Goal: Task Accomplishment & Management: Manage account settings

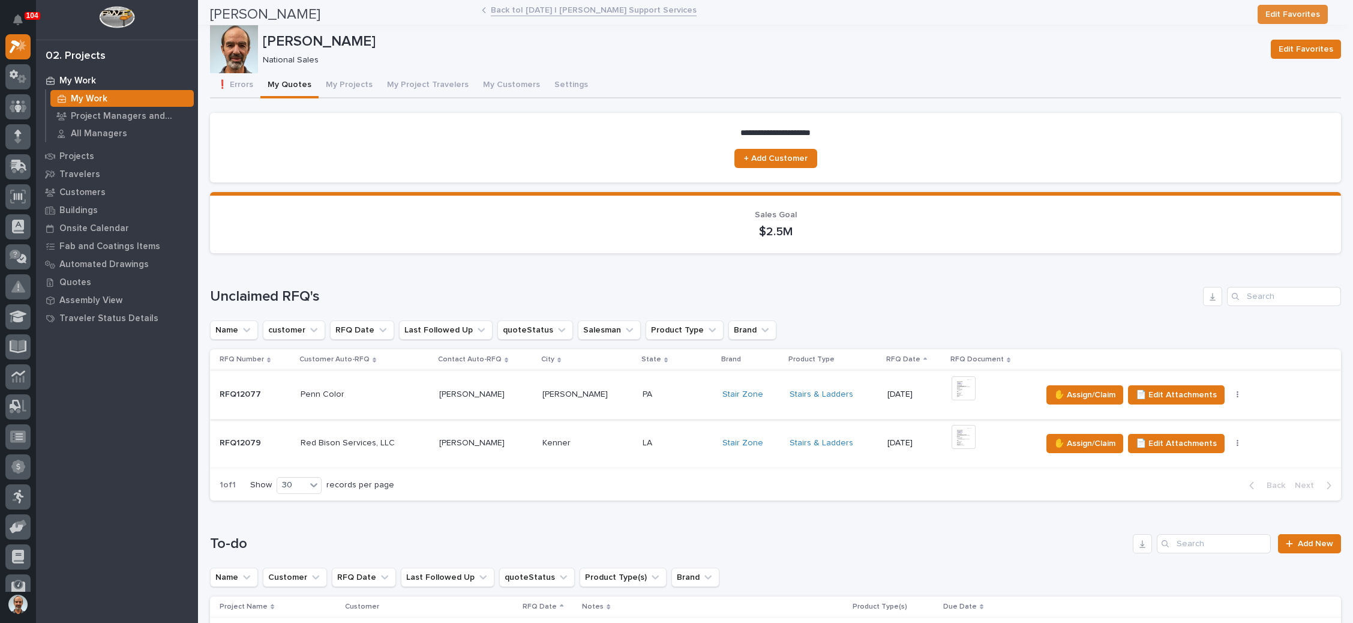
scroll to position [270, 0]
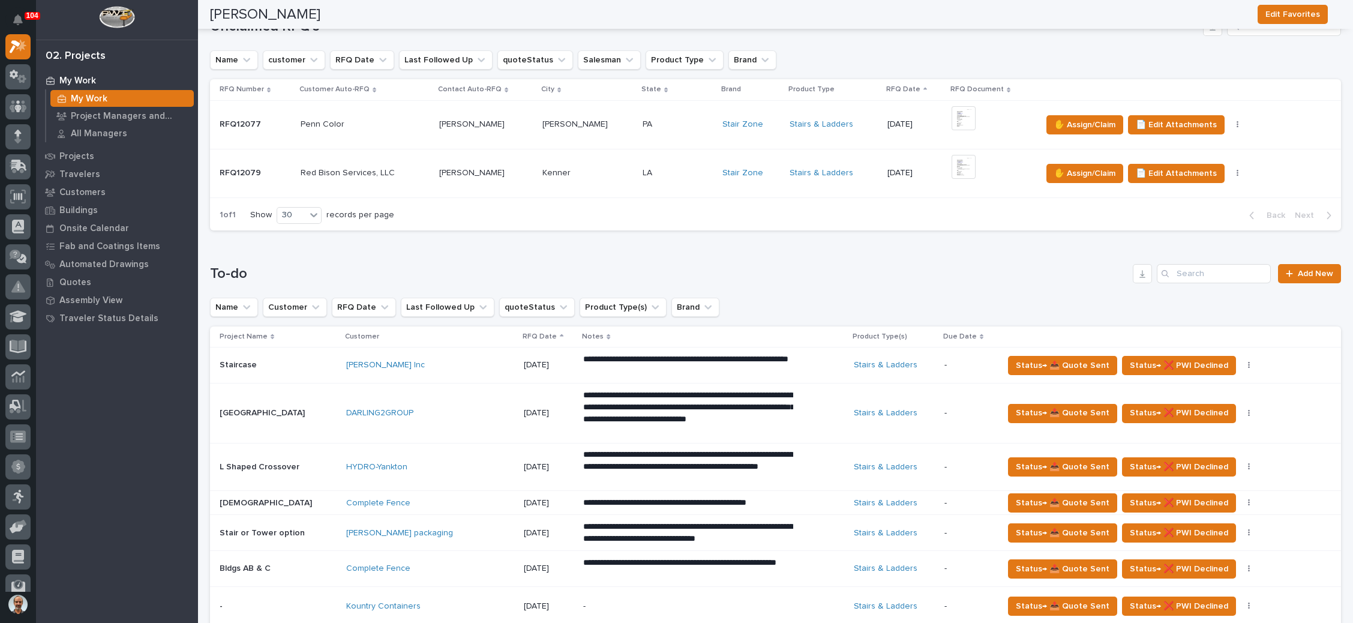
click at [662, 128] on p at bounding box center [678, 124] width 70 height 10
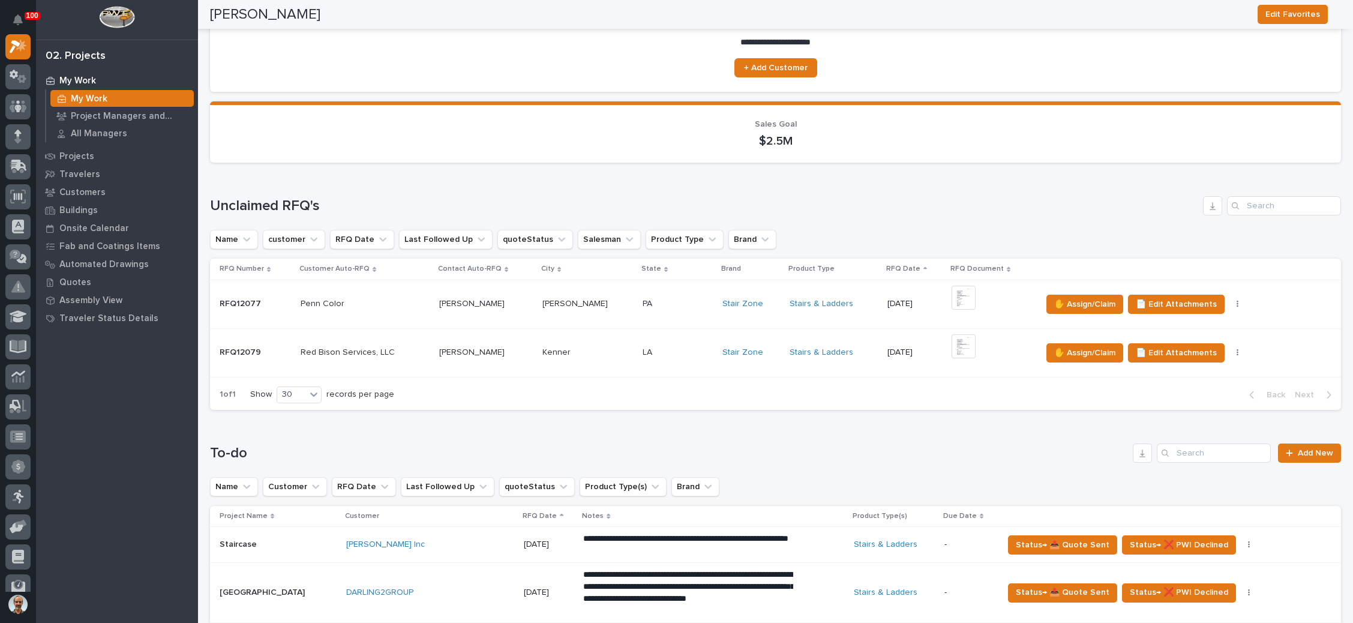
scroll to position [76, 0]
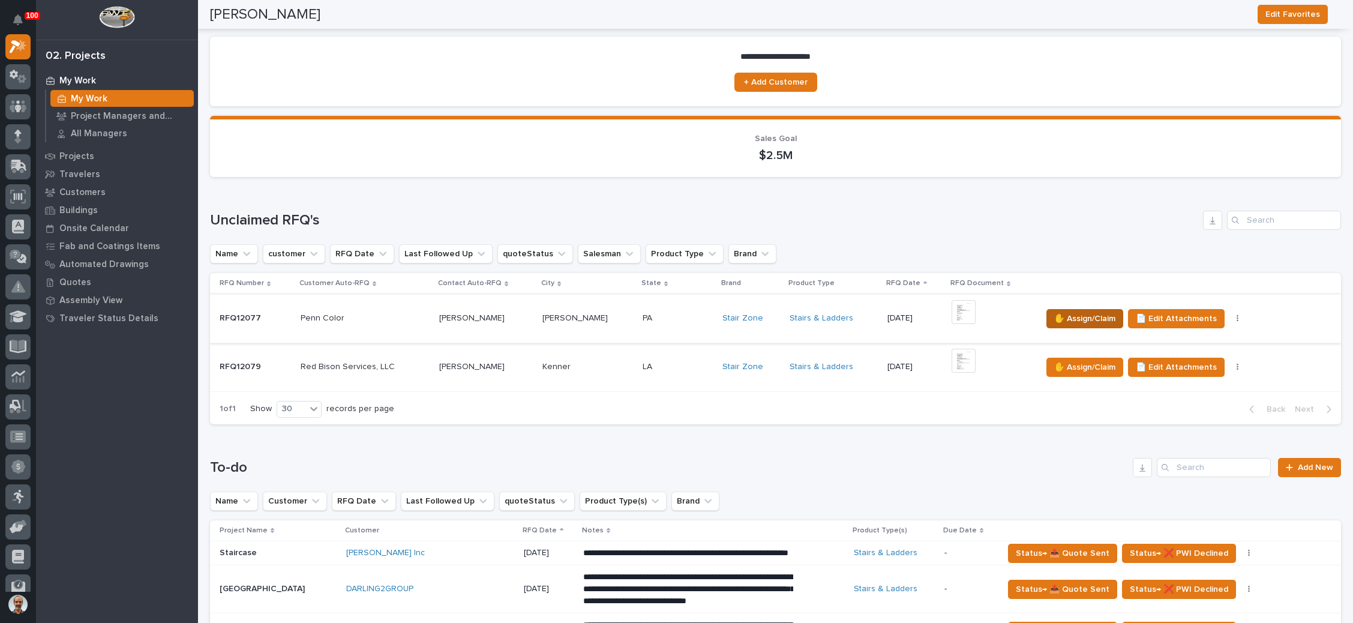
click at [1057, 312] on span "✋ Assign/Claim" at bounding box center [1084, 318] width 61 height 14
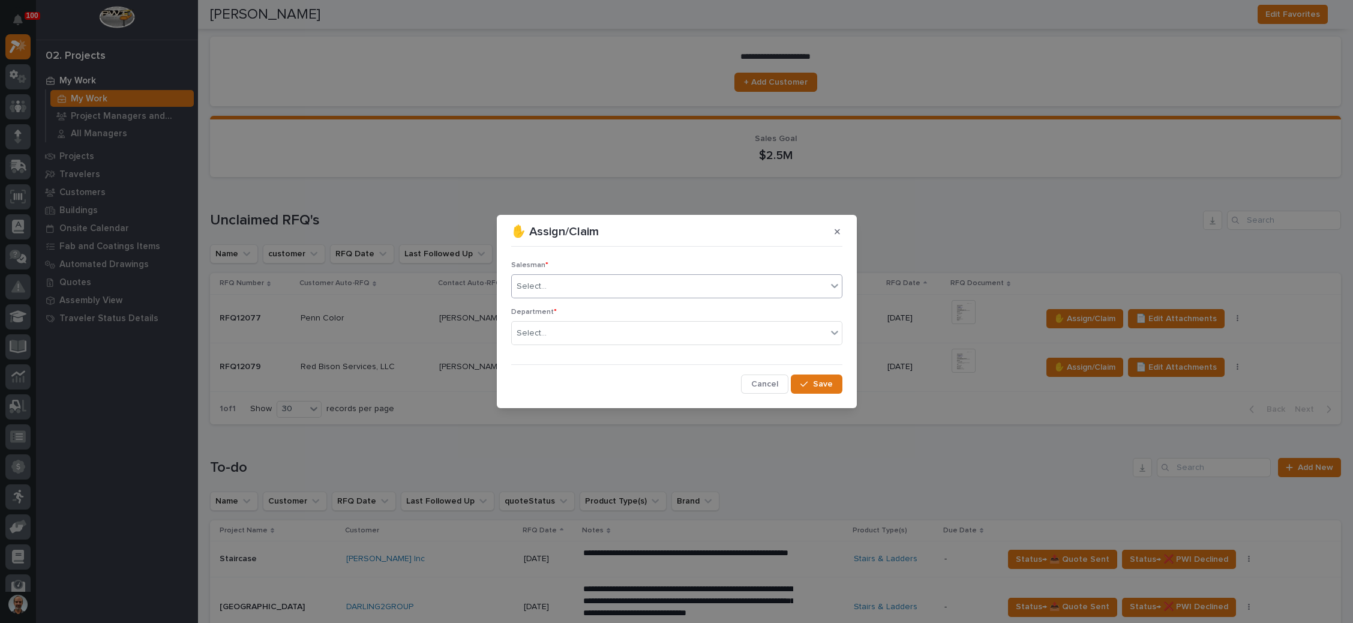
click at [653, 292] on div "Select..." at bounding box center [669, 287] width 315 height 20
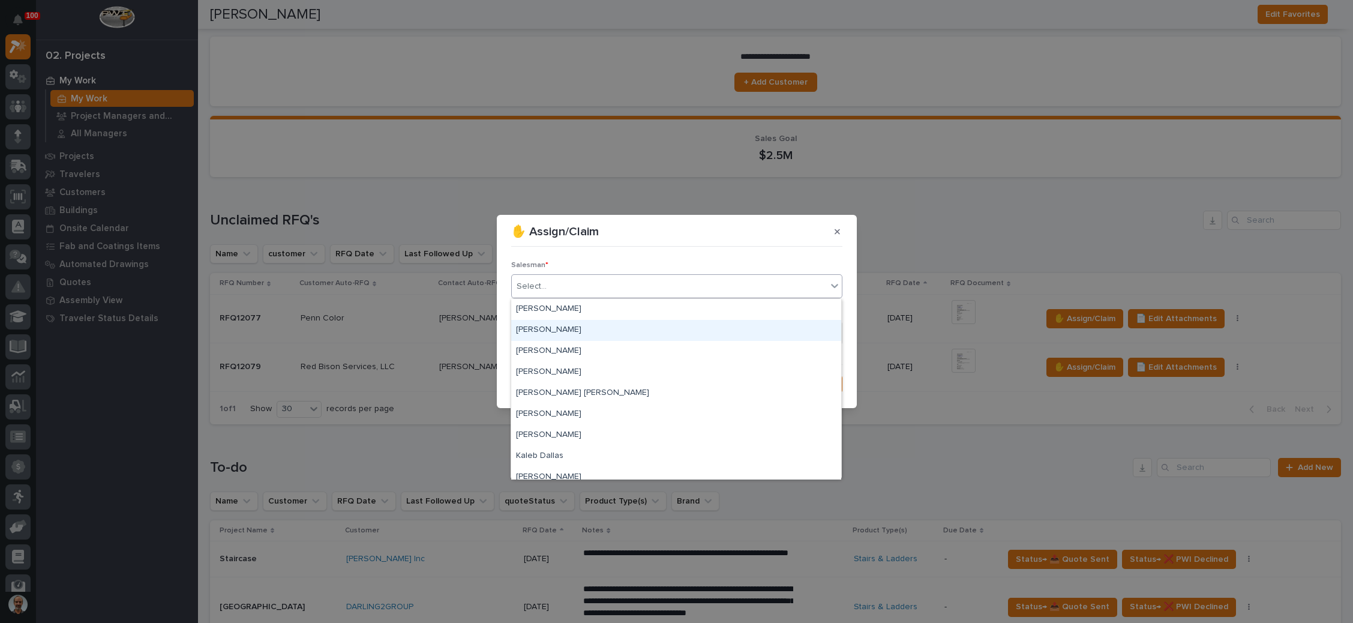
click at [628, 329] on div "[PERSON_NAME]" at bounding box center [676, 330] width 330 height 21
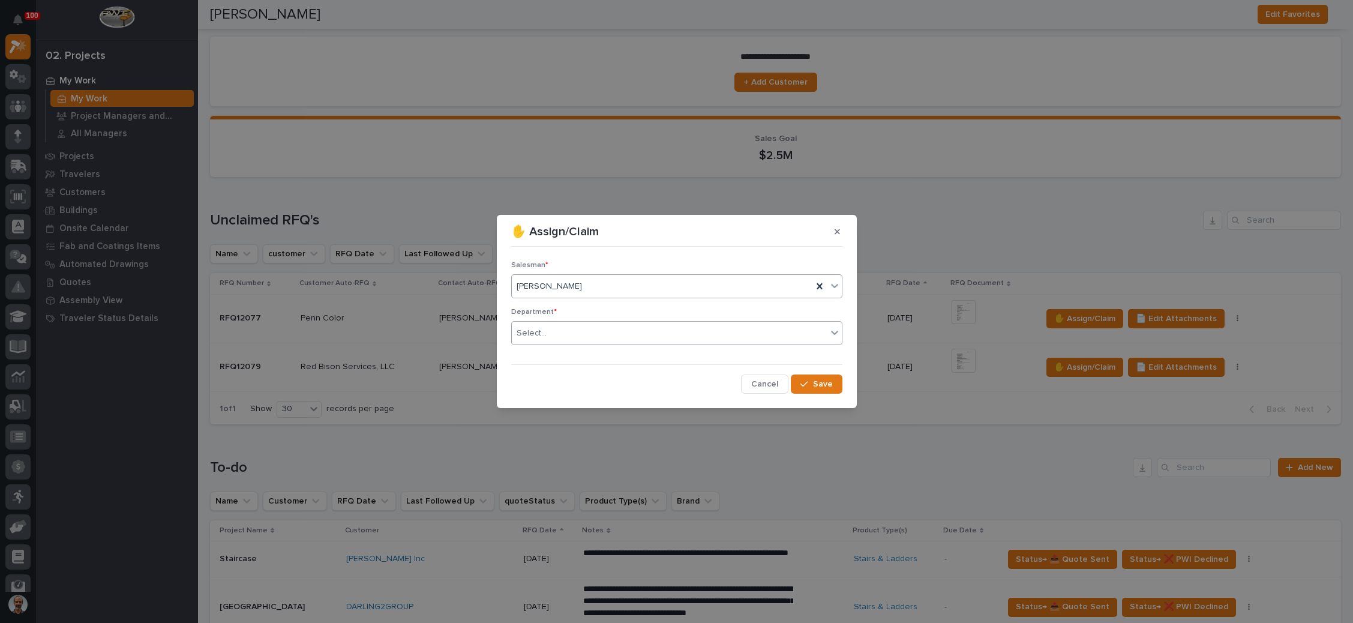
click at [624, 335] on div "Select..." at bounding box center [669, 333] width 315 height 20
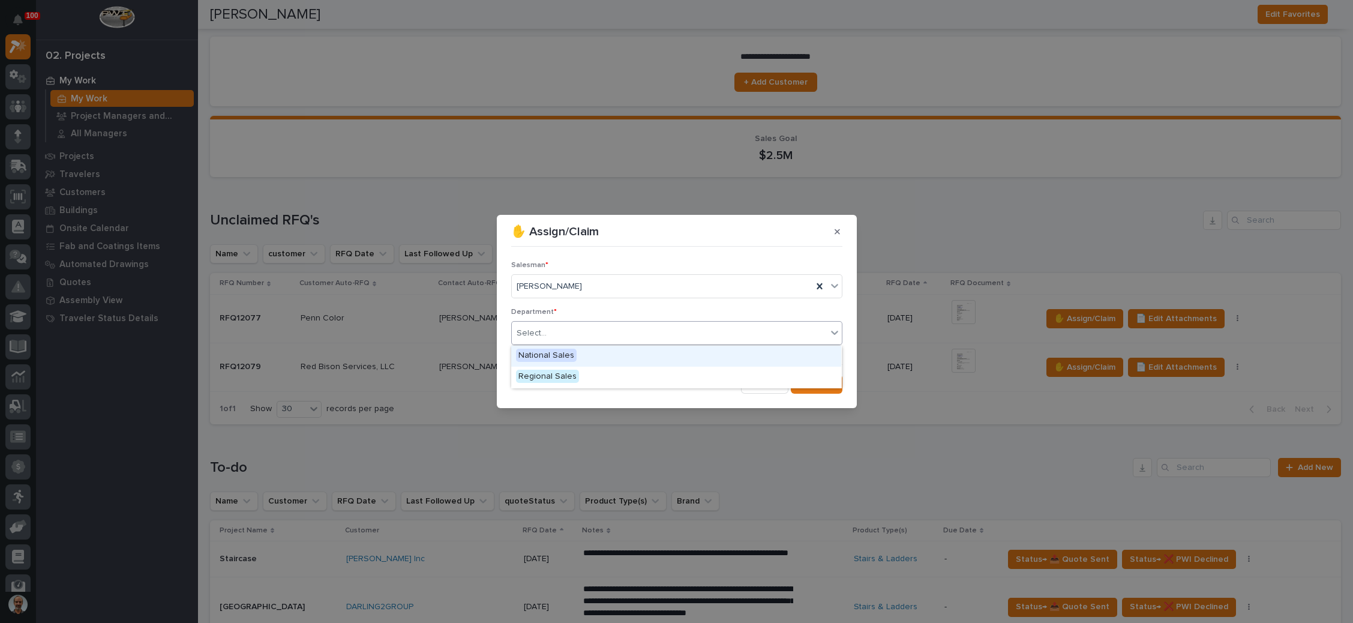
click at [611, 355] on div "National Sales" at bounding box center [676, 356] width 330 height 21
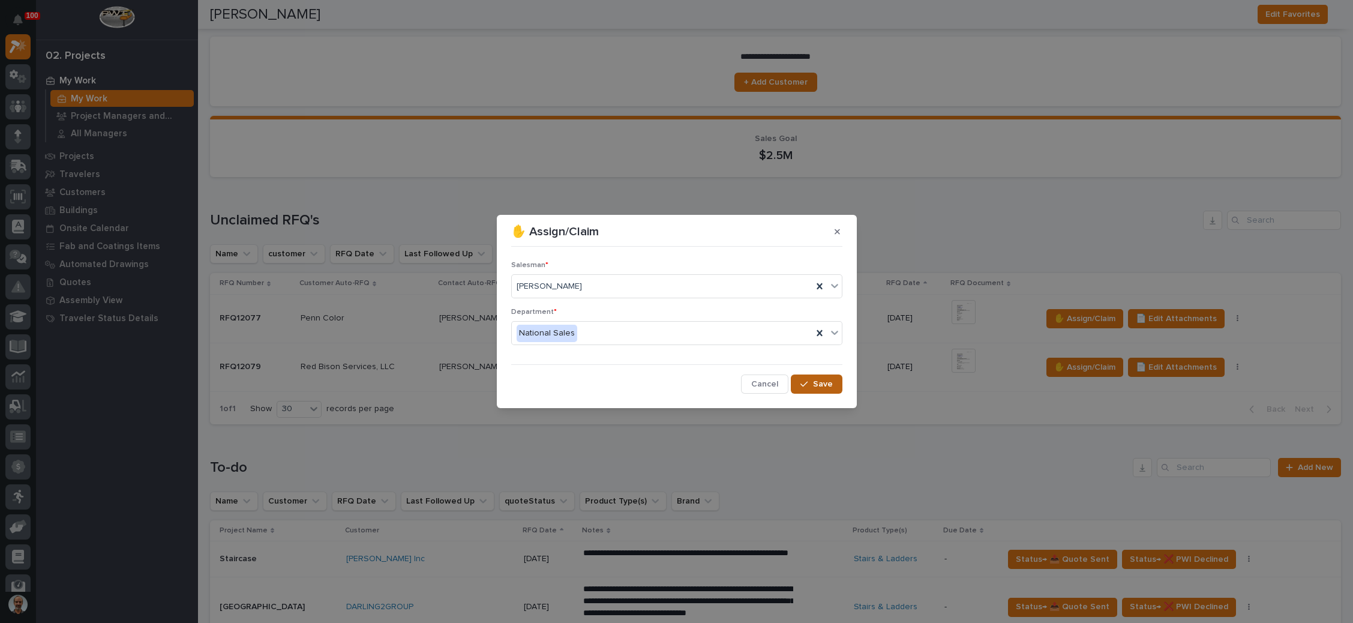
click at [811, 383] on div "button" at bounding box center [806, 384] width 12 height 8
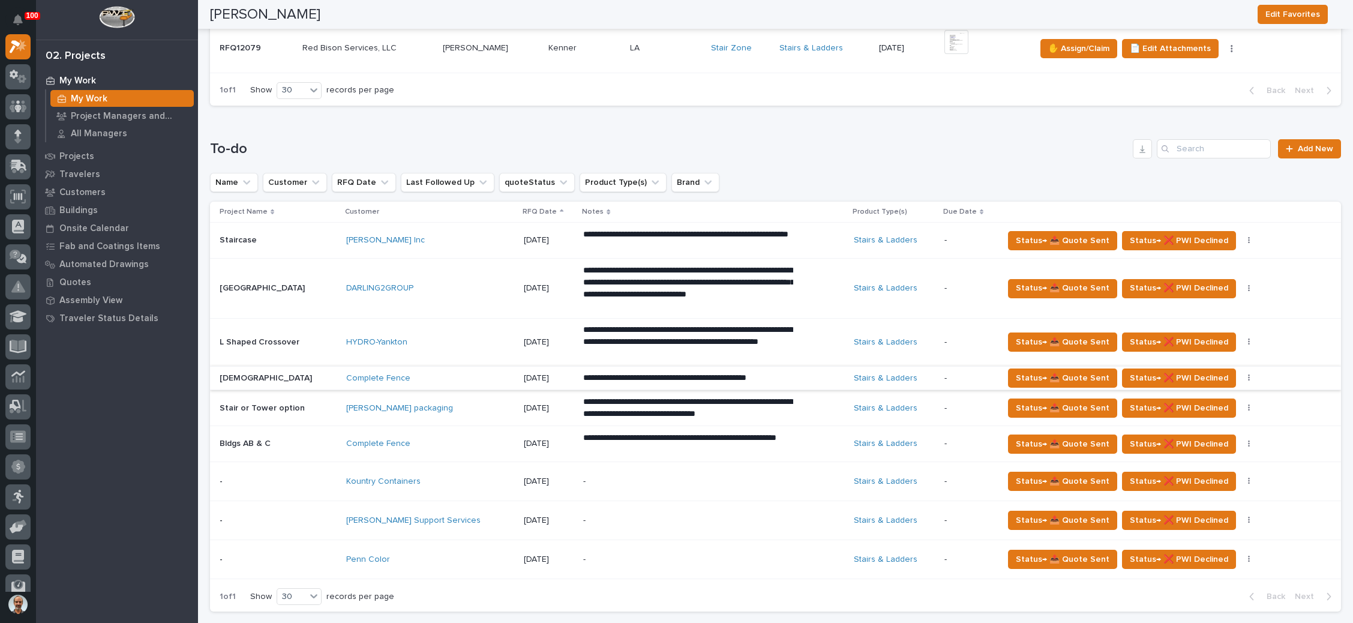
scroll to position [436, 0]
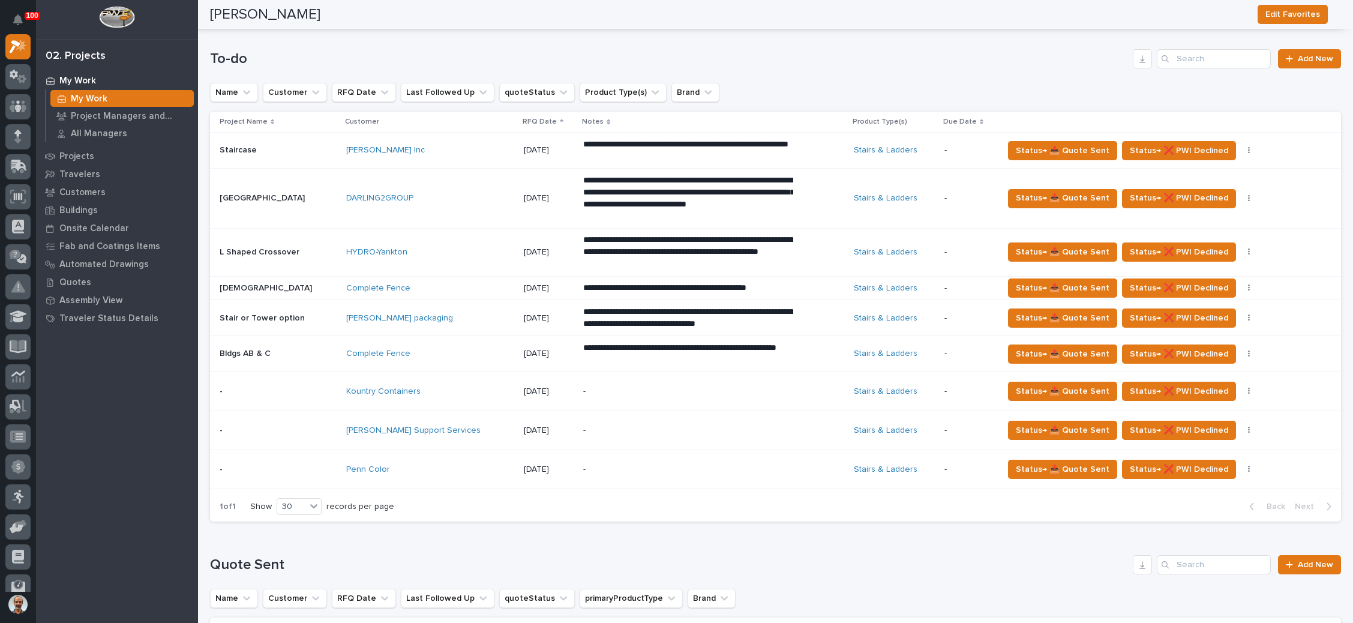
click at [732, 460] on div "-" at bounding box center [688, 469] width 210 height 27
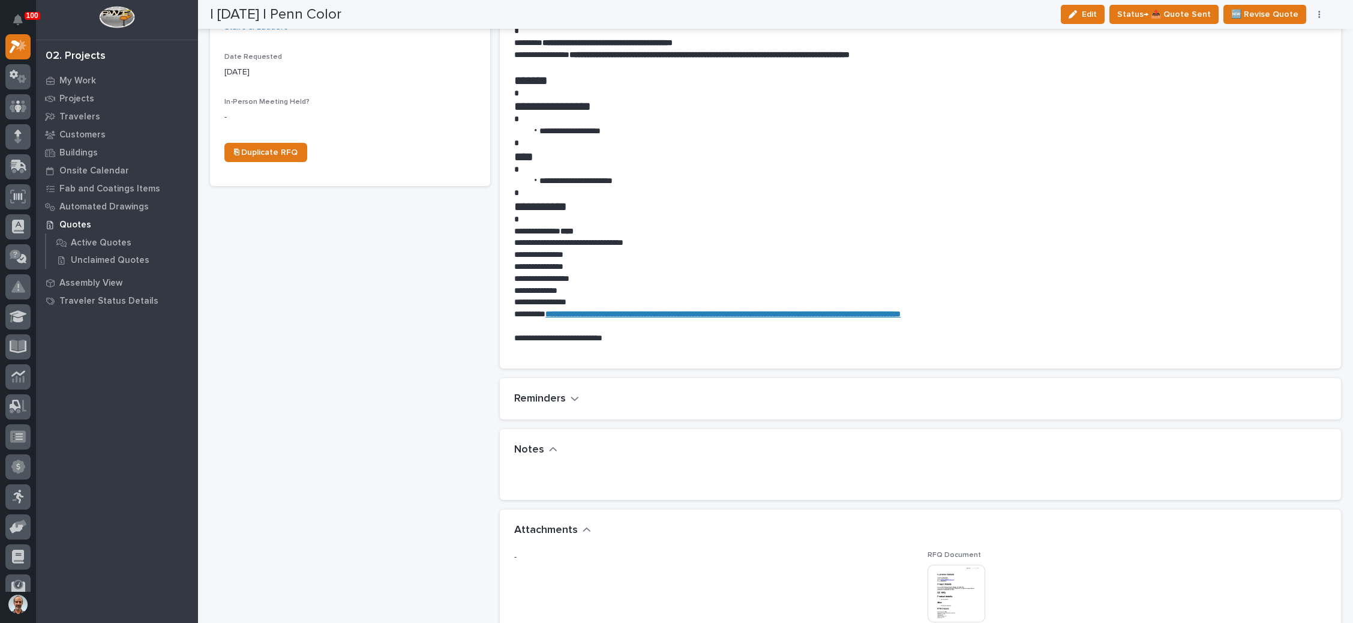
scroll to position [630, 0]
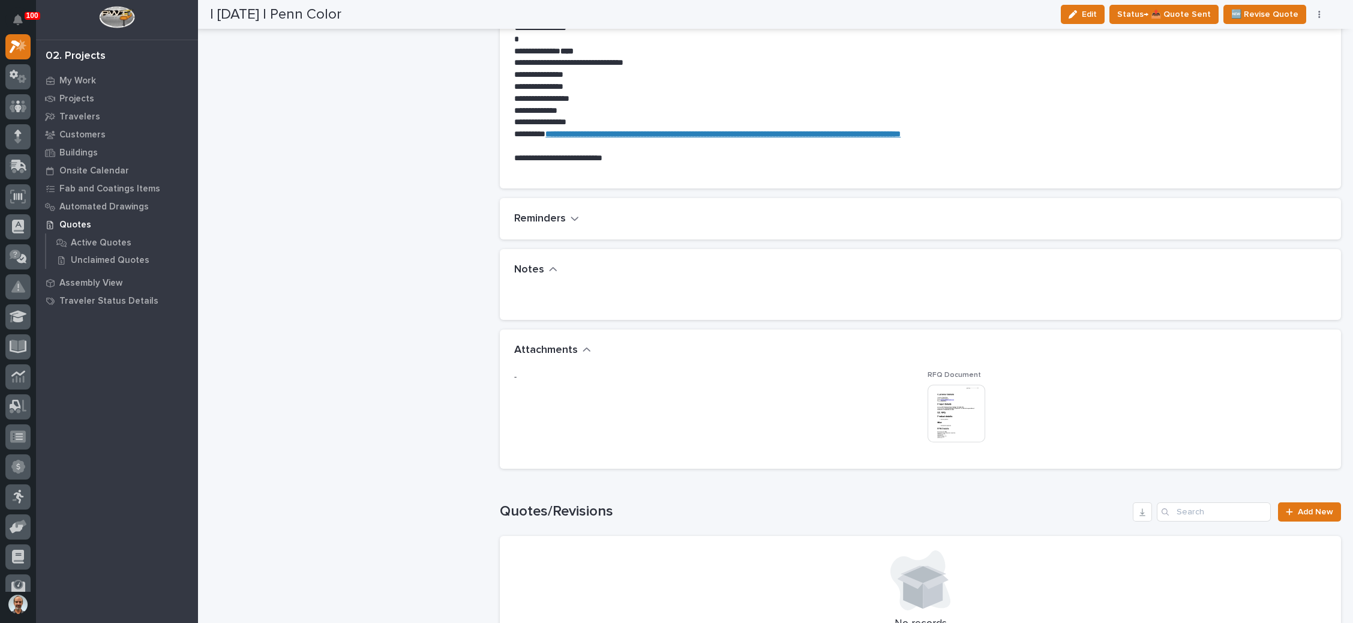
click at [944, 415] on img at bounding box center [957, 414] width 58 height 58
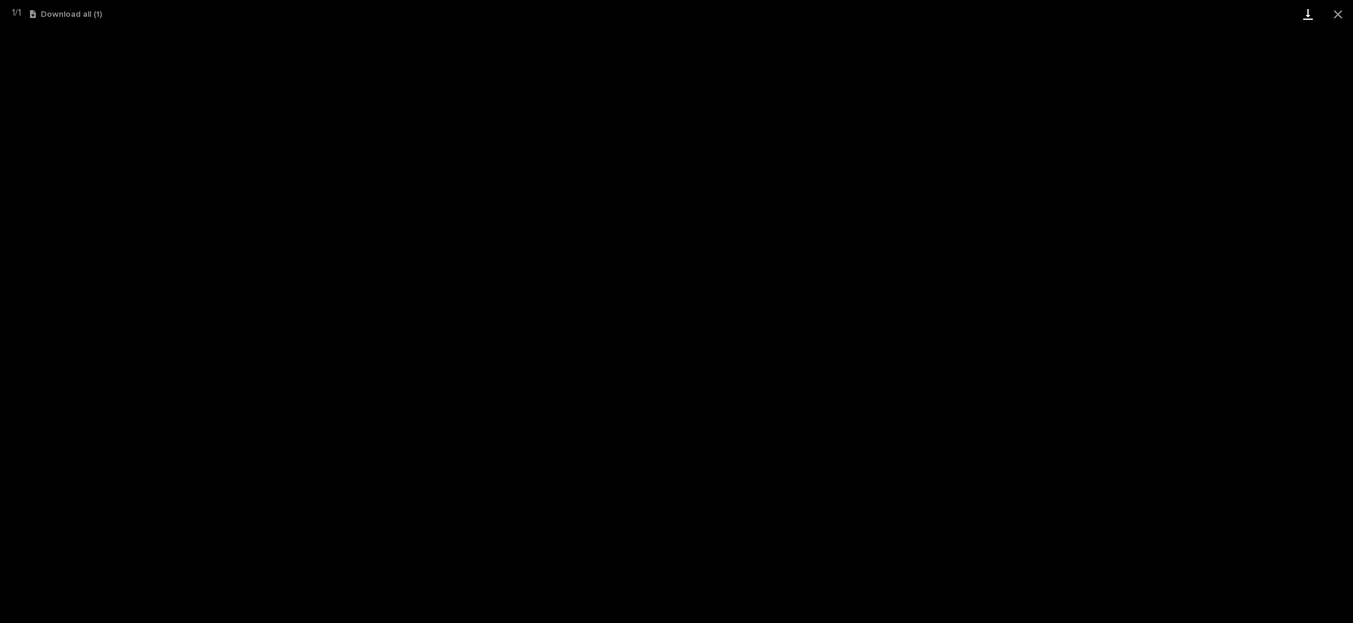
drag, startPoint x: 1338, startPoint y: 15, endPoint x: 1312, endPoint y: 15, distance: 25.8
click at [1338, 15] on button "Close gallery" at bounding box center [1338, 14] width 30 height 28
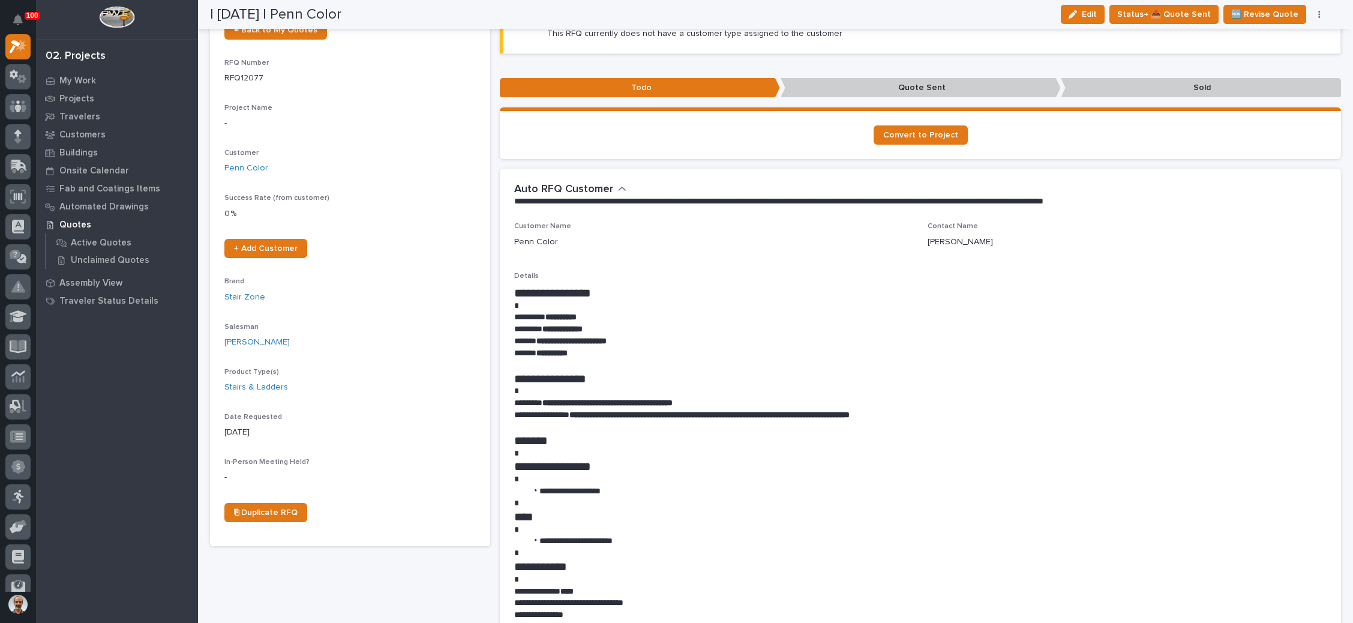
scroll to position [0, 0]
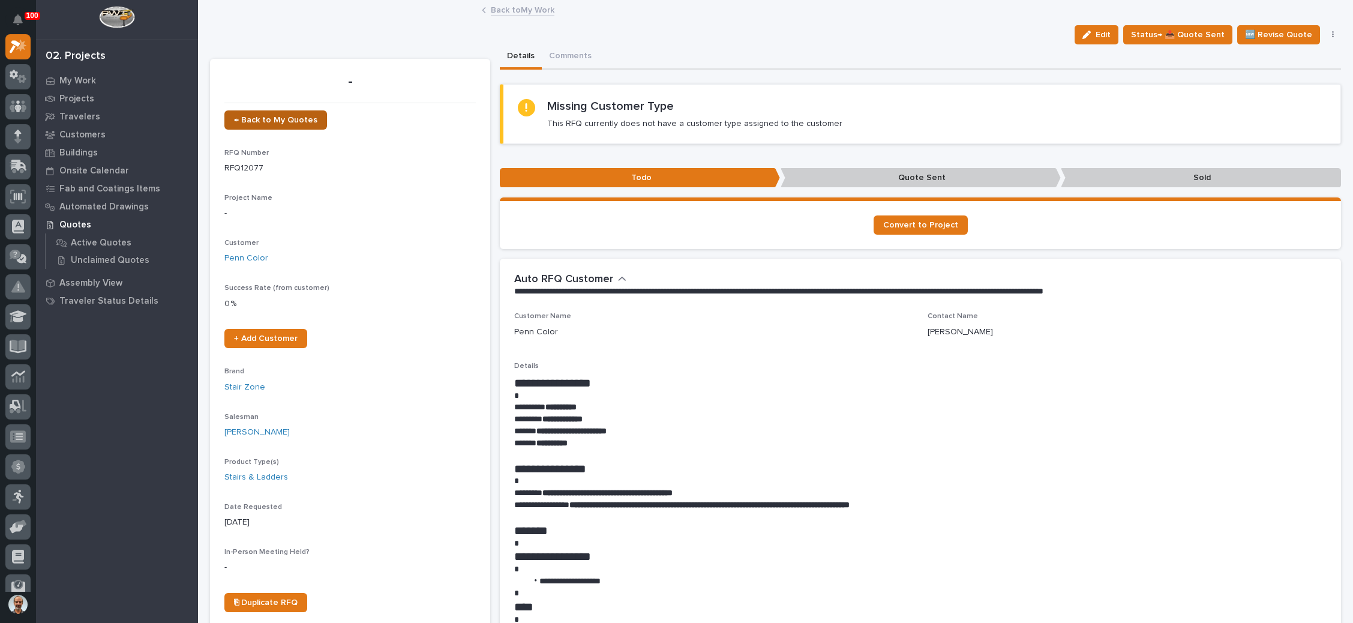
click at [297, 119] on span "← Back to My Quotes" at bounding box center [275, 120] width 83 height 8
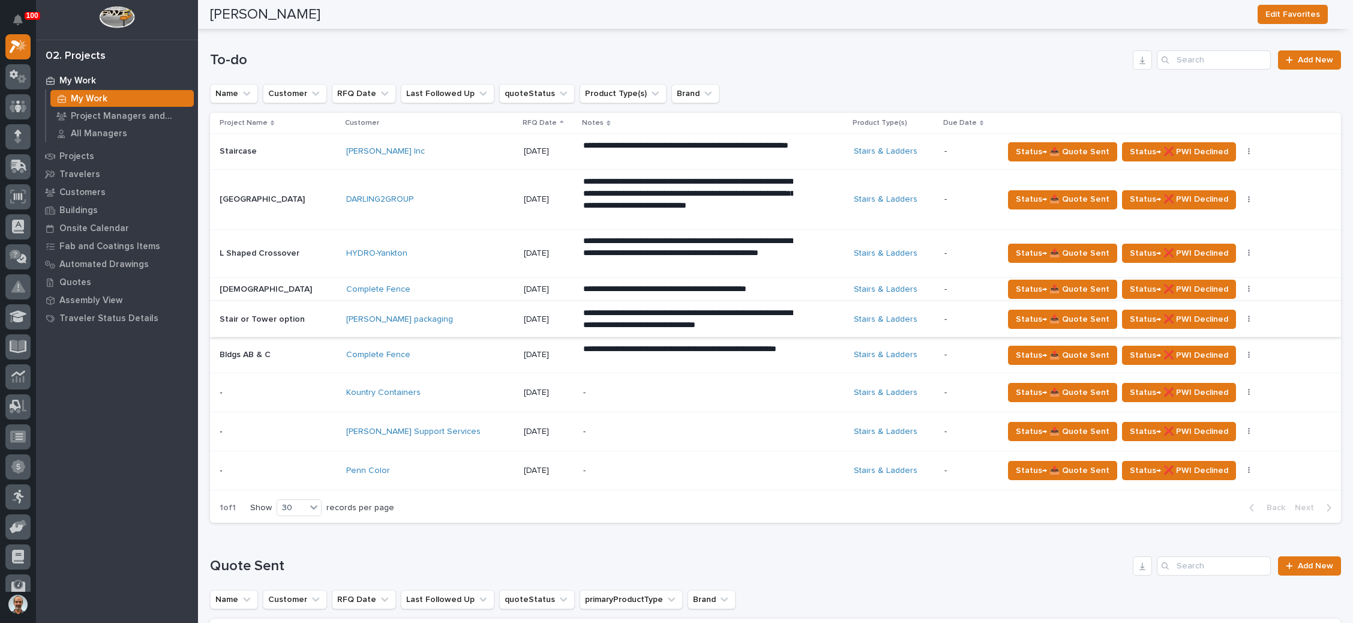
scroll to position [450, 0]
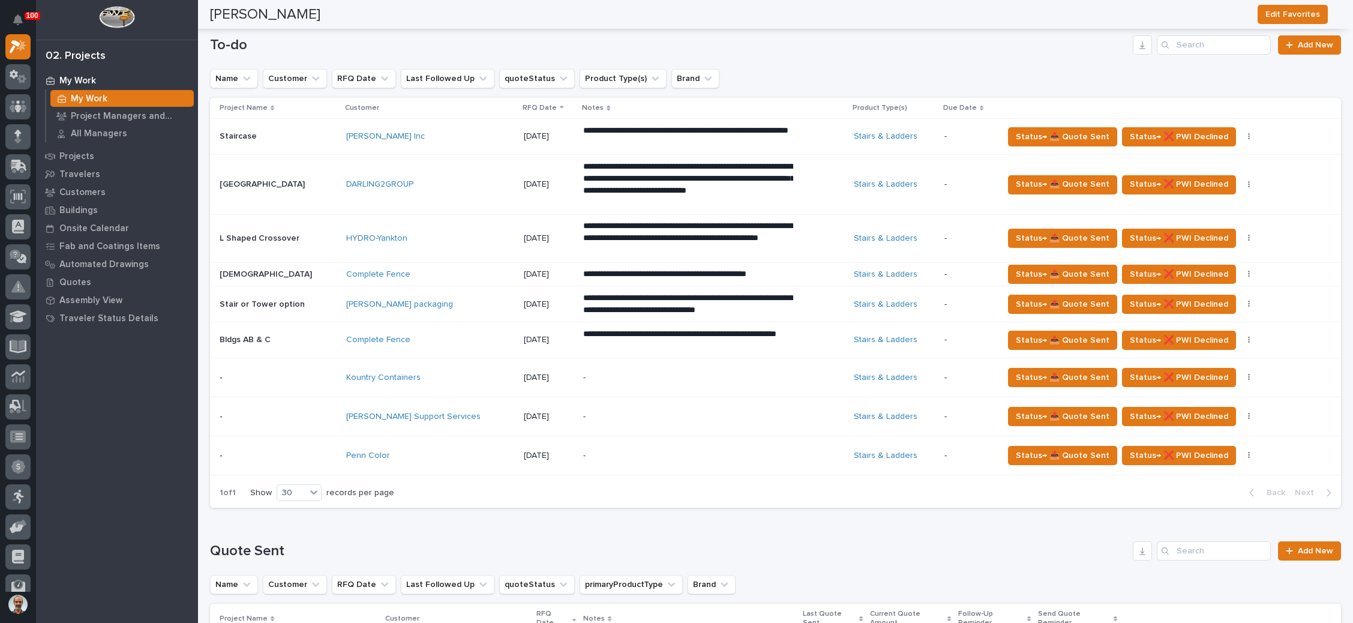
click at [670, 414] on p "-" at bounding box center [688, 417] width 210 height 10
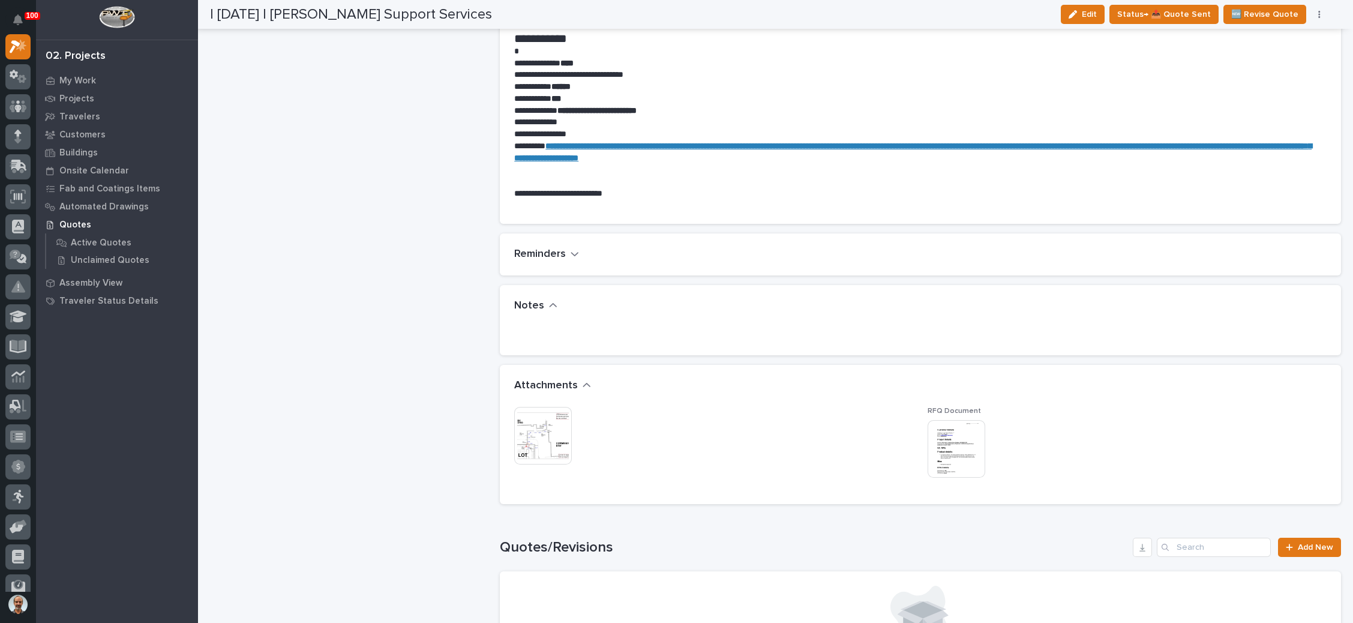
scroll to position [720, 0]
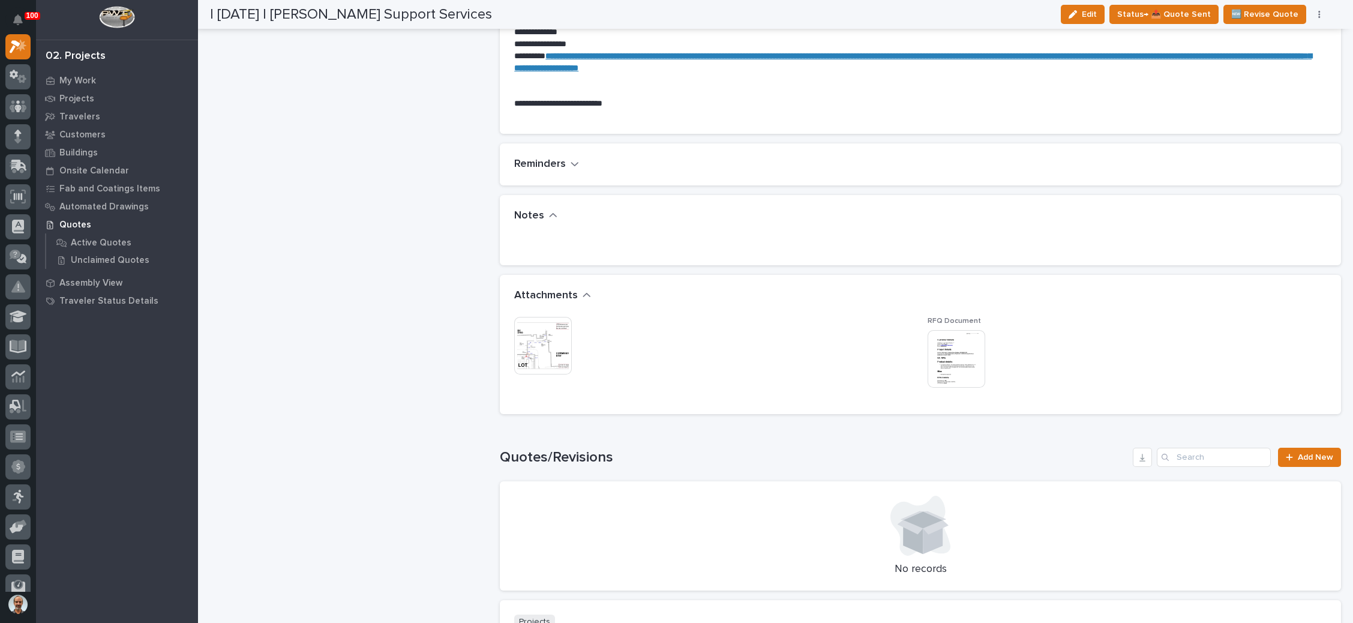
click at [950, 346] on img at bounding box center [957, 359] width 58 height 58
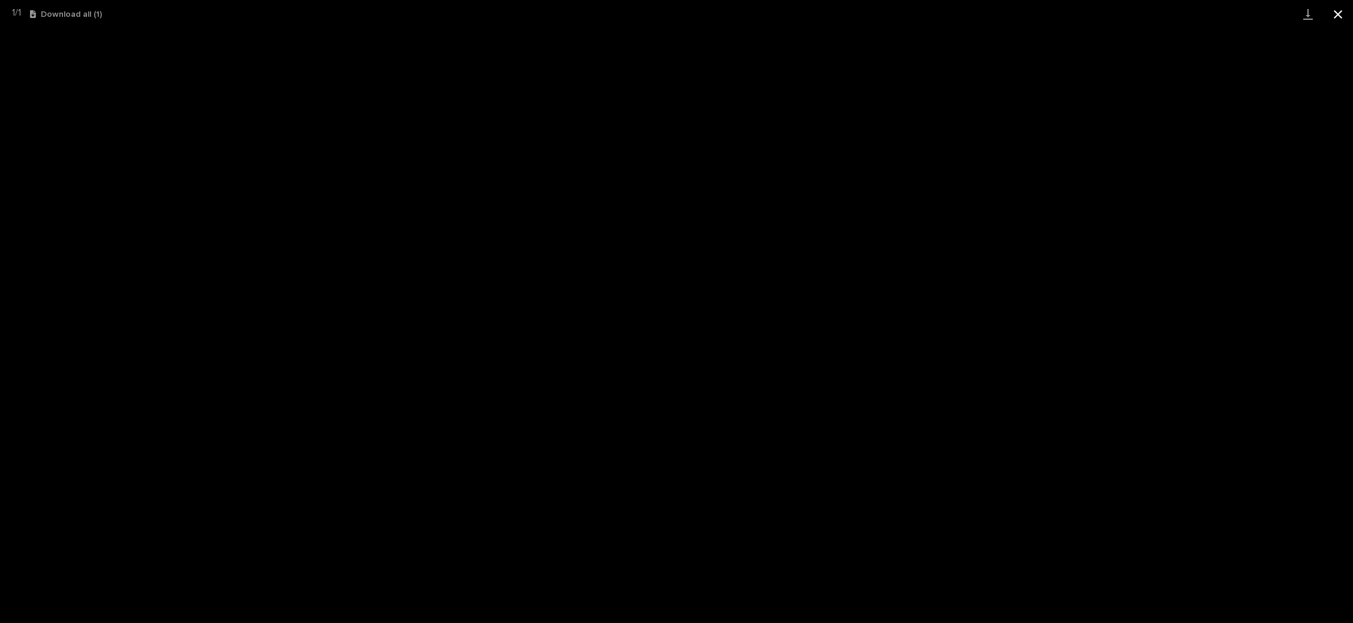
click at [1330, 8] on button "Close gallery" at bounding box center [1338, 14] width 30 height 28
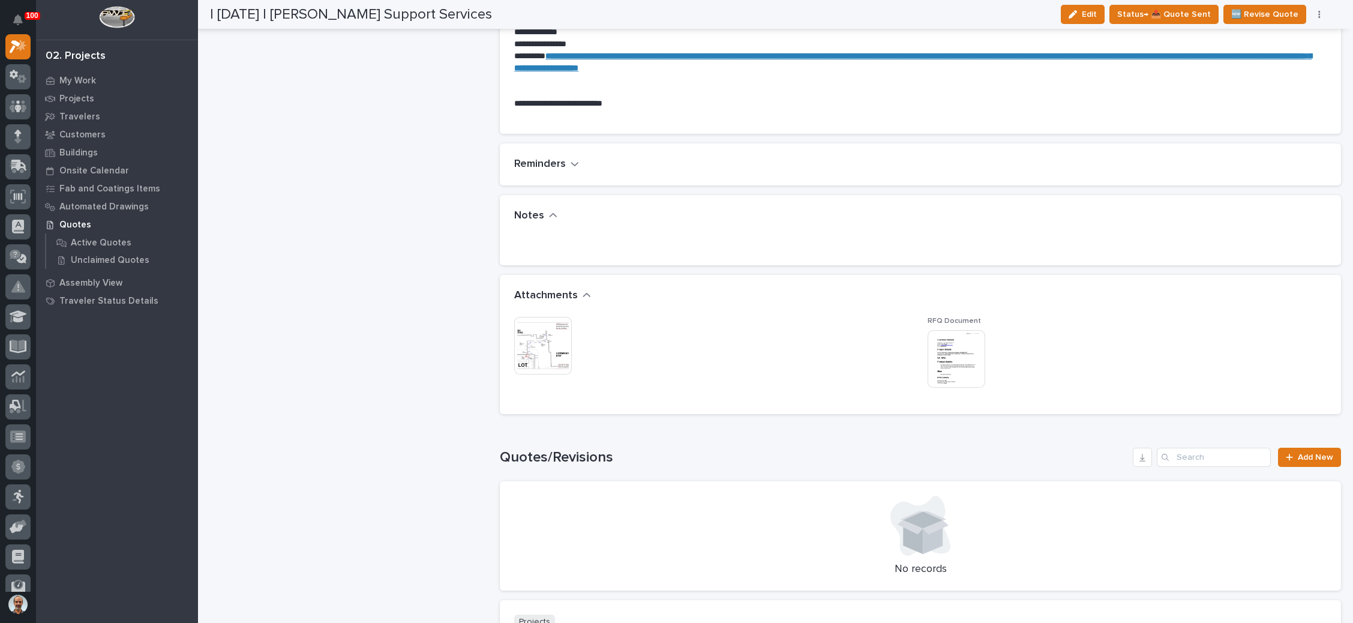
click at [545, 322] on img at bounding box center [543, 346] width 58 height 58
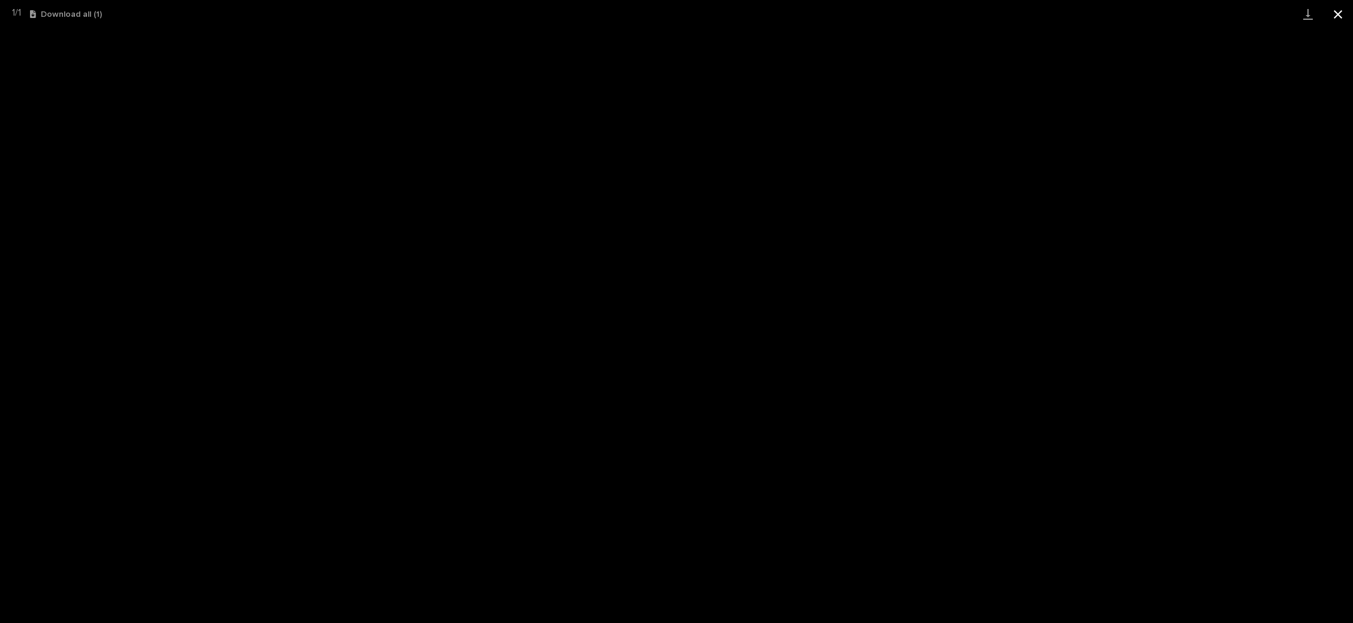
click at [1331, 16] on button "Close gallery" at bounding box center [1338, 14] width 30 height 28
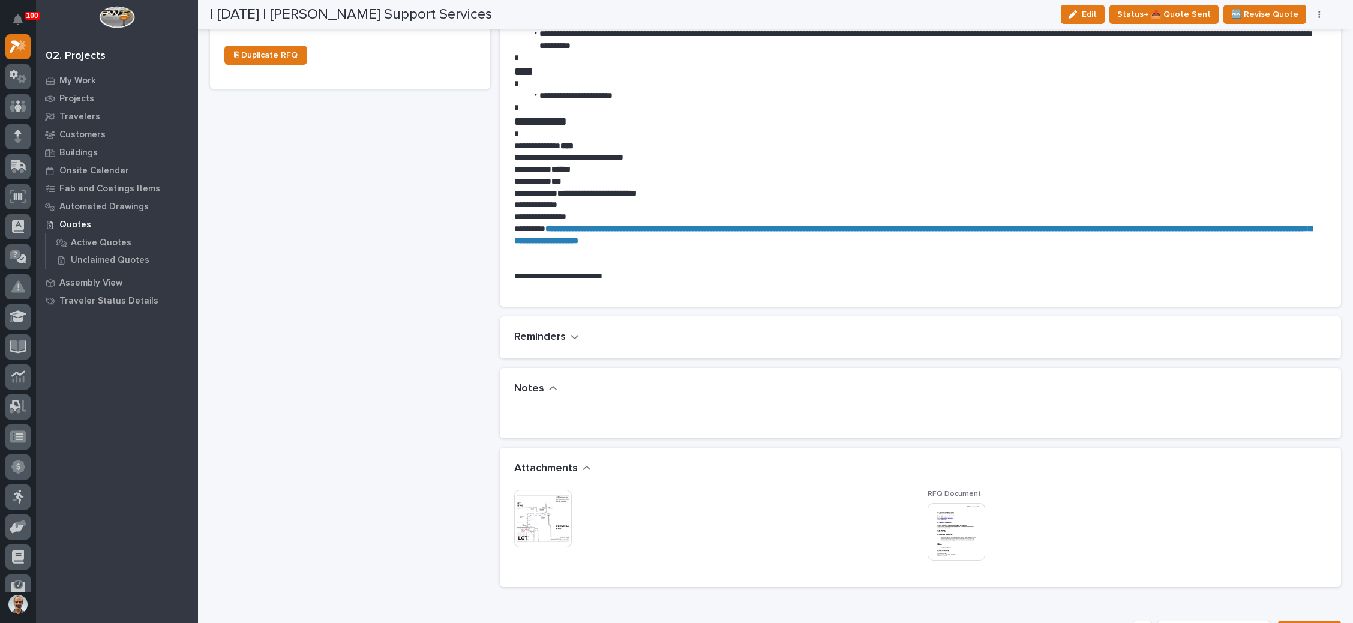
scroll to position [630, 0]
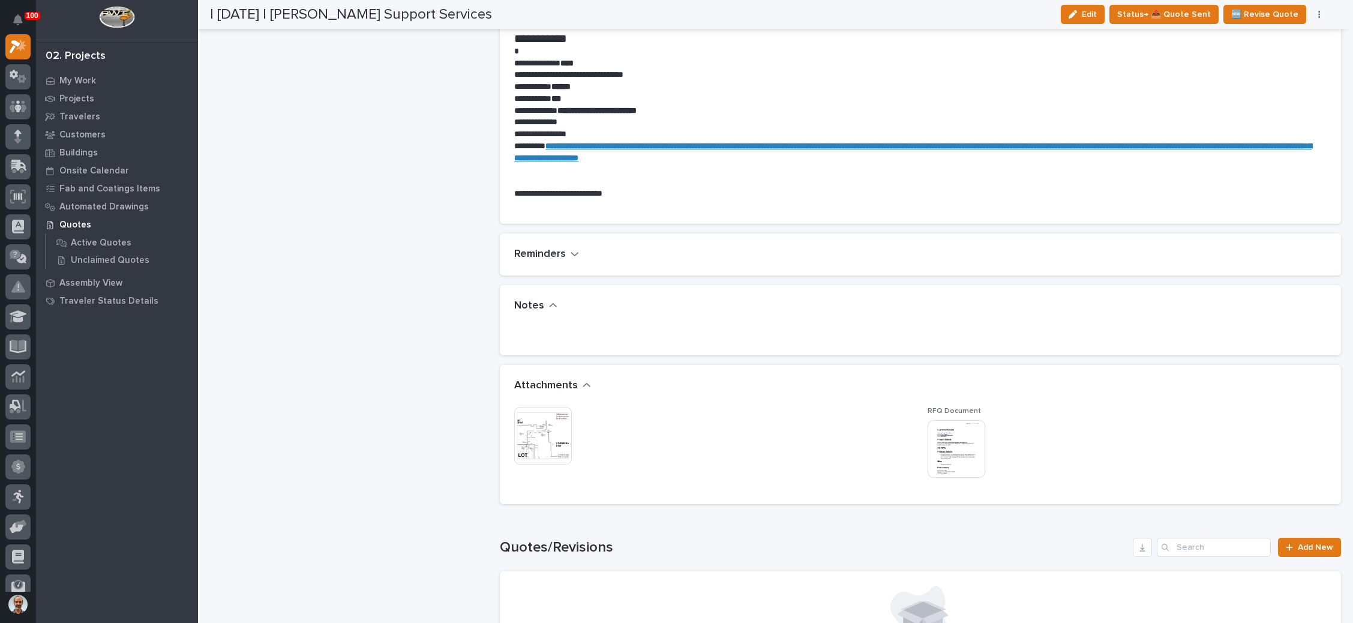
click at [958, 454] on img at bounding box center [957, 449] width 58 height 58
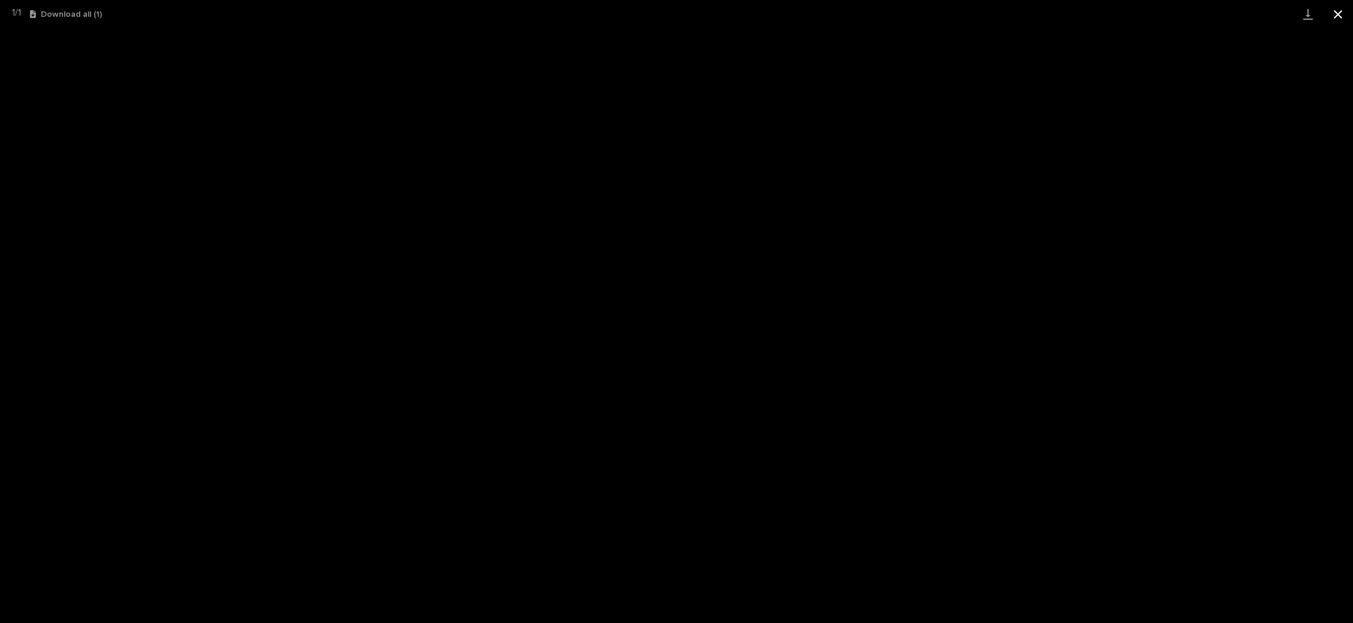
click at [1336, 17] on button "Close gallery" at bounding box center [1338, 14] width 30 height 28
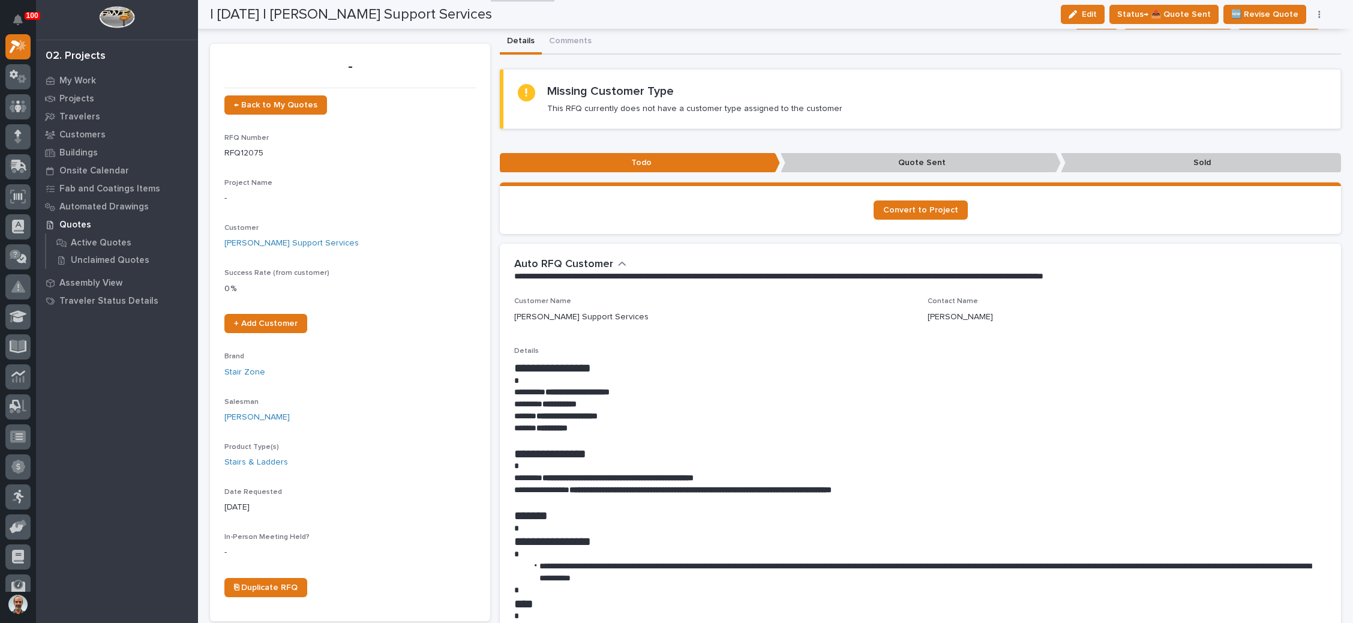
scroll to position [0, 0]
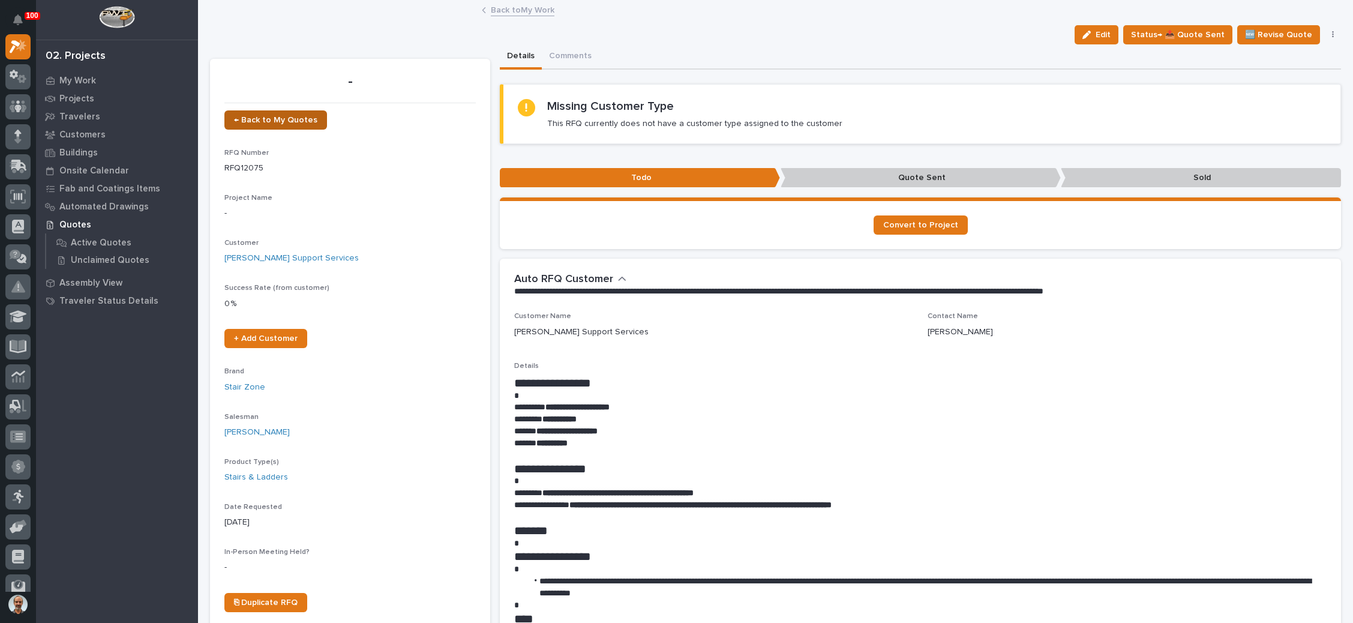
click at [286, 114] on link "← Back to My Quotes" at bounding box center [275, 119] width 103 height 19
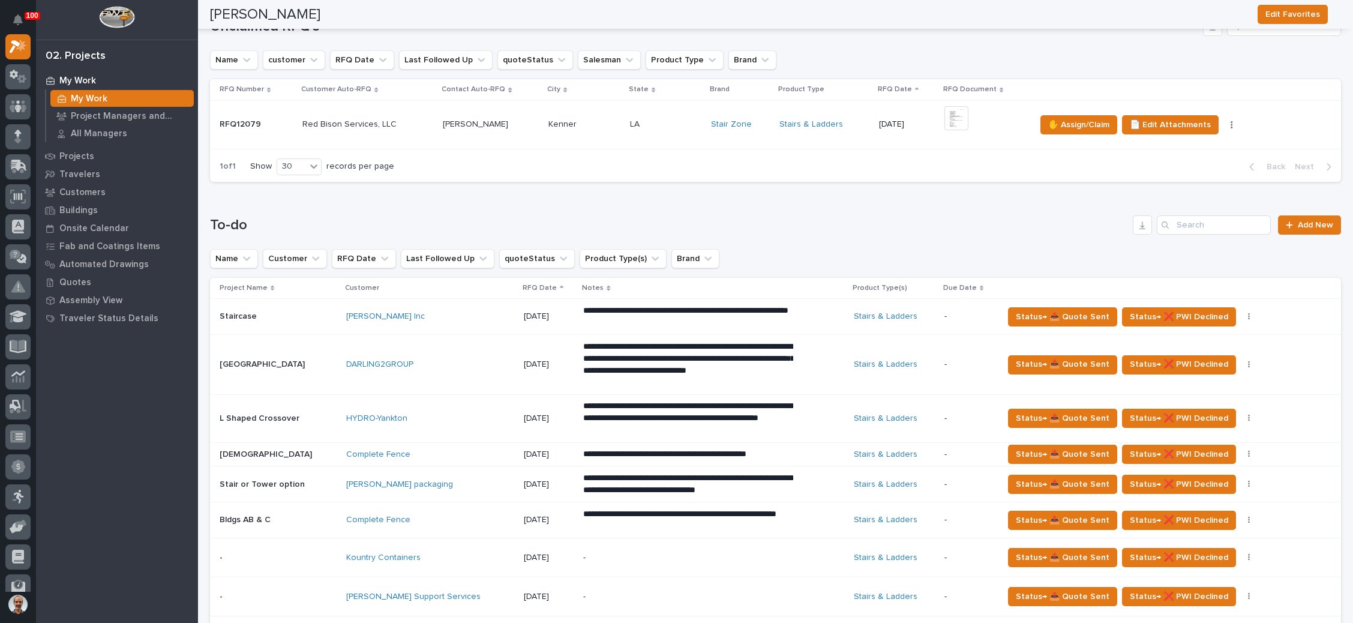
scroll to position [450, 0]
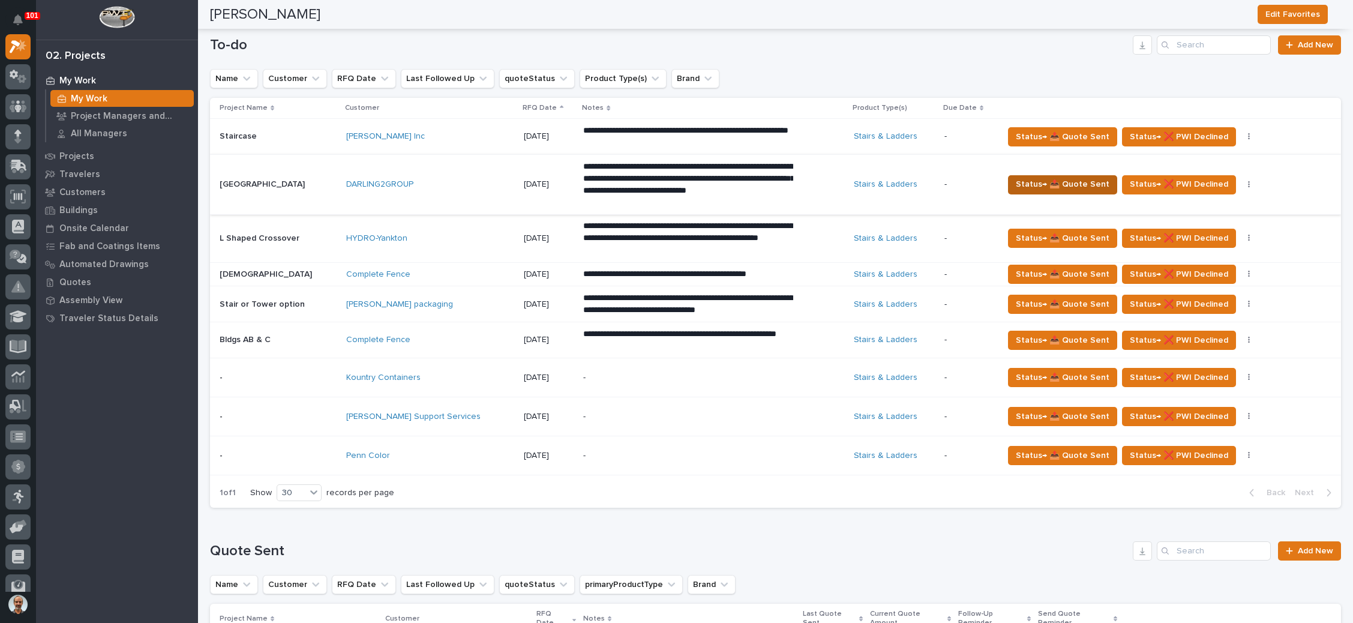
click at [1036, 183] on span "Status→ 📤 Quote Sent" at bounding box center [1063, 184] width 94 height 14
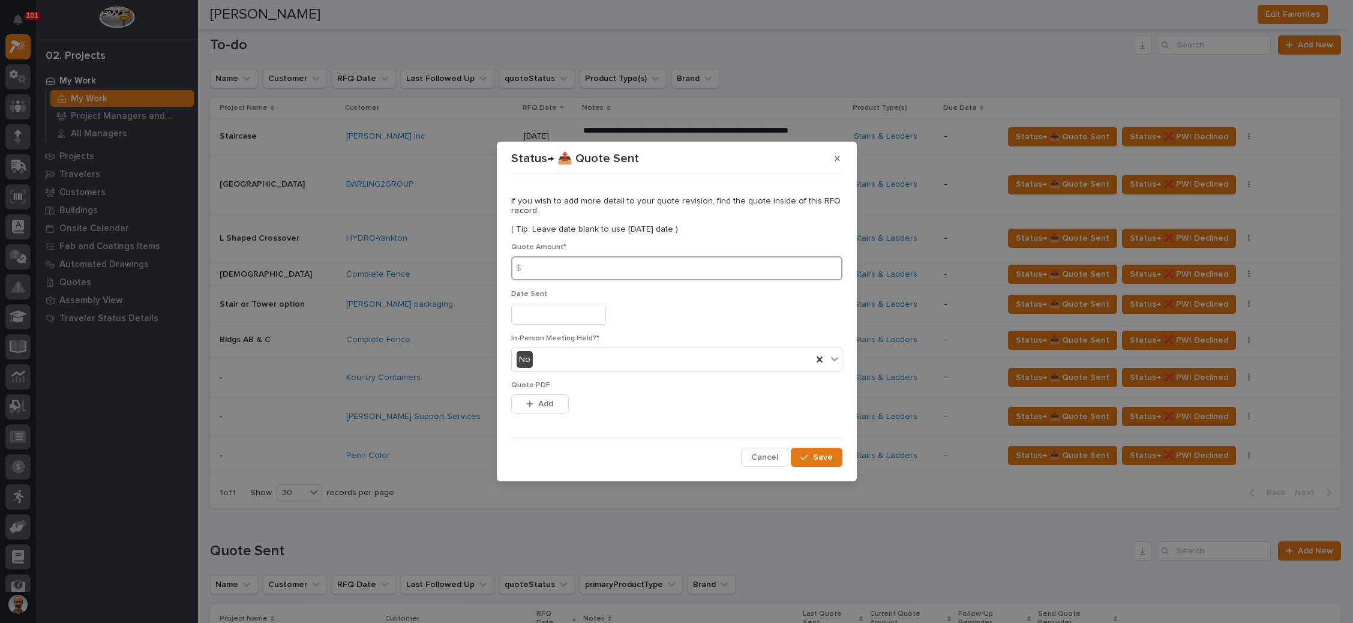
click at [565, 267] on input at bounding box center [676, 268] width 331 height 24
drag, startPoint x: 547, startPoint y: 400, endPoint x: 636, endPoint y: 367, distance: 94.5
click at [547, 400] on span "Add" at bounding box center [545, 403] width 15 height 11
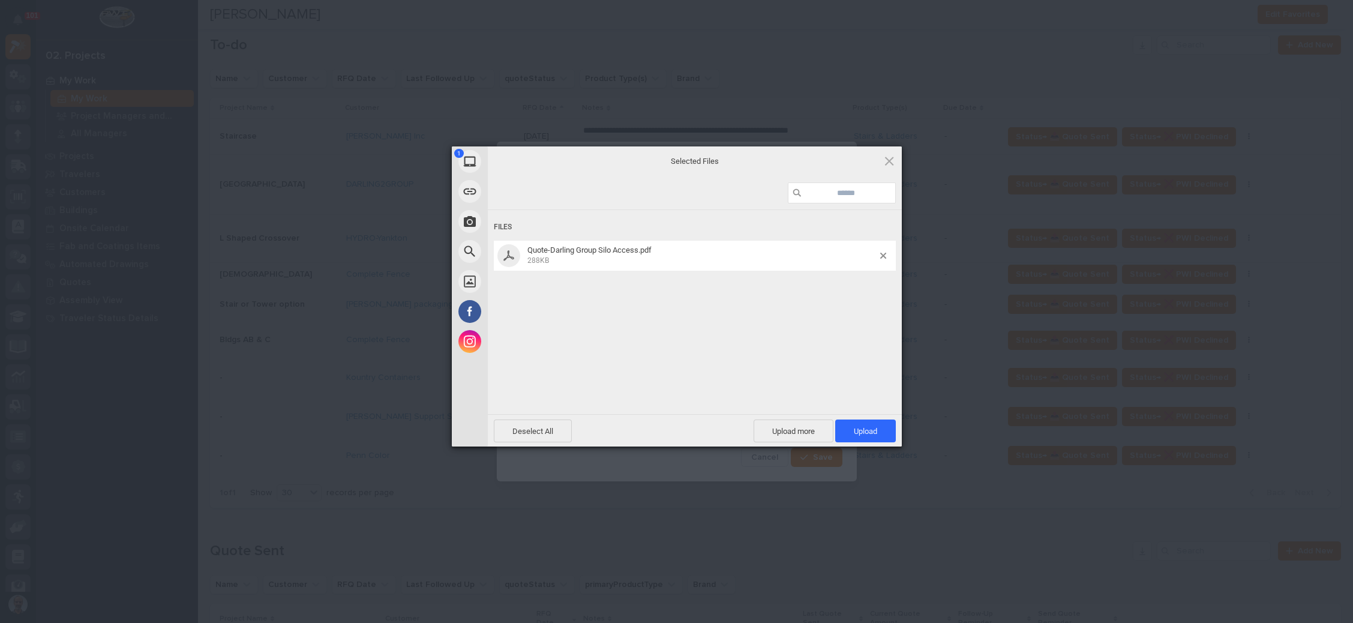
drag, startPoint x: 856, startPoint y: 423, endPoint x: 865, endPoint y: 415, distance: 11.9
click at [857, 423] on span "Upload 1" at bounding box center [865, 430] width 61 height 23
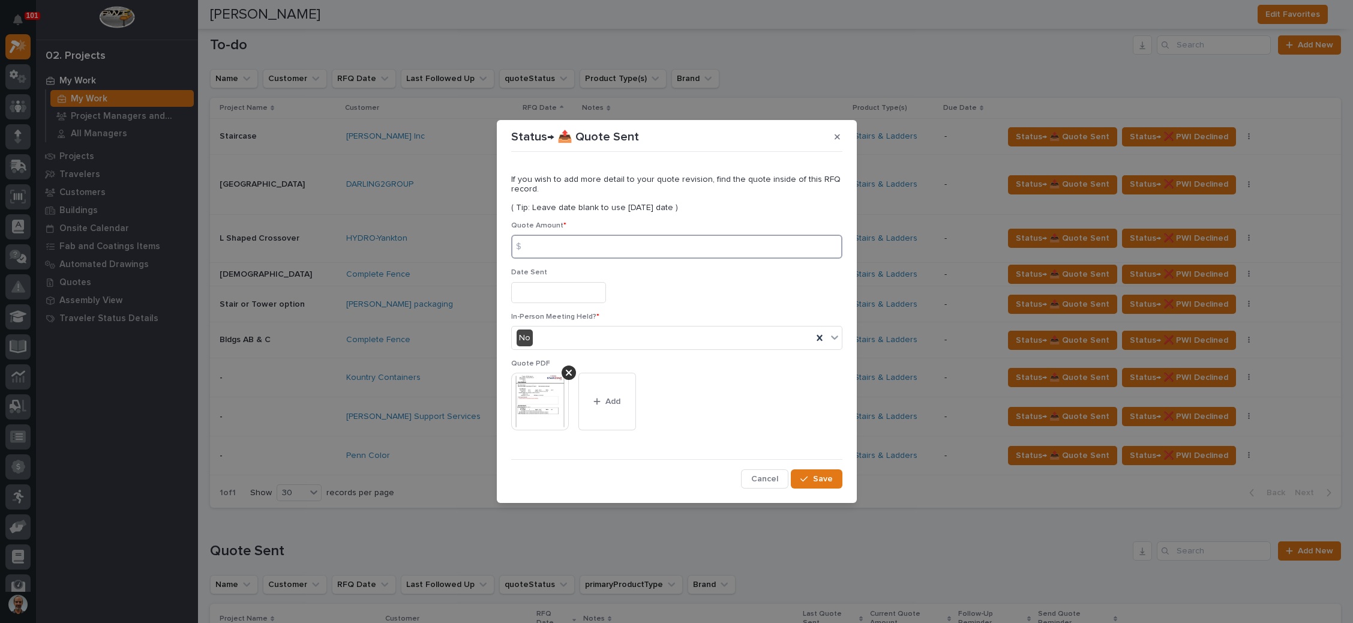
click at [569, 252] on input at bounding box center [676, 247] width 331 height 24
type input "142185"
click at [545, 290] on input "text" at bounding box center [558, 292] width 95 height 21
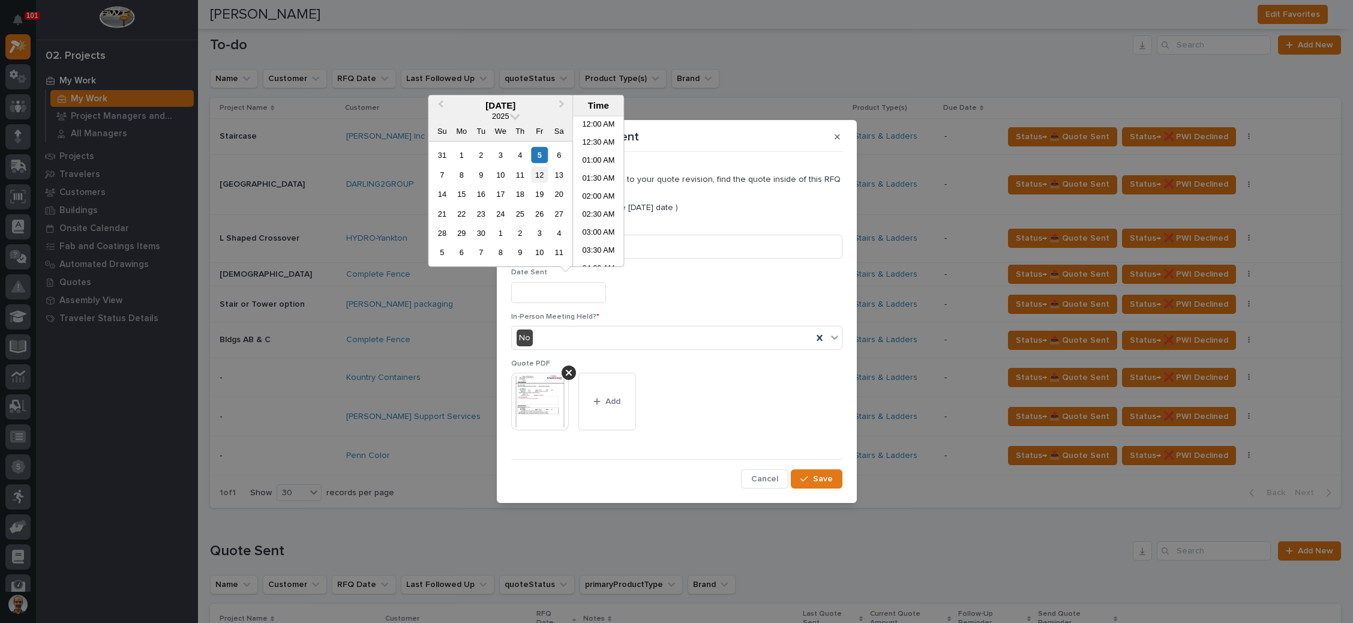
scroll to position [221, 0]
click at [541, 151] on div "5" at bounding box center [540, 155] width 16 height 16
type input "**********"
click at [811, 473] on button "Save" at bounding box center [816, 478] width 51 height 19
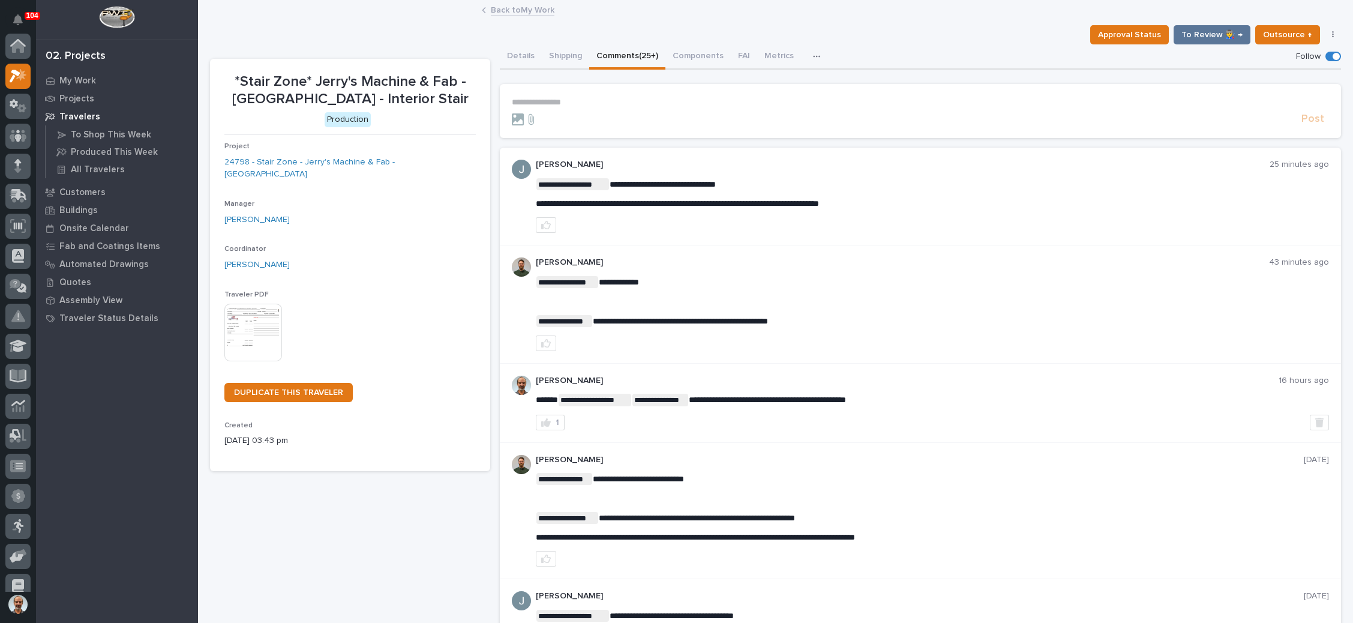
scroll to position [29, 0]
click at [517, 9] on link "Back to My Work" at bounding box center [523, 9] width 64 height 14
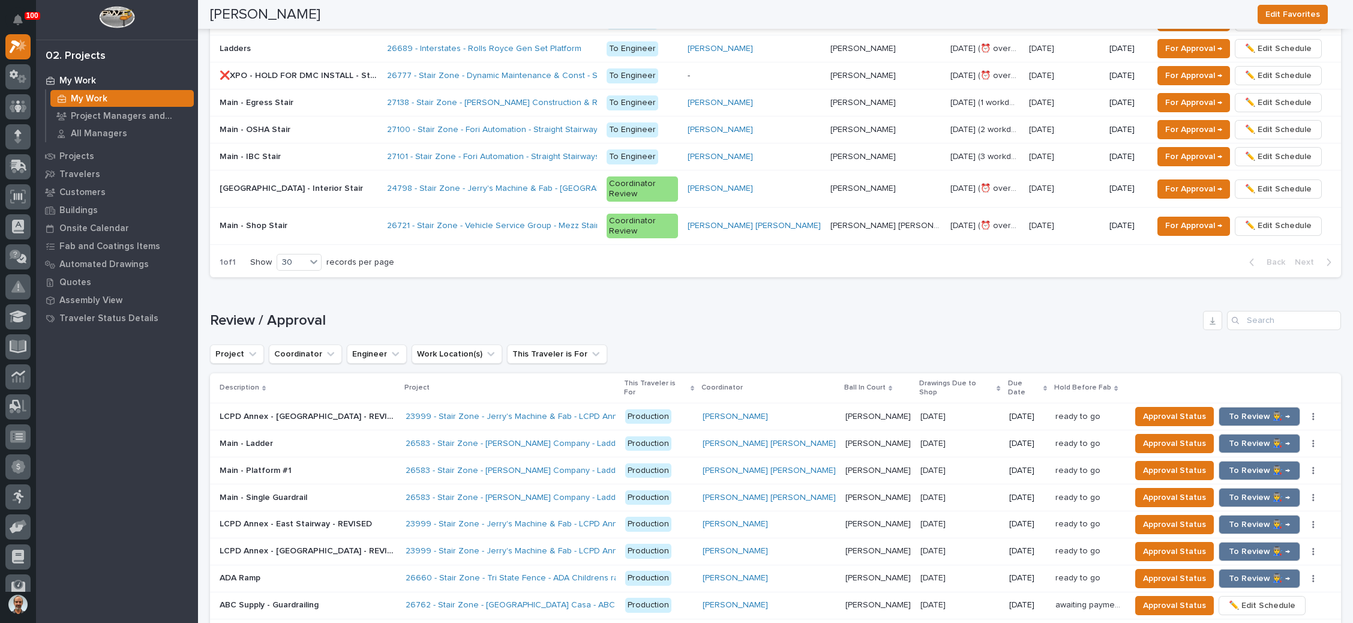
scroll to position [775, 0]
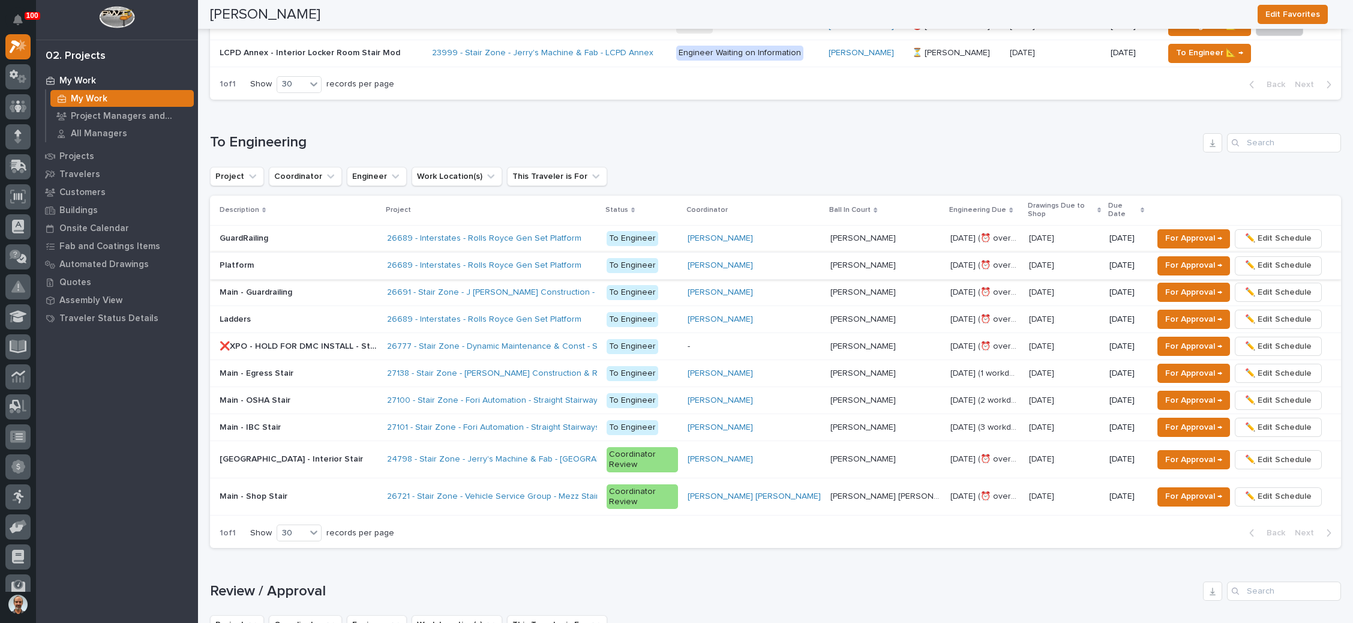
click at [377, 287] on p at bounding box center [299, 292] width 158 height 10
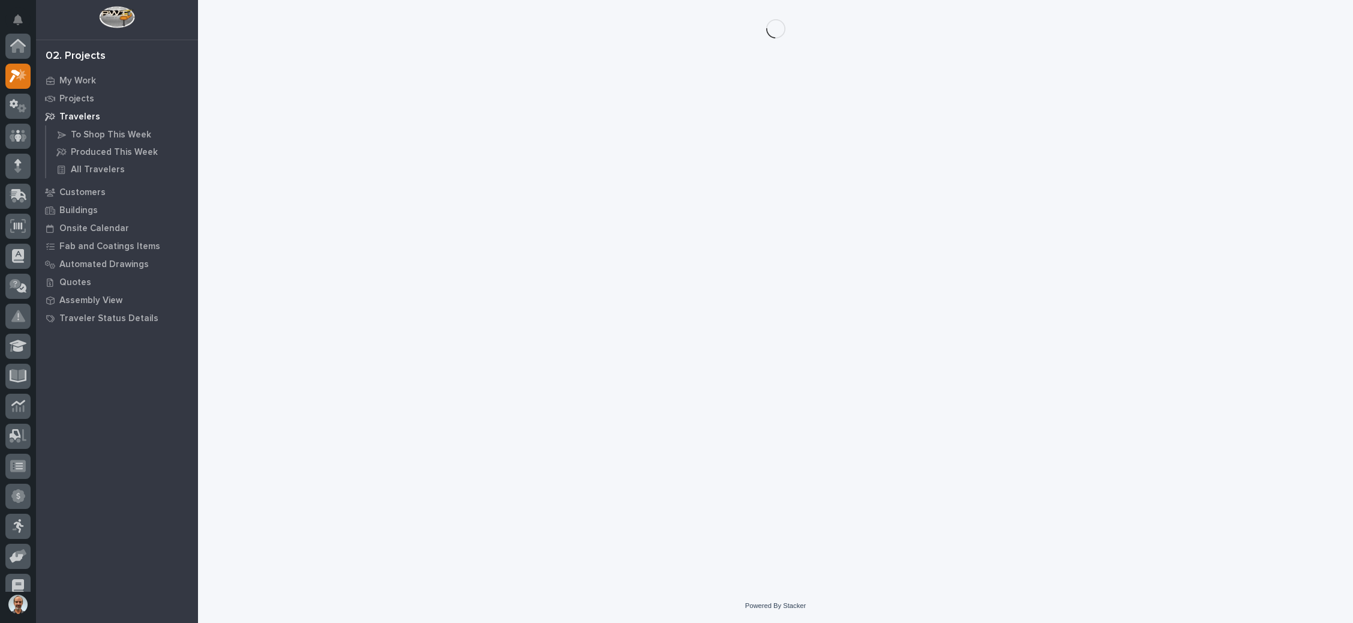
scroll to position [29, 0]
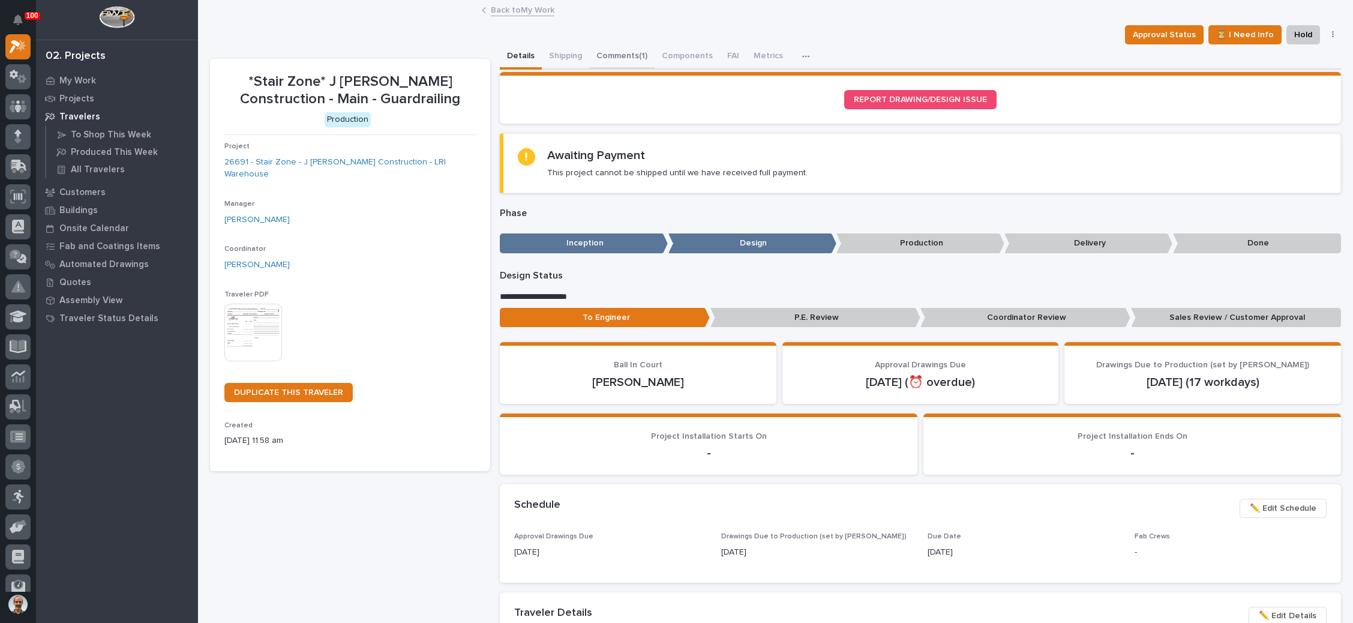
click at [636, 52] on button "Comments (1)" at bounding box center [621, 56] width 65 height 25
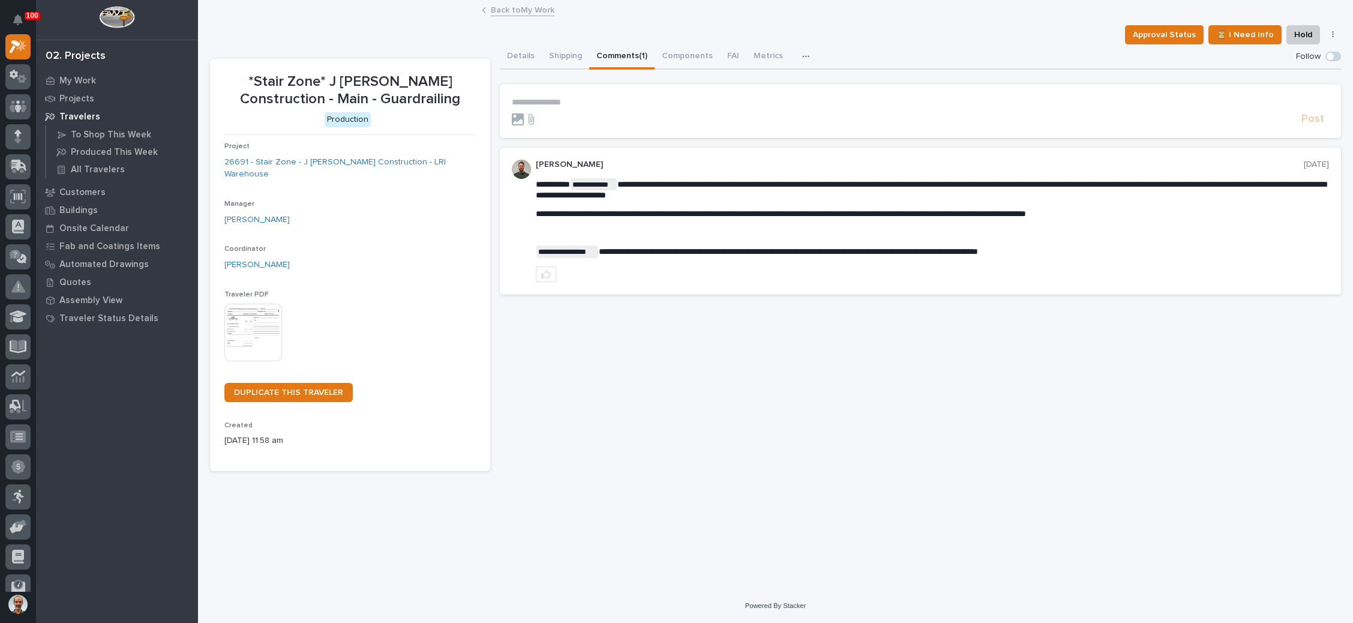
click at [519, 9] on link "Back to My Work" at bounding box center [523, 9] width 64 height 14
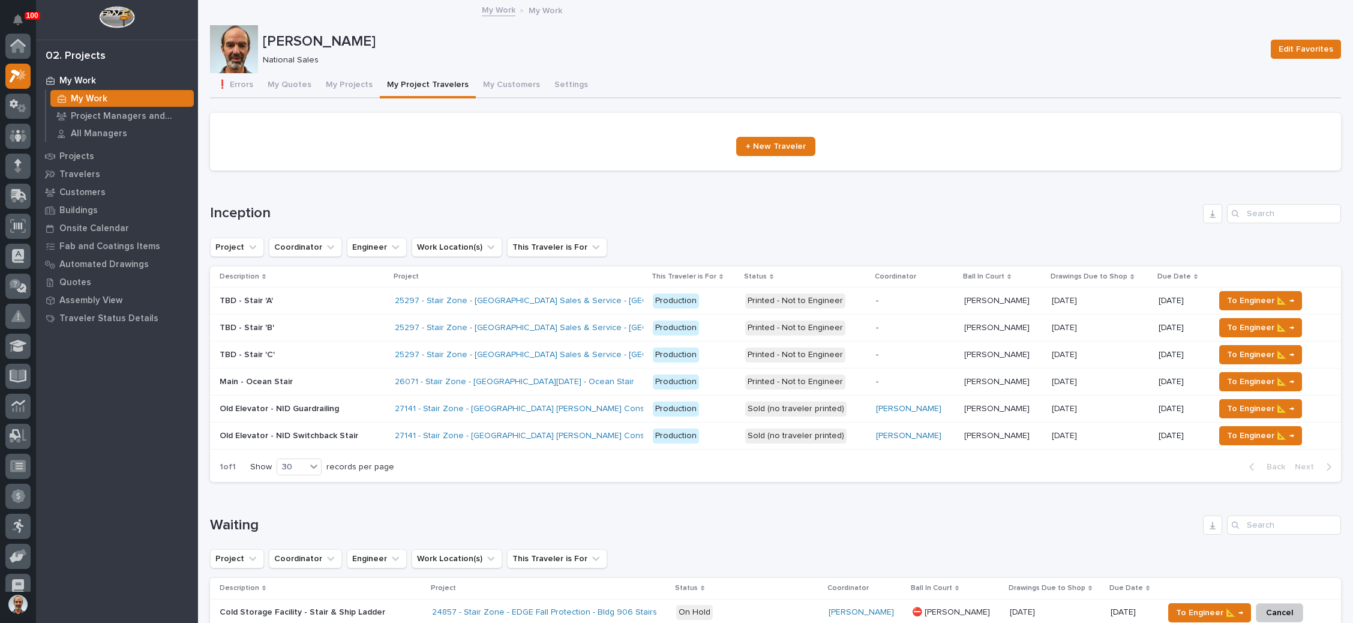
scroll to position [29, 0]
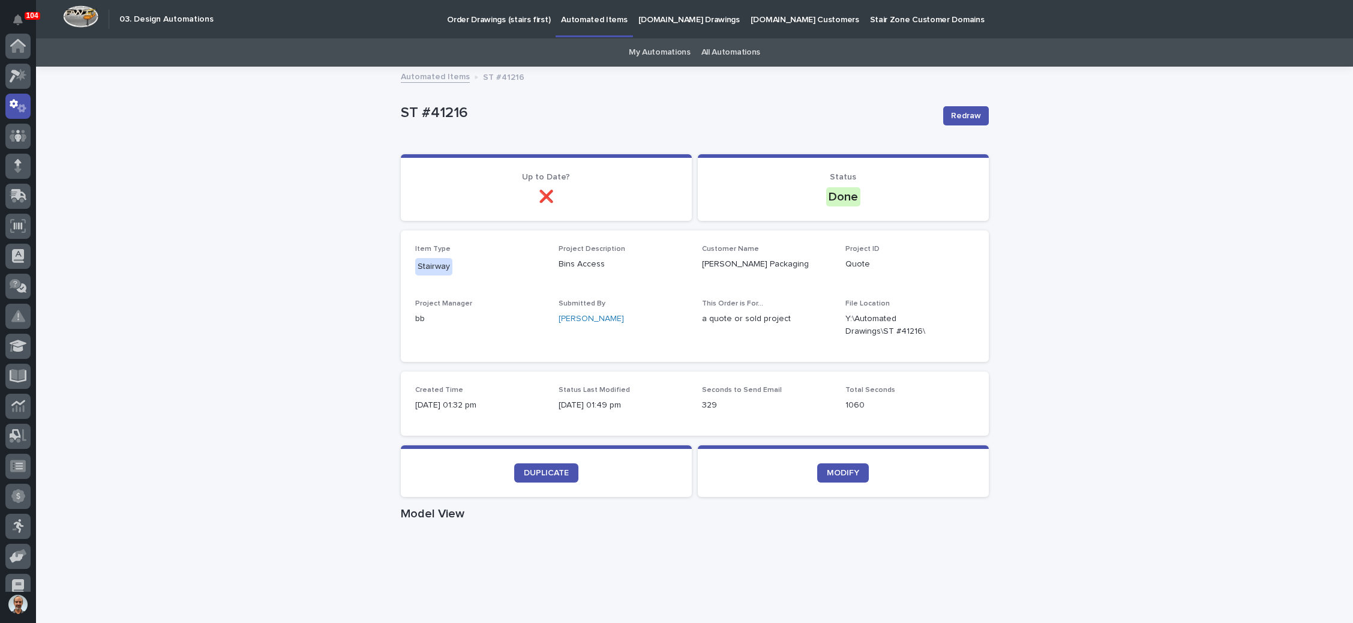
scroll to position [59, 0]
click at [494, 16] on p "Order Drawings (stairs first)" at bounding box center [498, 12] width 103 height 25
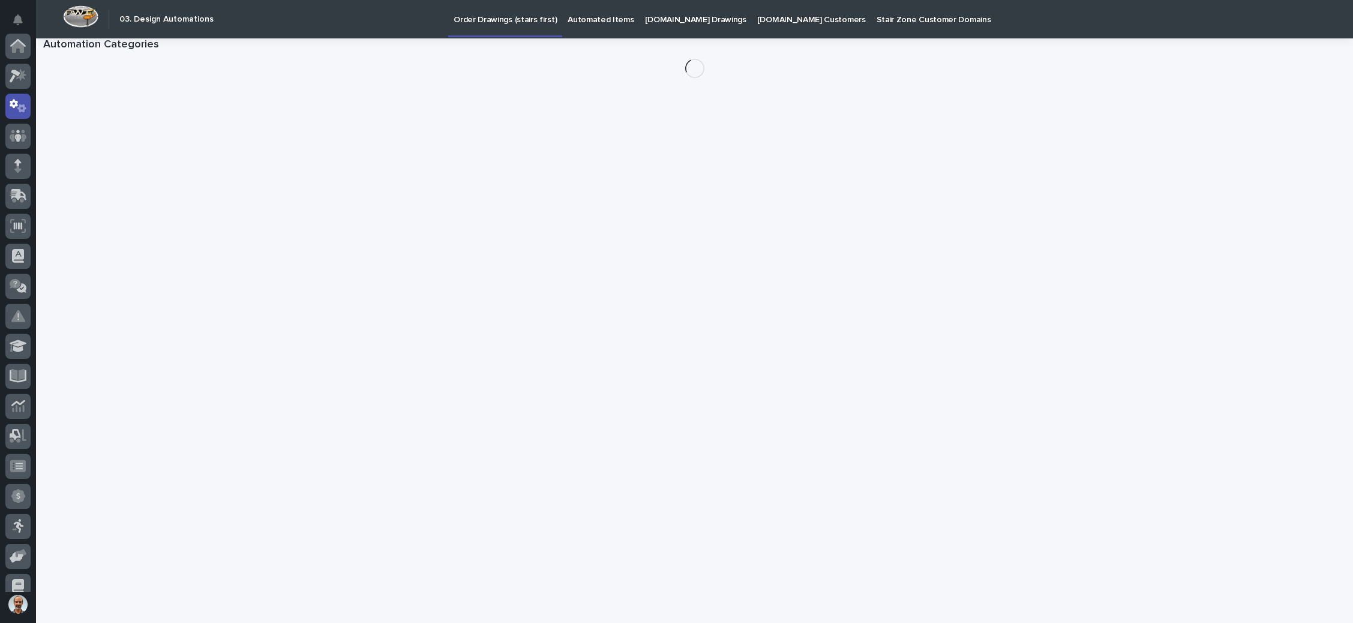
scroll to position [59, 0]
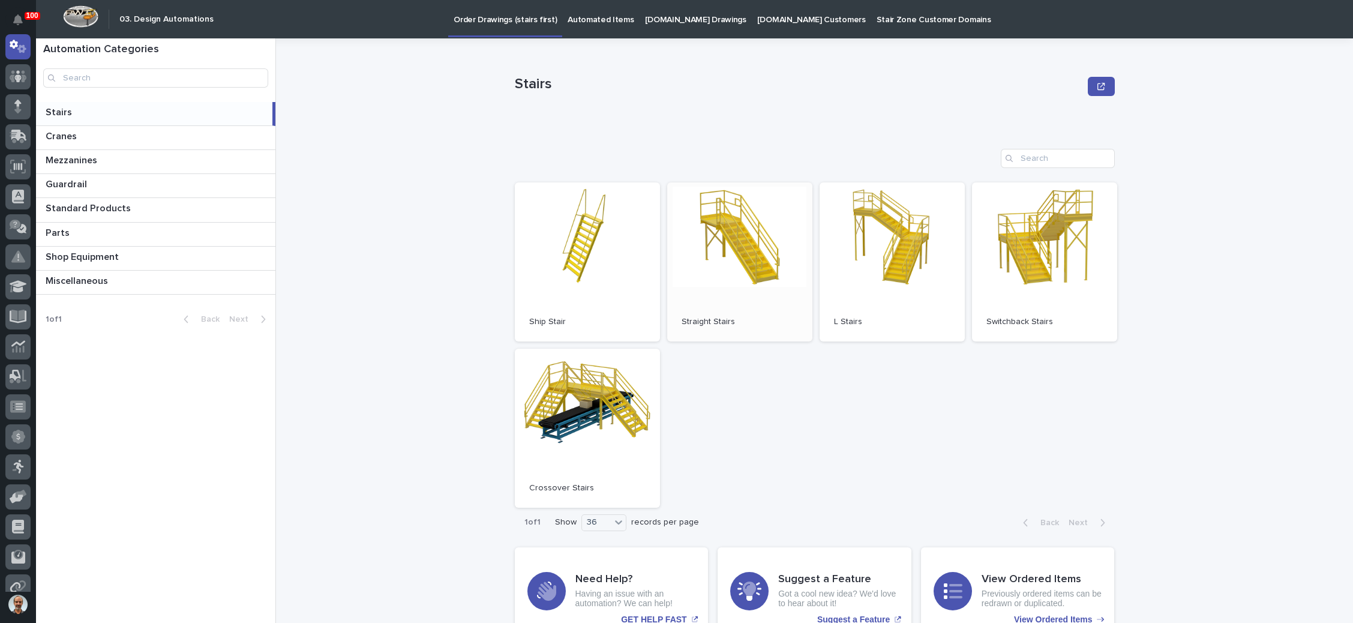
click at [707, 252] on link "Open" at bounding box center [739, 261] width 145 height 159
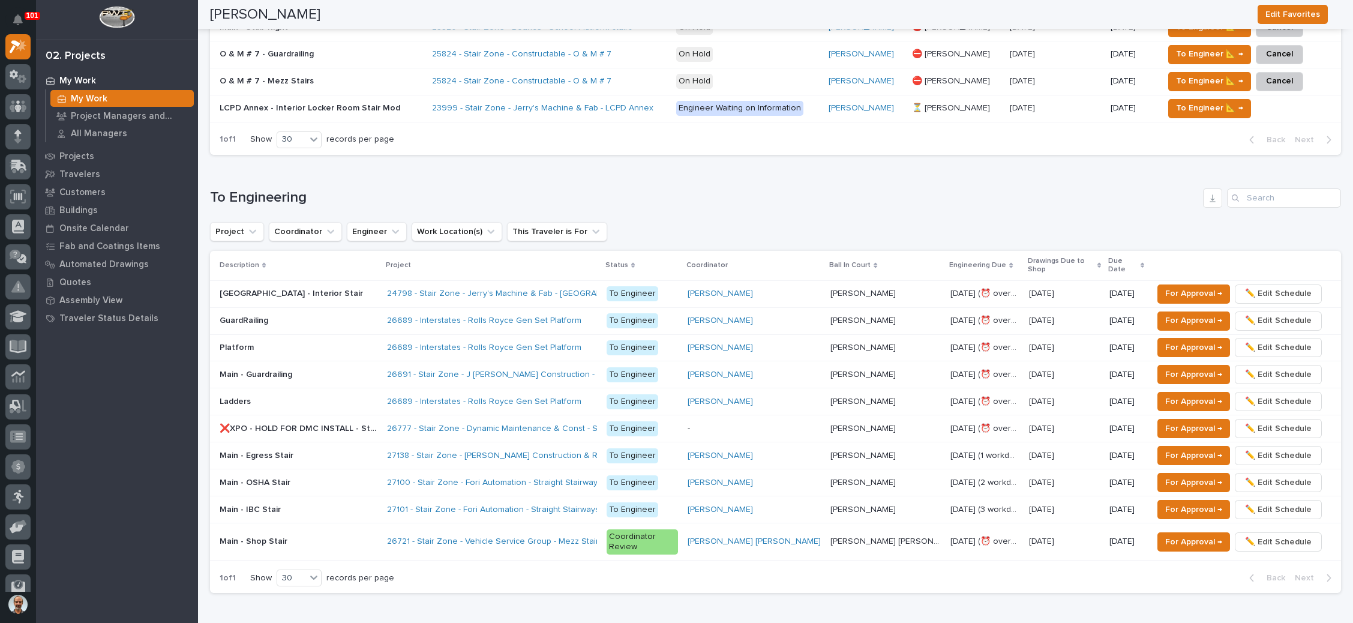
scroll to position [810, 0]
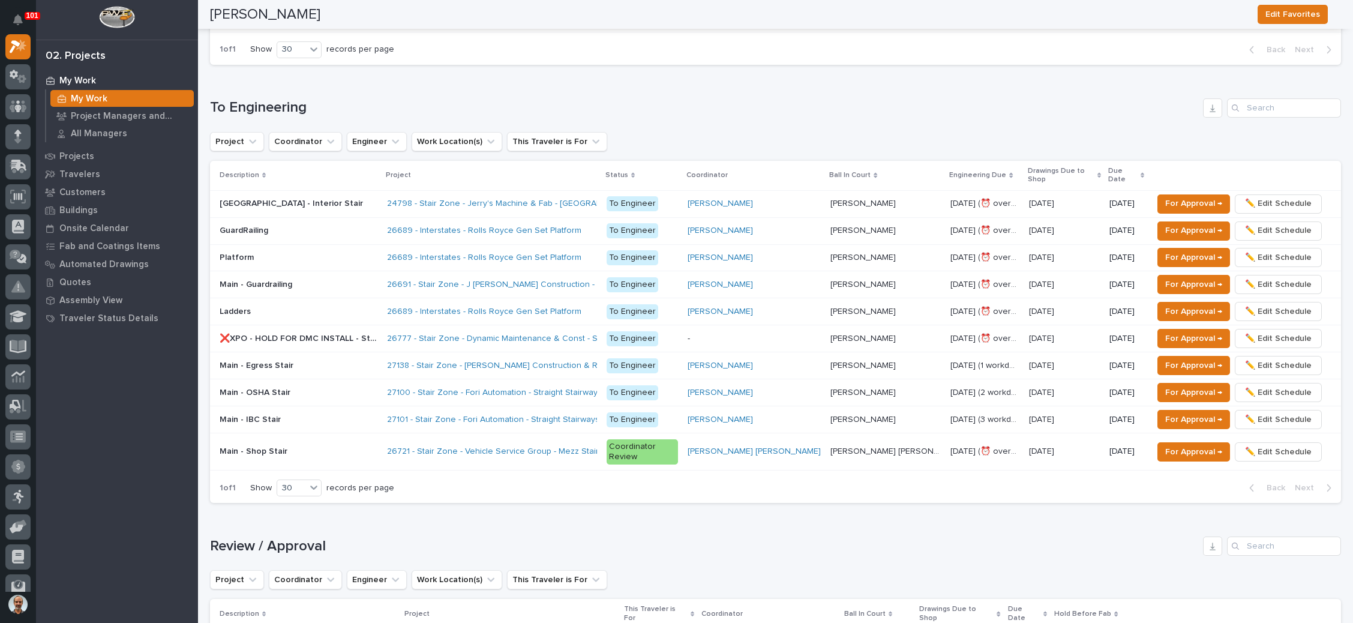
click at [377, 415] on p at bounding box center [299, 420] width 158 height 10
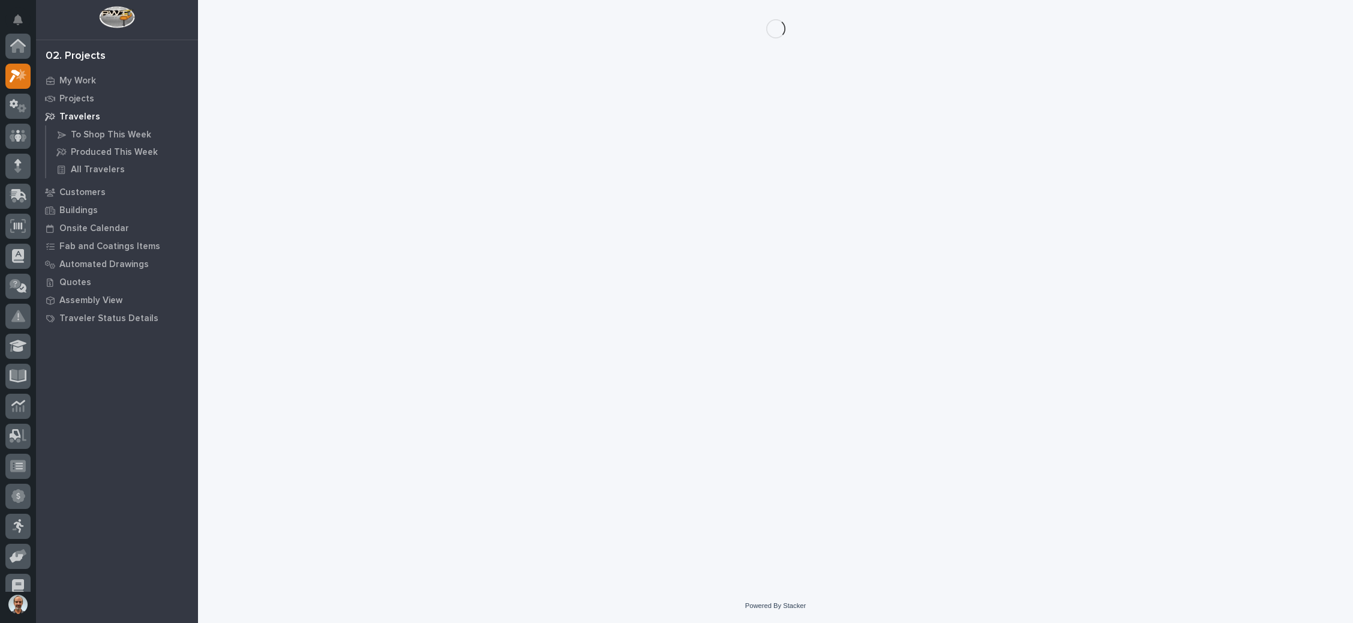
scroll to position [29, 0]
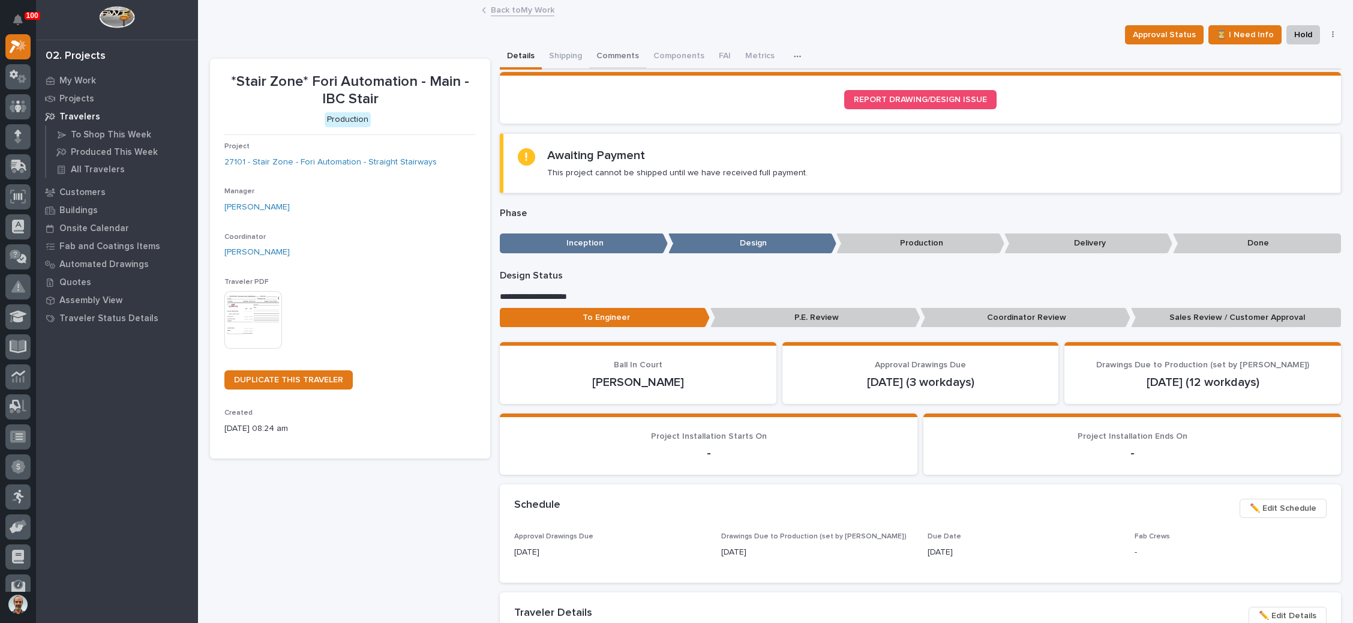
click at [608, 49] on button "Comments" at bounding box center [617, 56] width 57 height 25
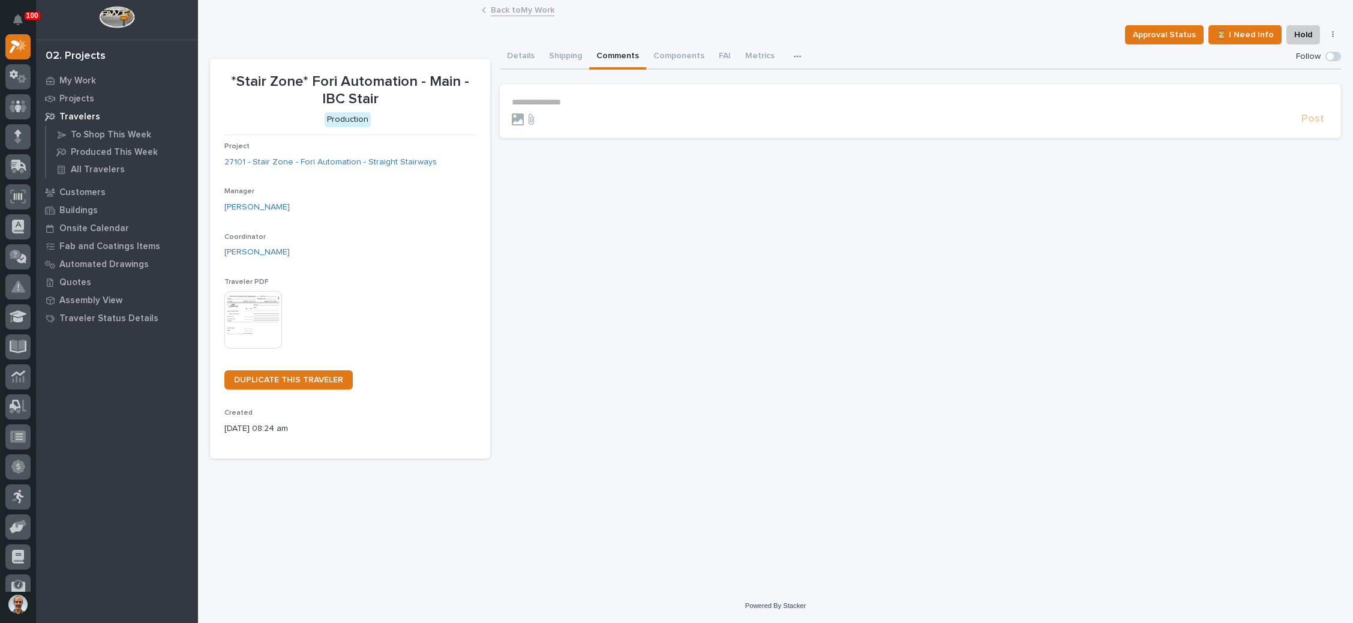
click at [559, 97] on p "**********" at bounding box center [920, 102] width 817 height 10
drag, startPoint x: 547, startPoint y: 116, endPoint x: 577, endPoint y: 114, distance: 30.7
click at [548, 116] on span "[PERSON_NAME]" at bounding box center [548, 119] width 67 height 8
click at [607, 104] on p "**********" at bounding box center [920, 103] width 817 height 12
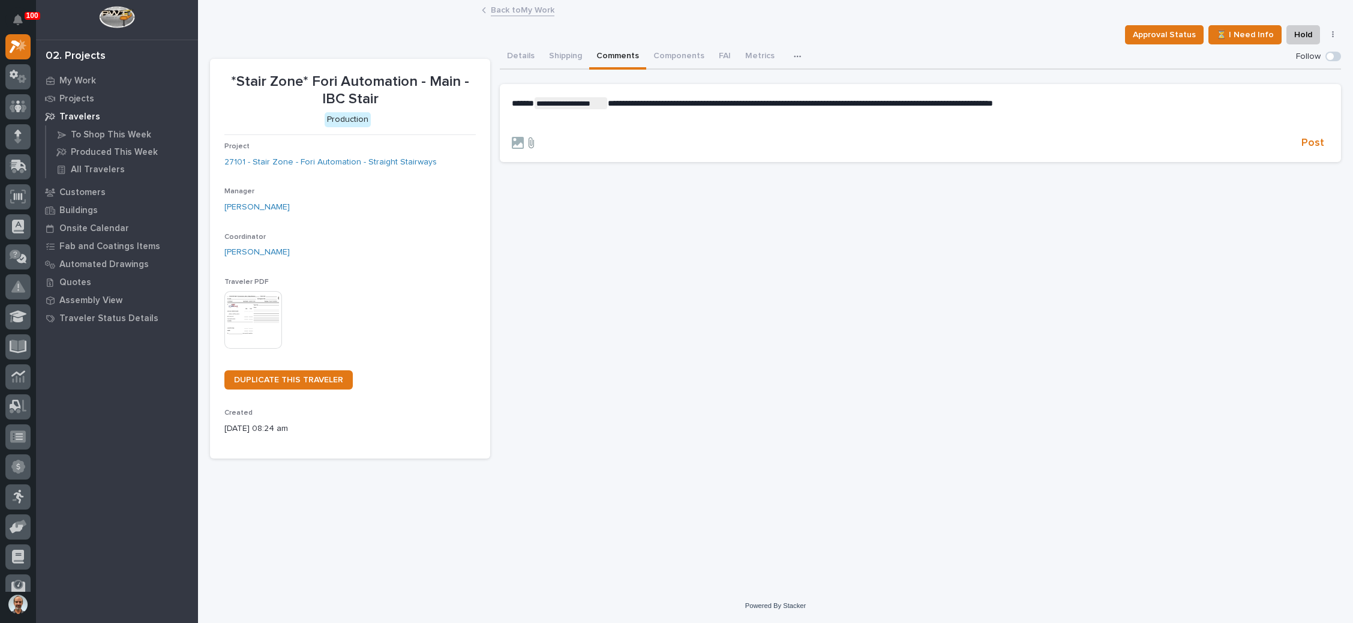
click at [533, 143] on icon at bounding box center [531, 143] width 14 height 12
click at [524, 137] on input "file" at bounding box center [524, 137] width 0 height 0
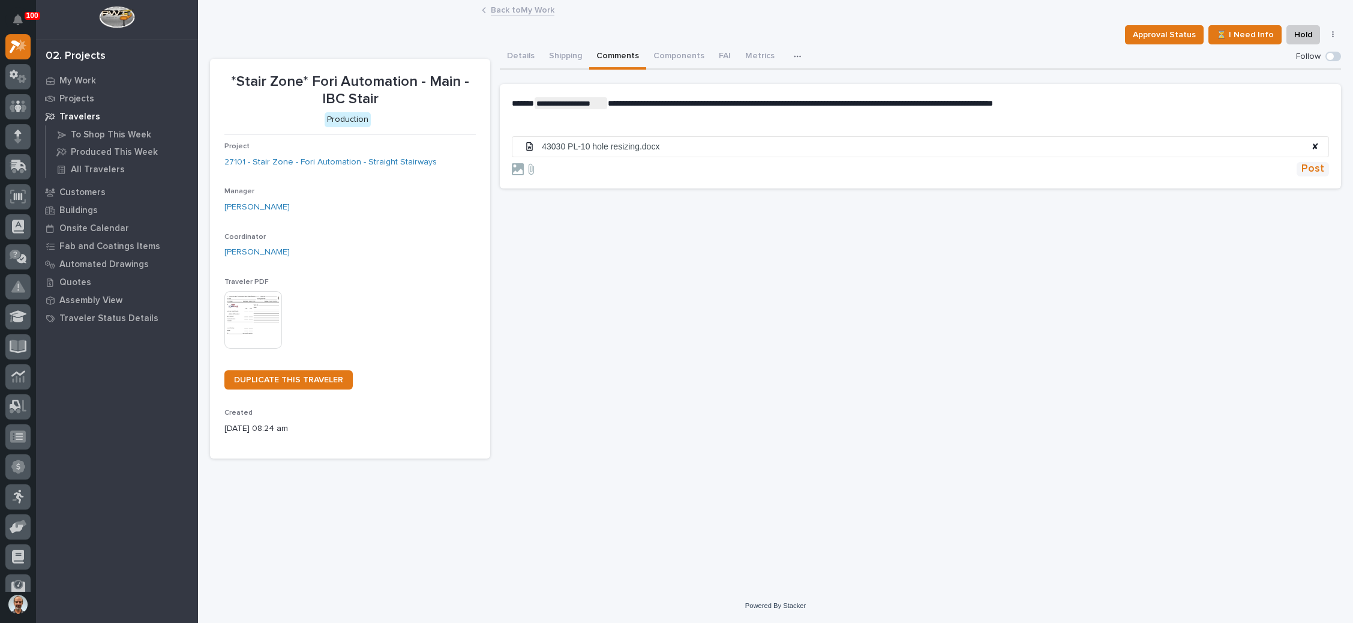
click at [1309, 164] on span "Post" at bounding box center [1312, 169] width 23 height 14
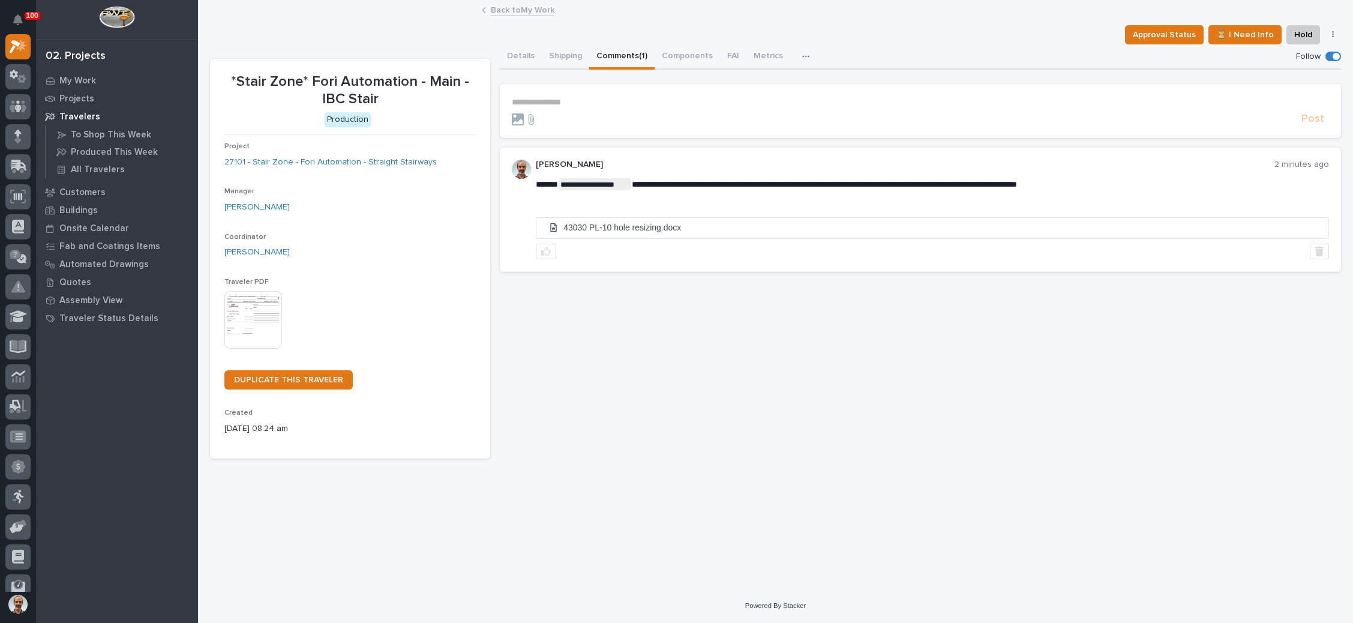
click at [513, 7] on link "Back to My Work" at bounding box center [523, 9] width 64 height 14
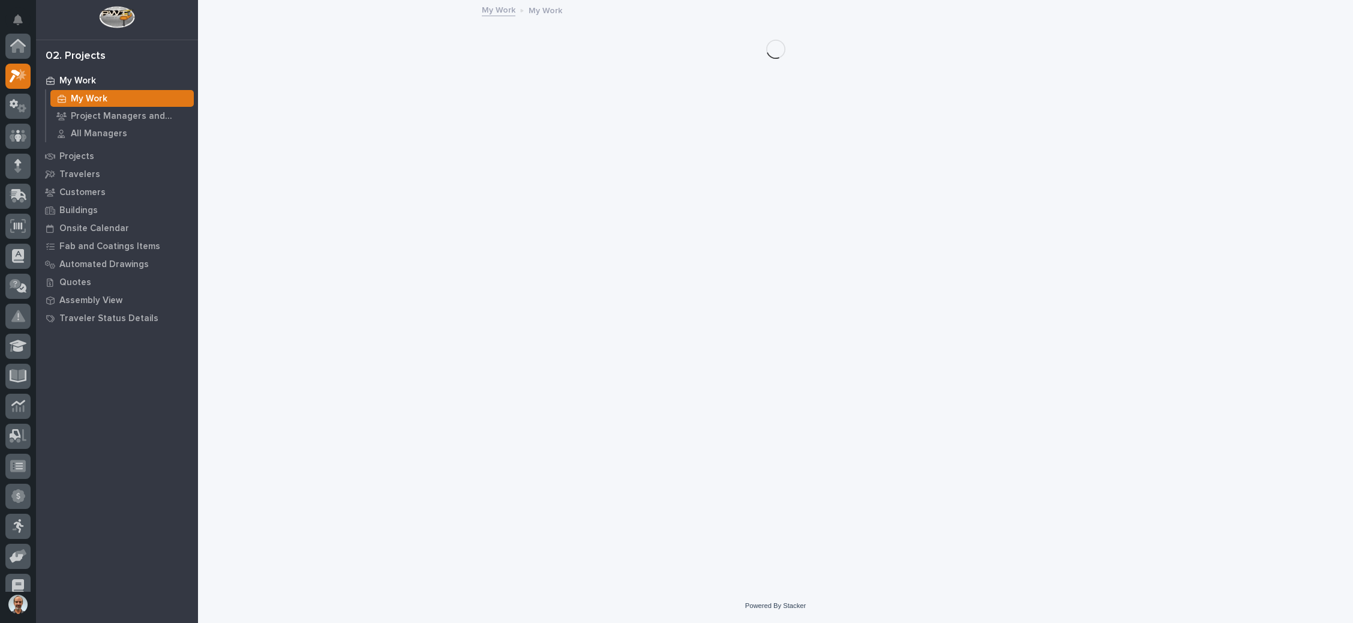
scroll to position [29, 0]
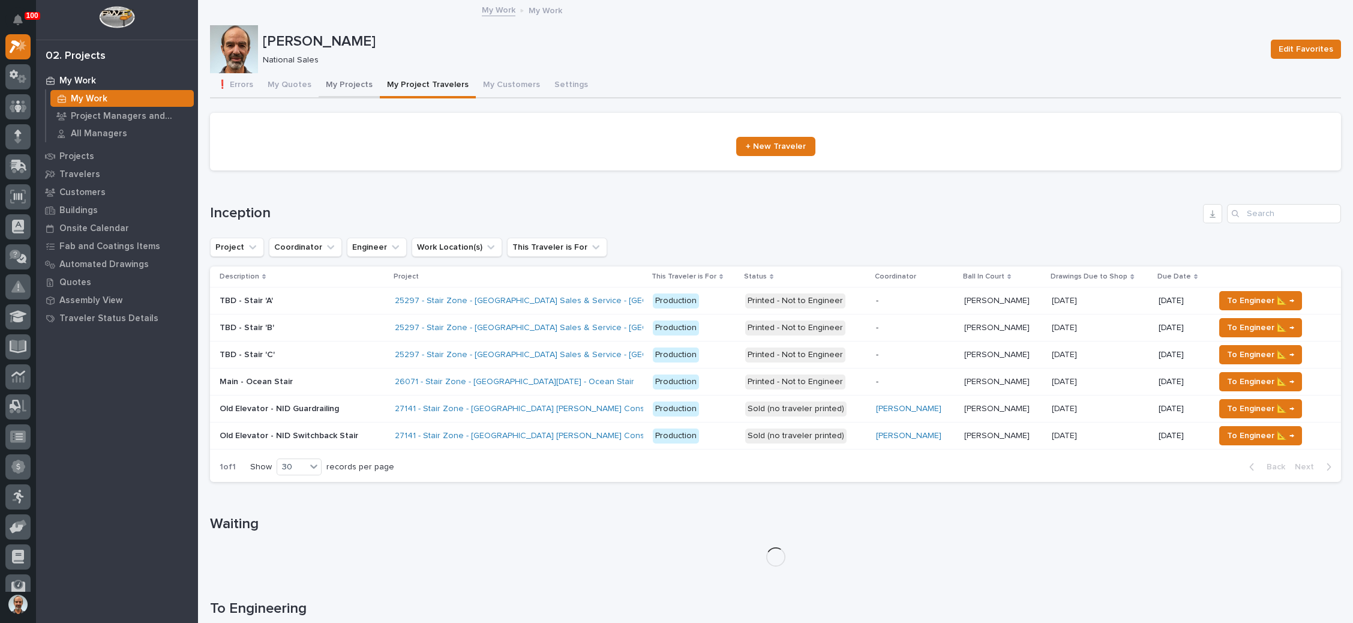
click at [356, 82] on button "My Projects" at bounding box center [349, 85] width 61 height 25
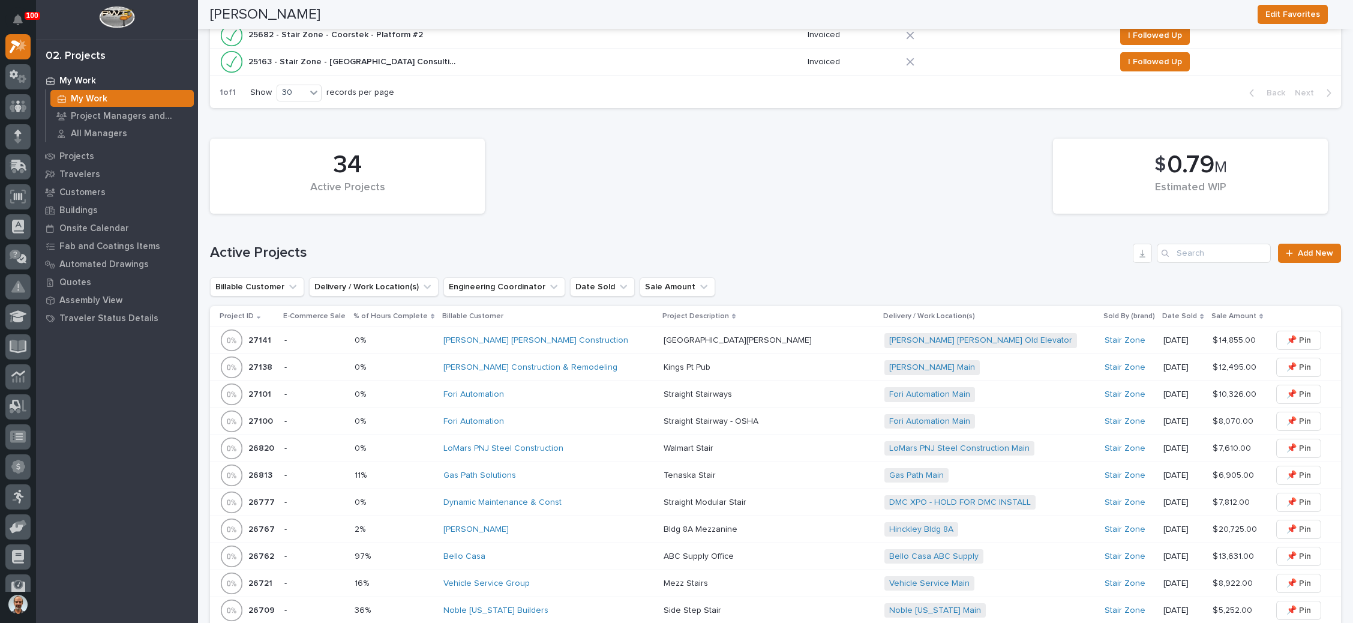
scroll to position [810, 0]
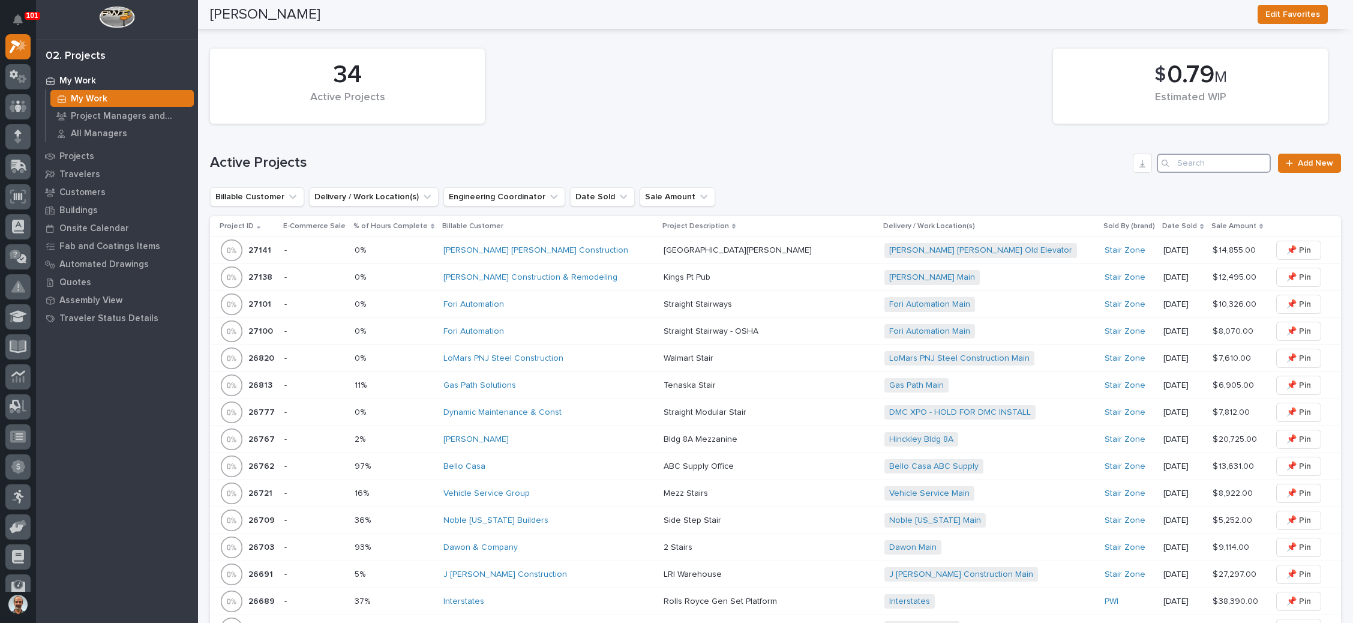
click at [1205, 160] on input "Search" at bounding box center [1214, 163] width 114 height 19
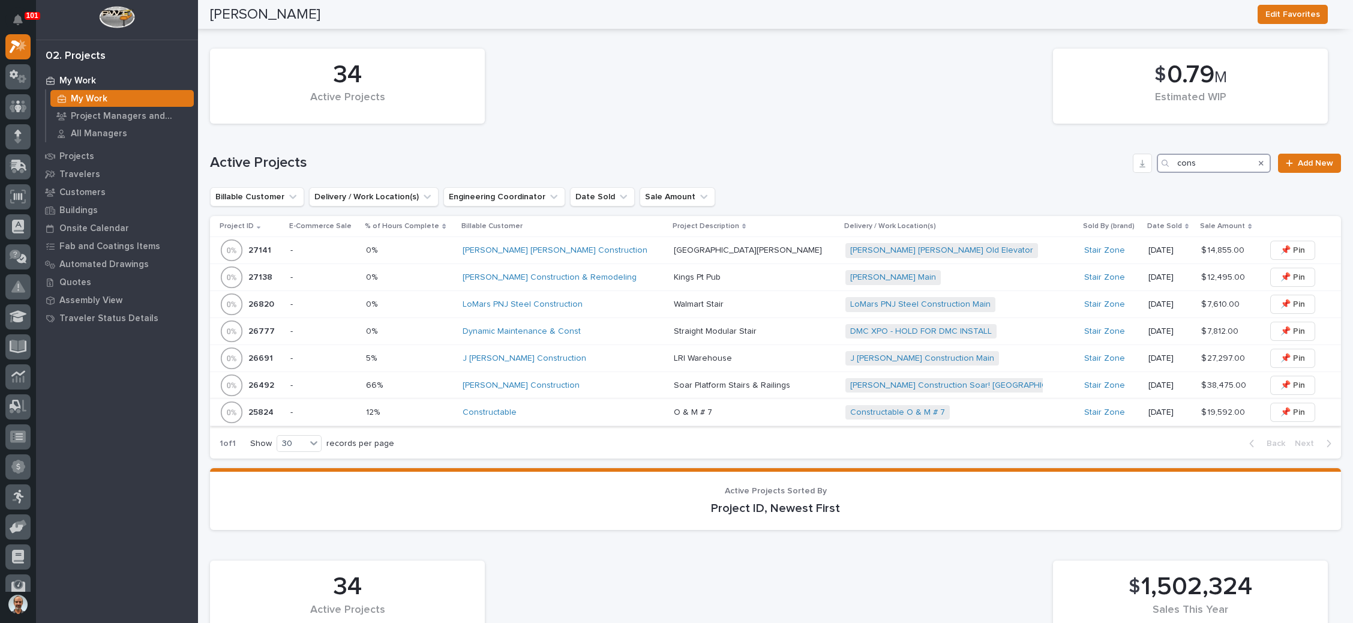
type input "cons"
click at [605, 407] on div "Constructable" at bounding box center [564, 412] width 202 height 10
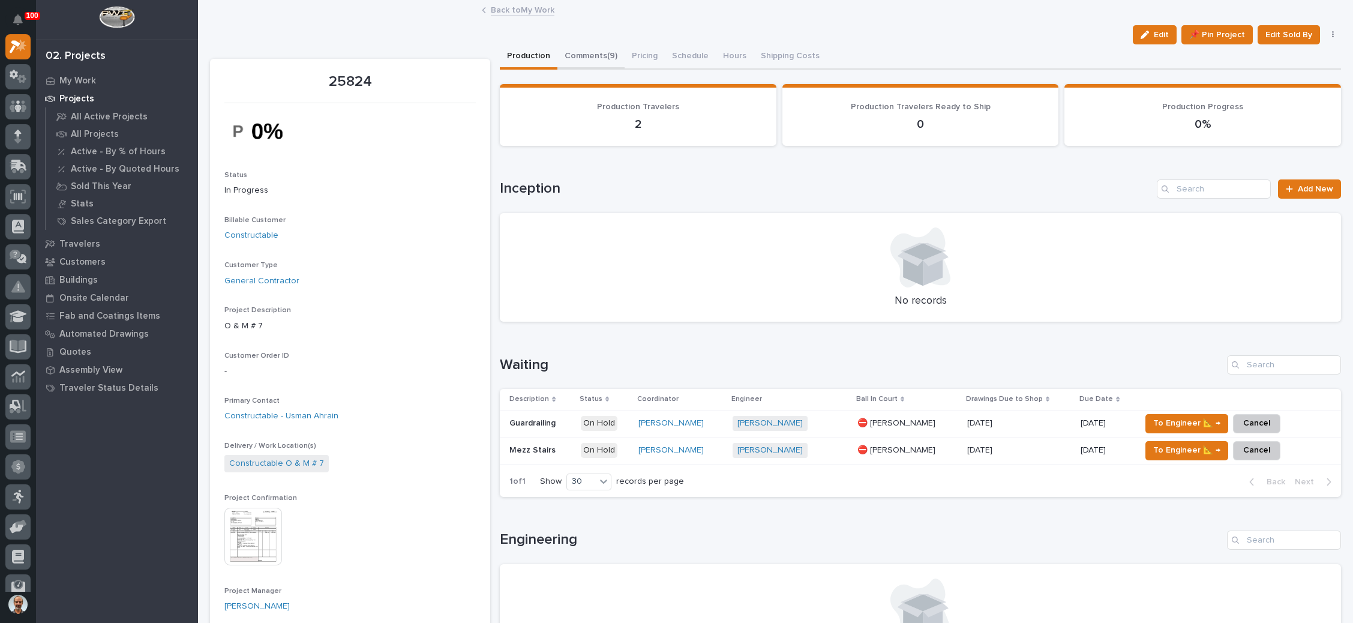
click at [598, 55] on button "Comments (9)" at bounding box center [590, 56] width 67 height 25
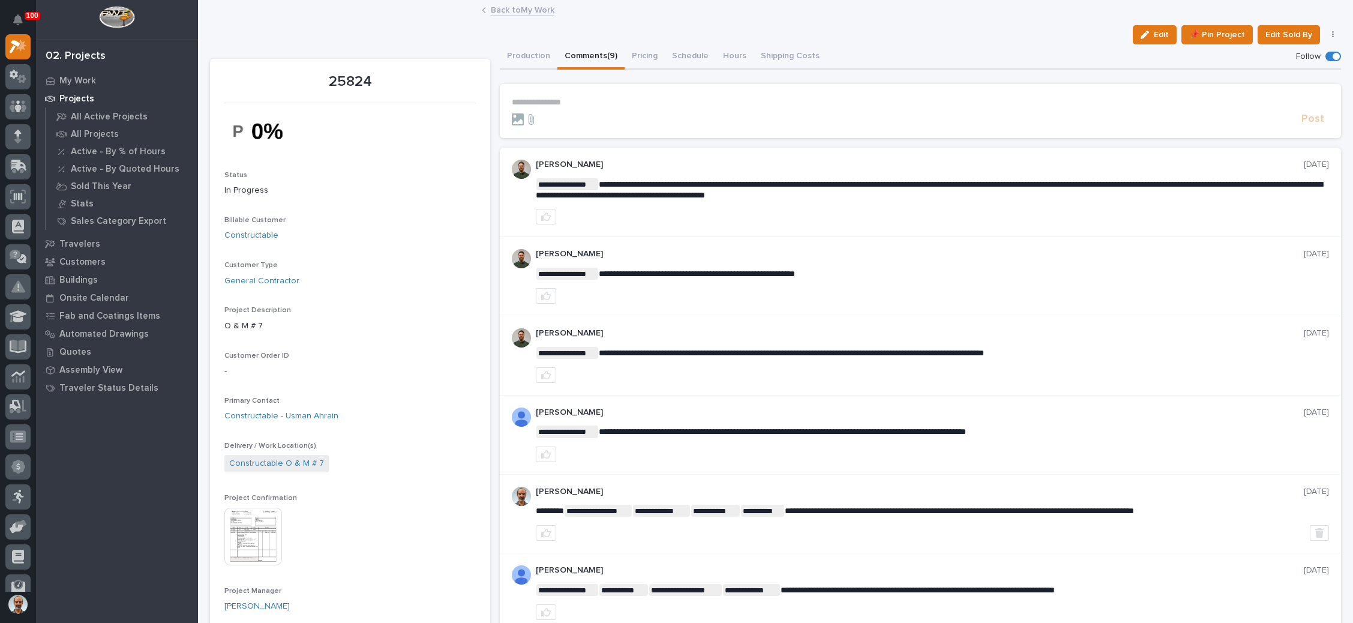
click at [548, 100] on p "**********" at bounding box center [920, 102] width 817 height 10
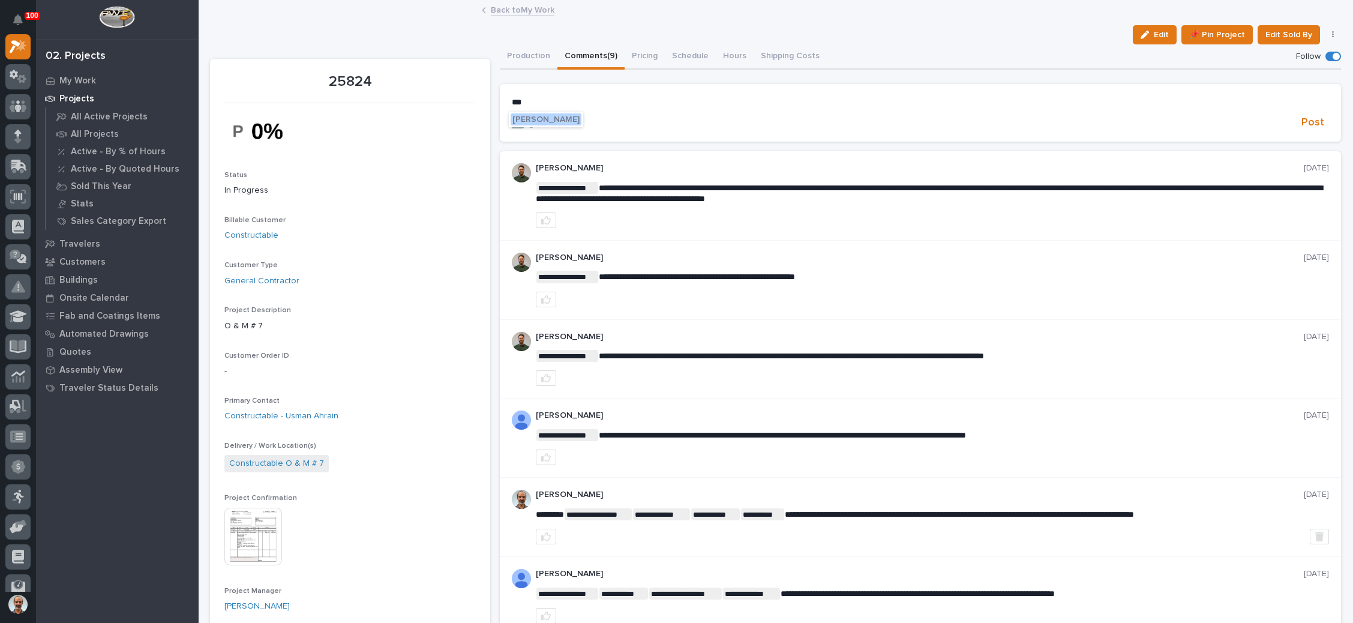
click at [557, 117] on span "[PERSON_NAME]" at bounding box center [545, 119] width 67 height 8
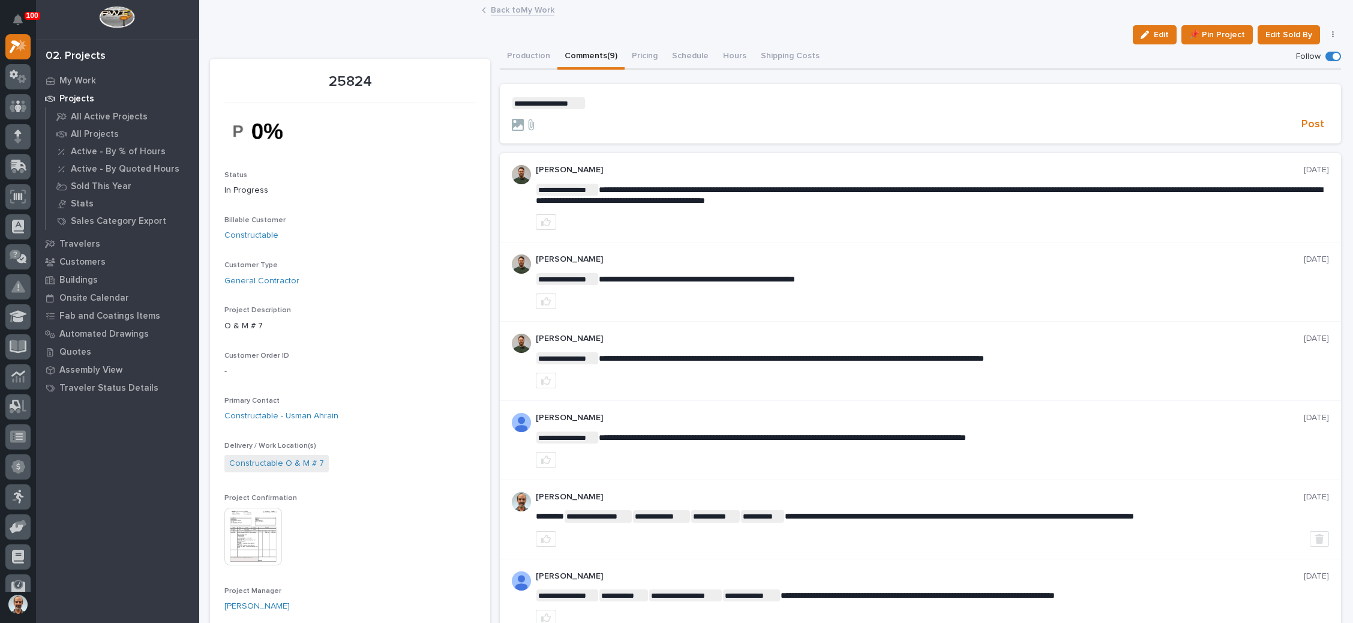
click at [599, 103] on p "**********" at bounding box center [920, 103] width 817 height 12
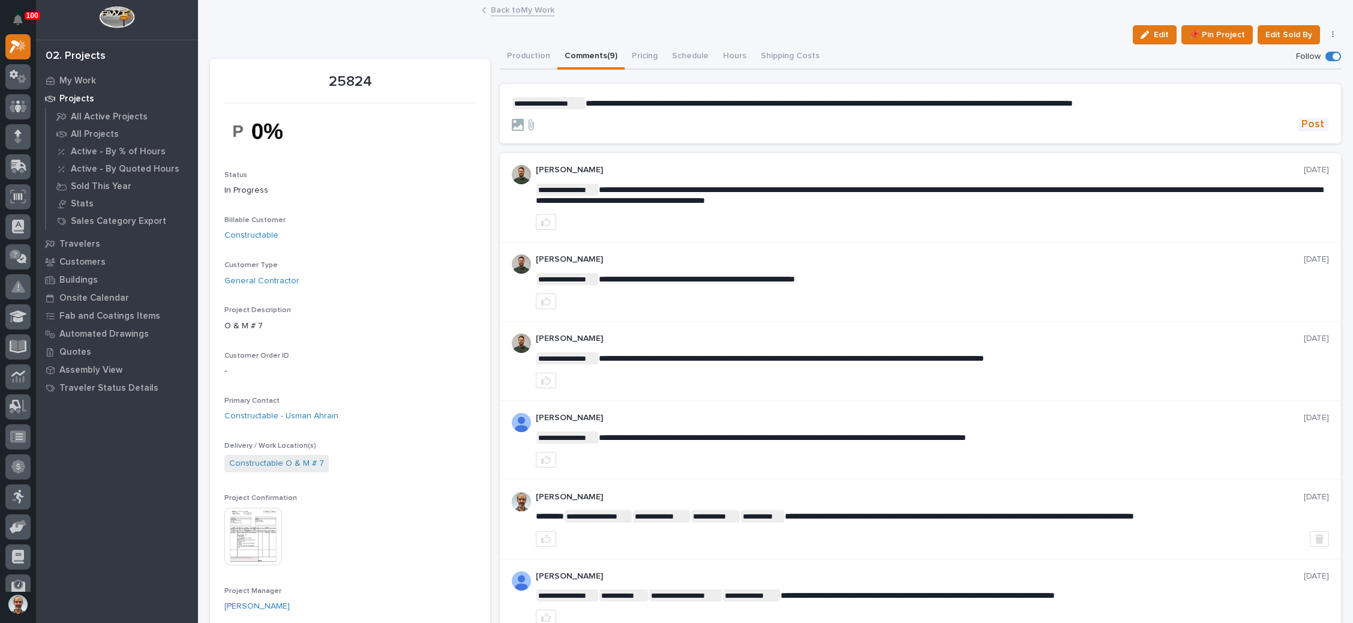
click at [1307, 124] on span "Post" at bounding box center [1312, 125] width 23 height 14
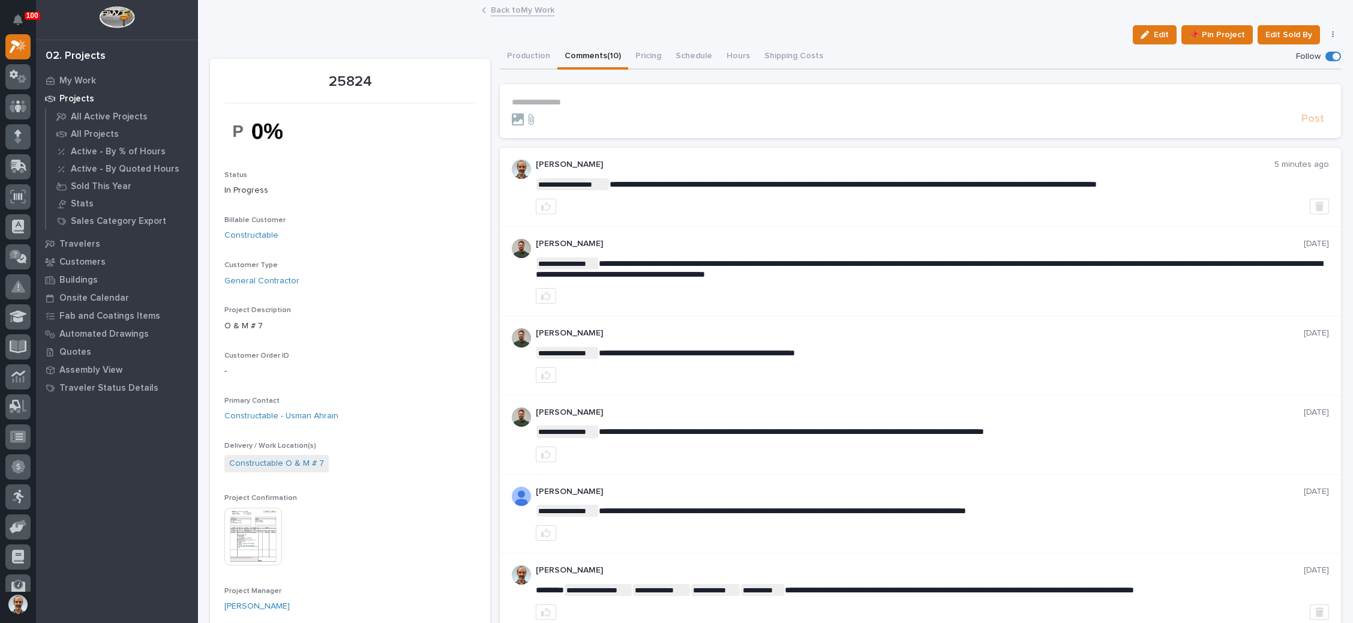
click at [498, 5] on link "Back to My Work" at bounding box center [523, 9] width 64 height 14
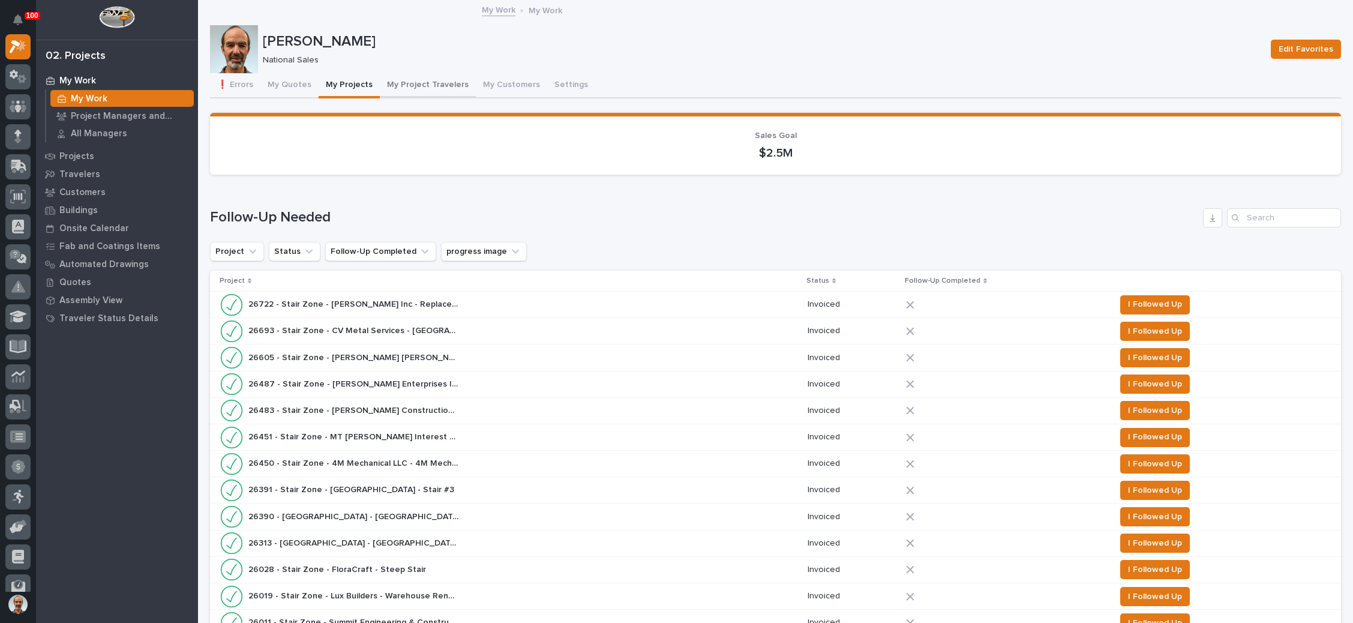
click at [451, 80] on button "My Project Travelers" at bounding box center [428, 85] width 96 height 25
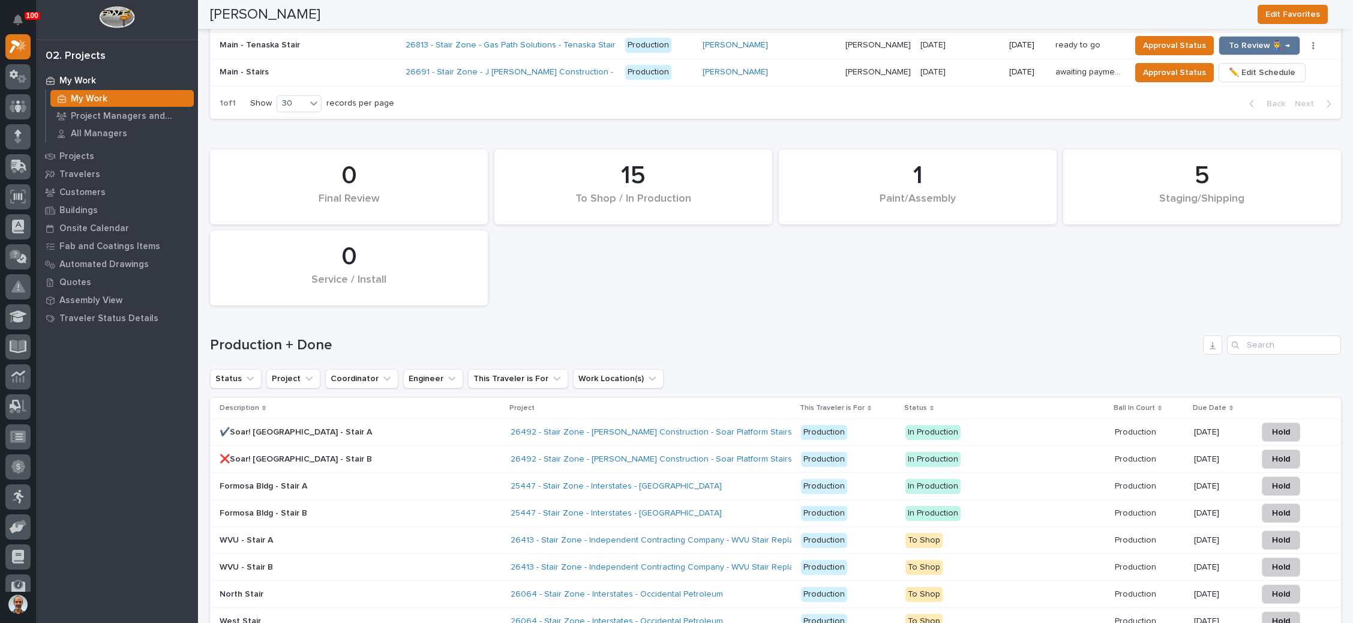
scroll to position [1813, 0]
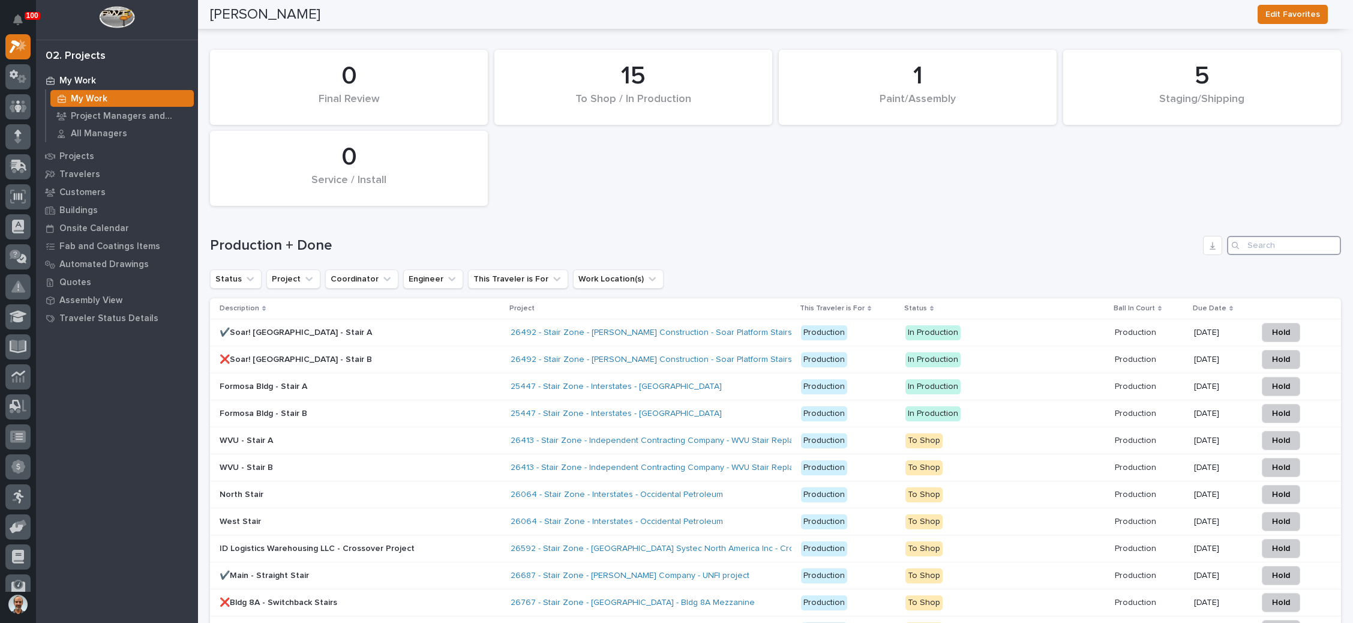
click at [1255, 236] on input "Search" at bounding box center [1284, 245] width 114 height 19
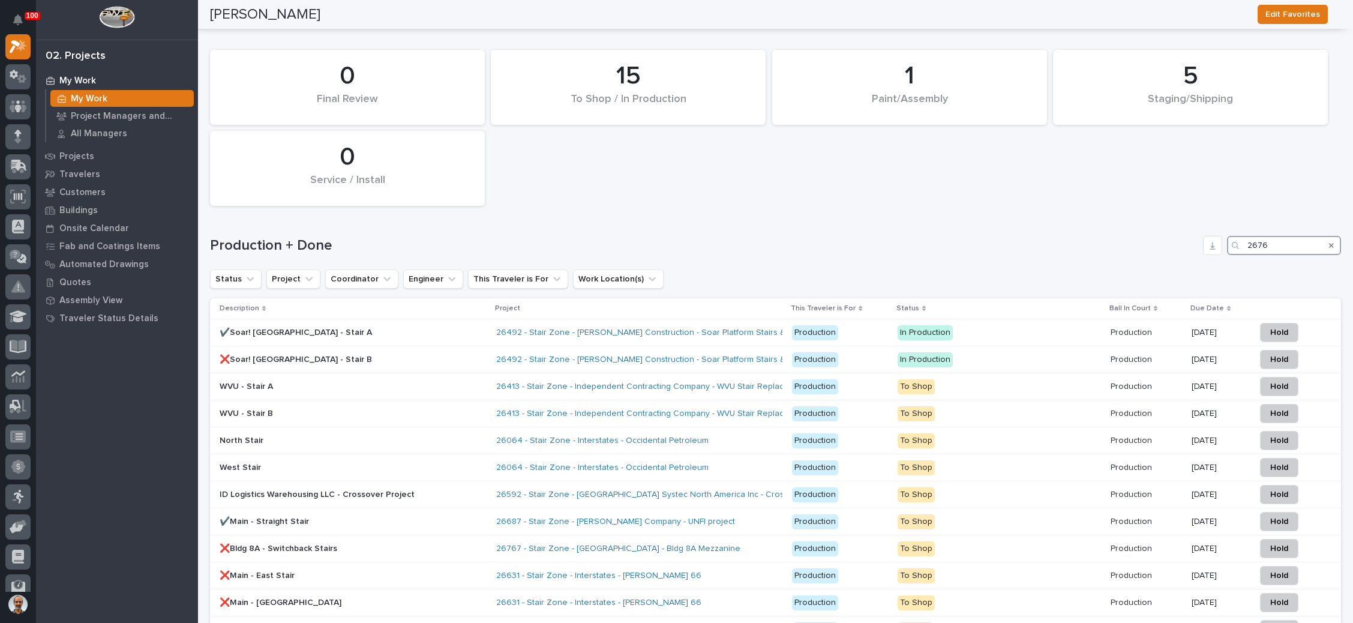
type input "26767"
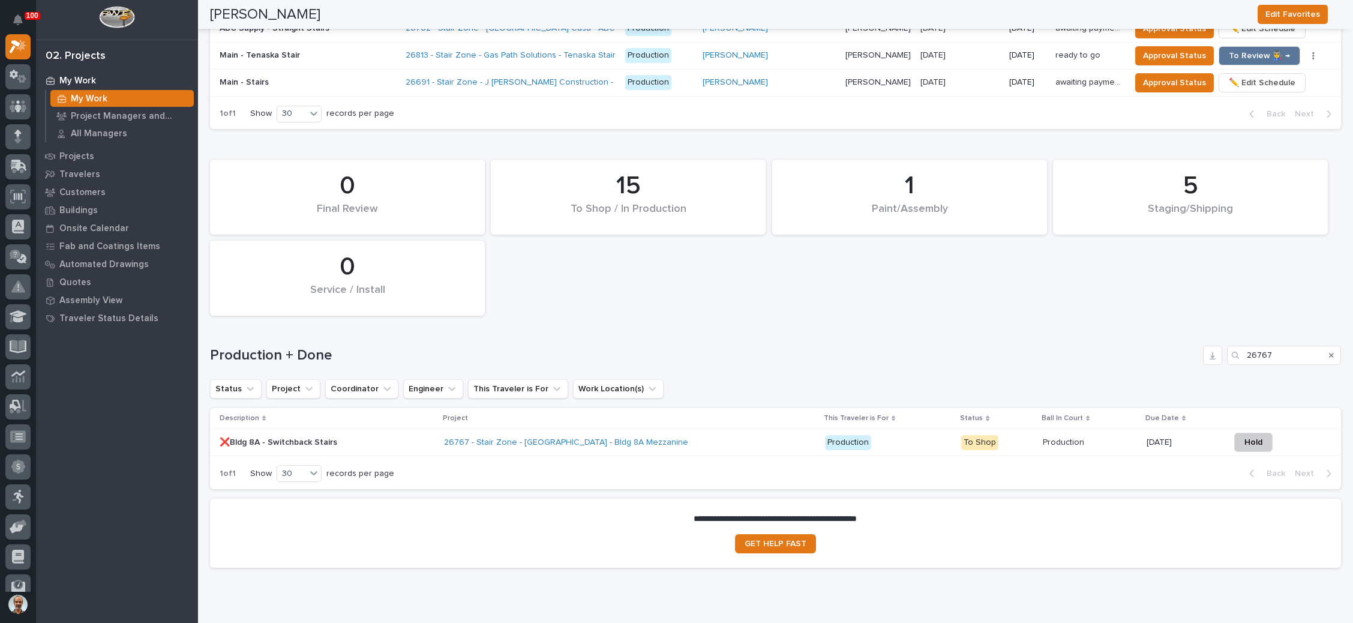
click at [879, 435] on p "Production" at bounding box center [888, 442] width 127 height 15
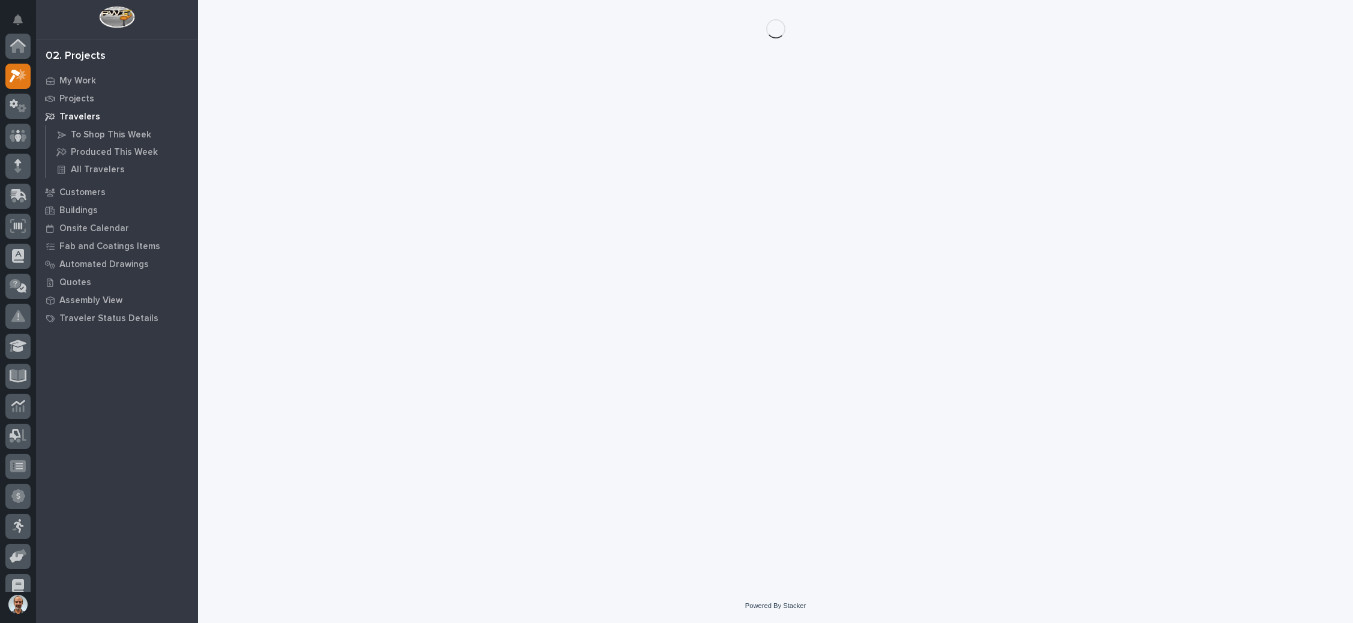
scroll to position [29, 0]
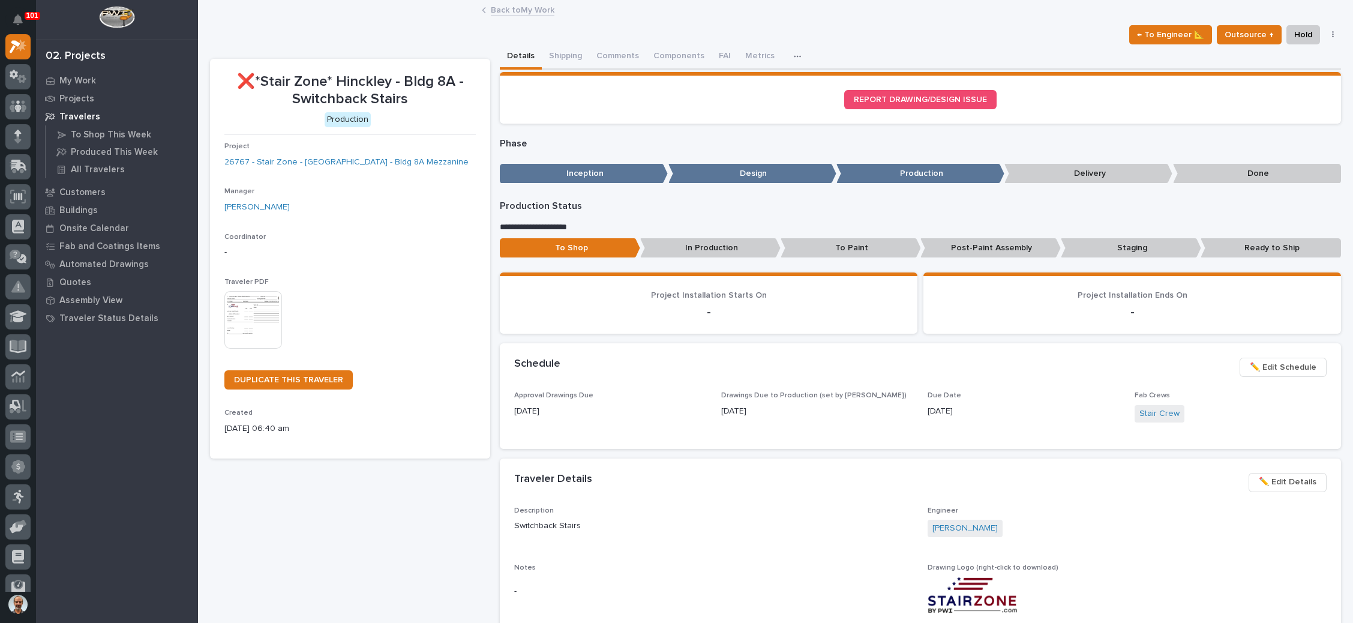
click at [513, 7] on link "Back to My Work" at bounding box center [523, 9] width 64 height 14
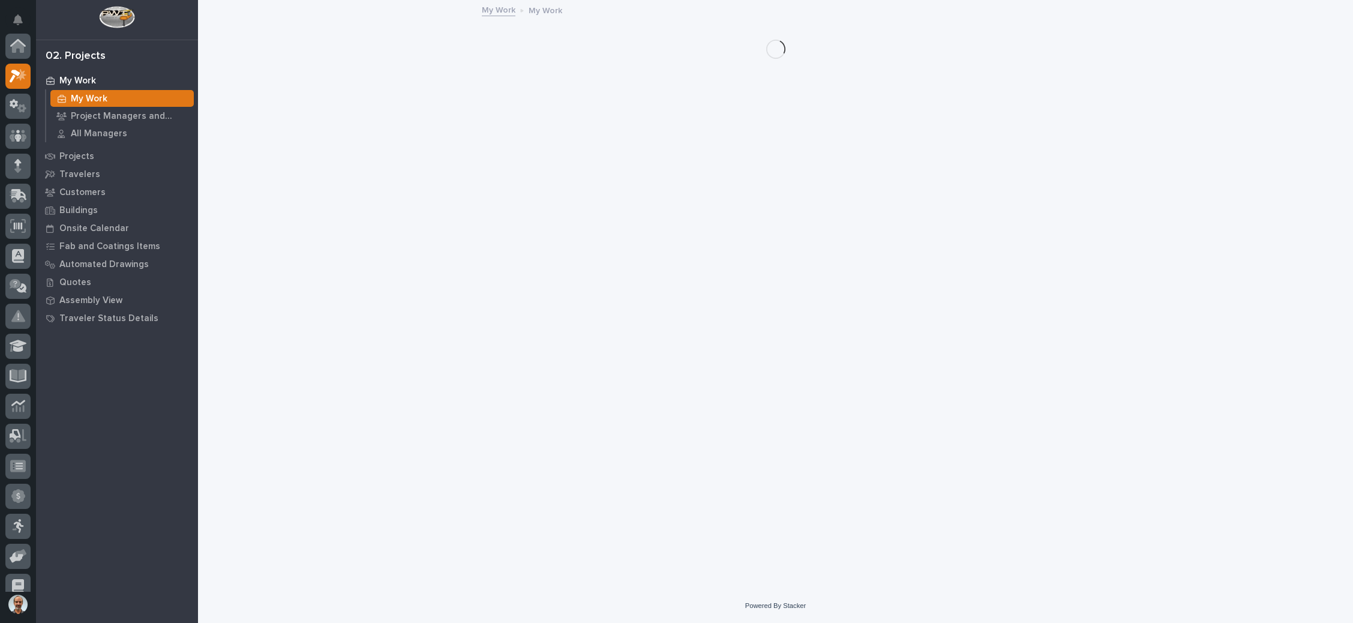
scroll to position [29, 0]
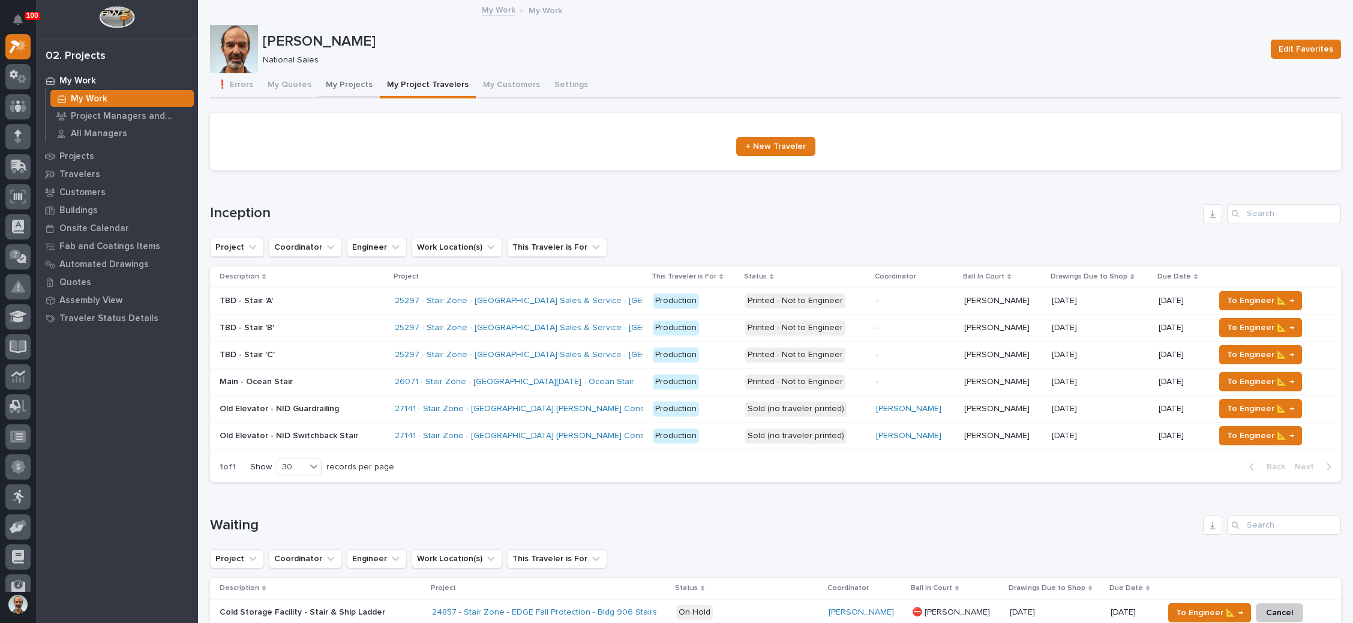
click at [342, 80] on button "My Projects" at bounding box center [349, 85] width 61 height 25
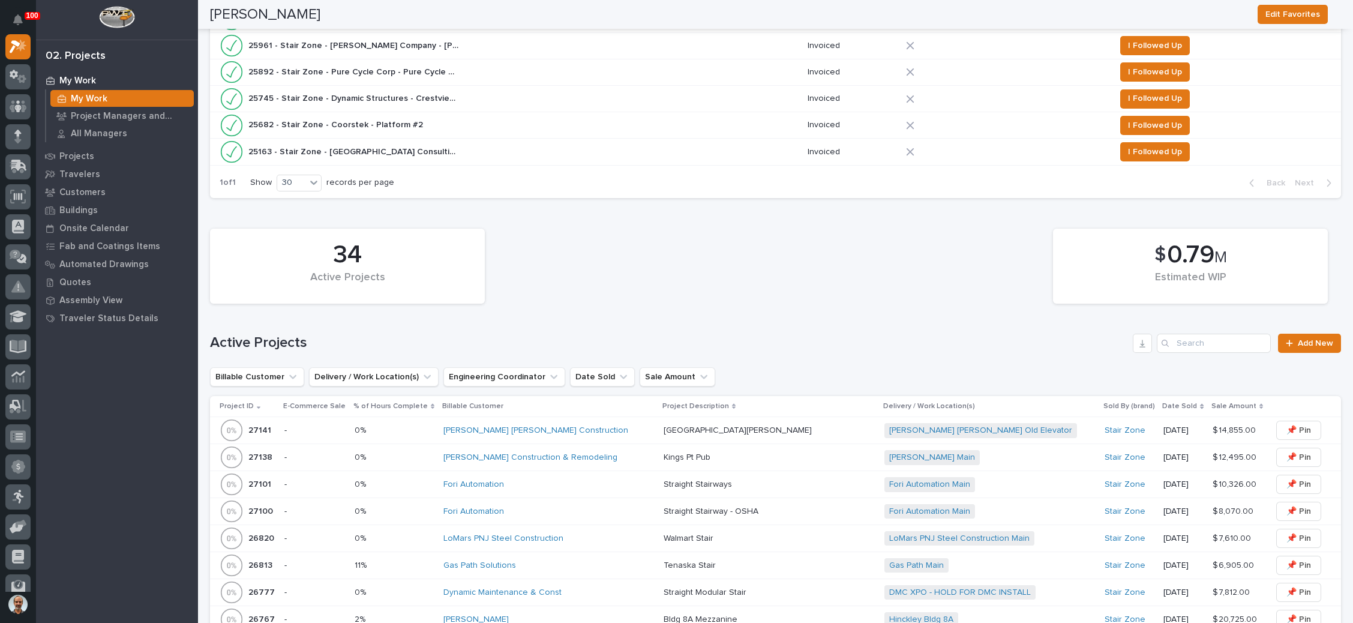
scroll to position [720, 0]
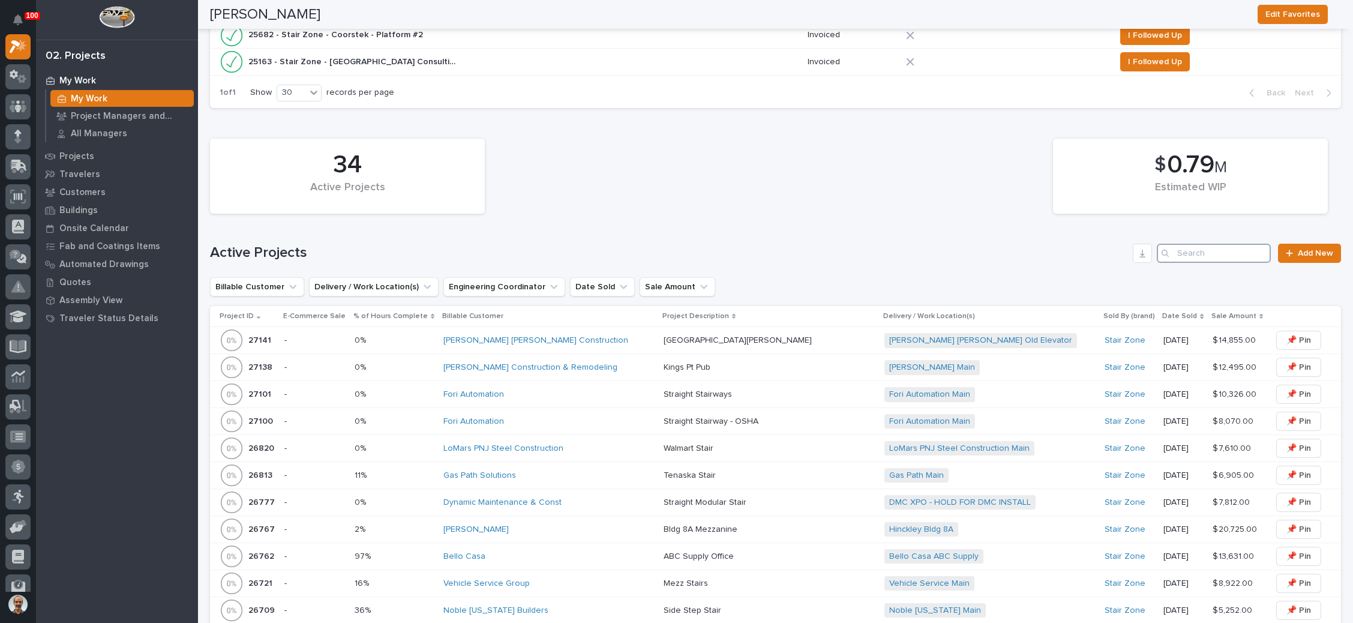
click at [1193, 245] on input "Search" at bounding box center [1214, 253] width 114 height 19
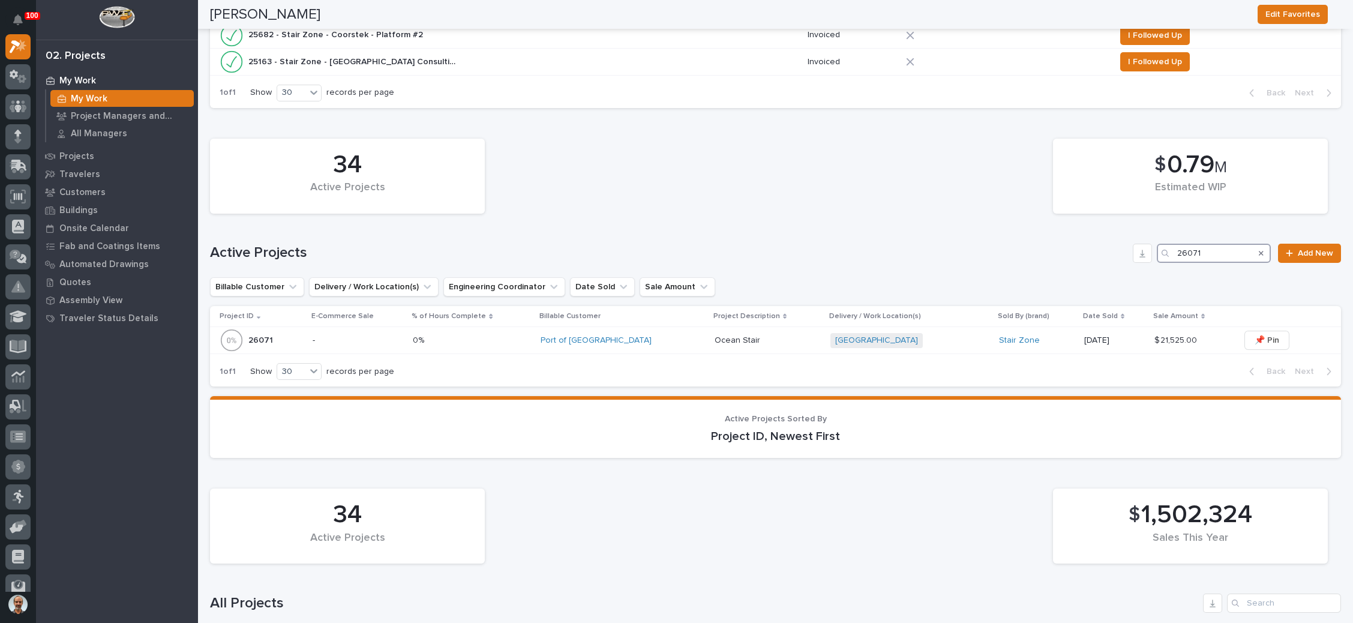
type input "26071"
click at [905, 337] on div "Port of Corpus Main + 0" at bounding box center [909, 340] width 159 height 15
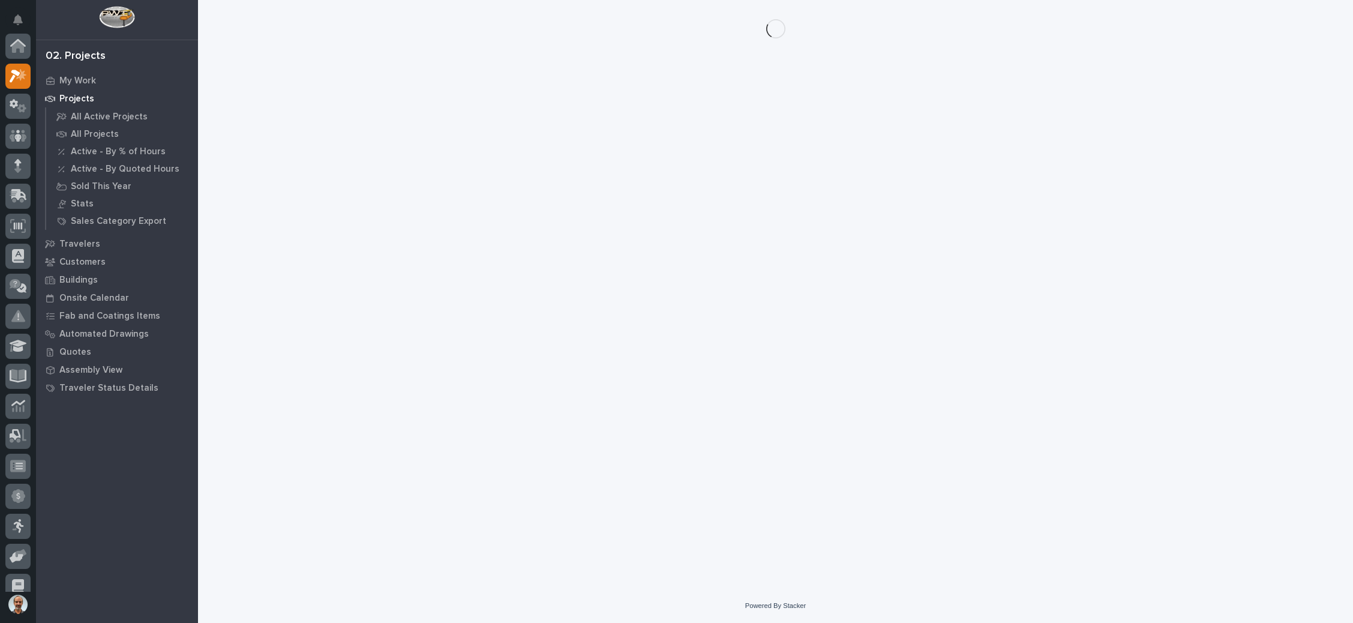
scroll to position [29, 0]
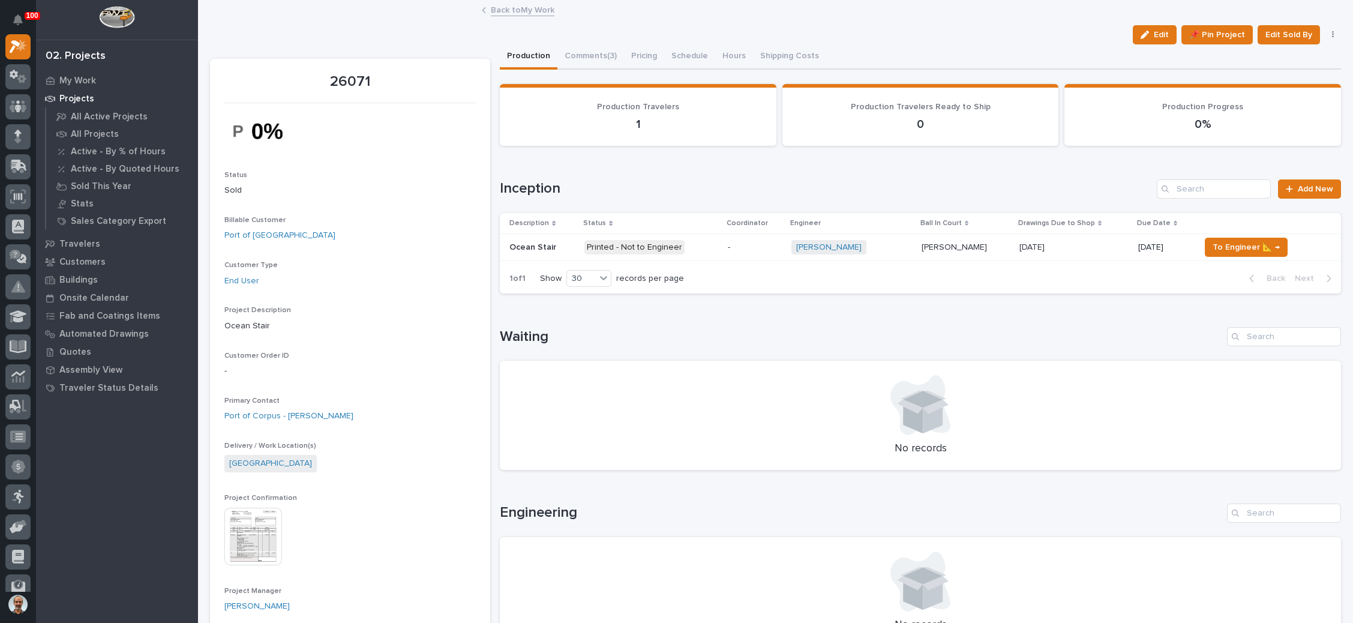
click at [1325, 32] on button "button" at bounding box center [1333, 35] width 17 height 8
click at [1276, 53] on button "Cancel" at bounding box center [1295, 58] width 79 height 19
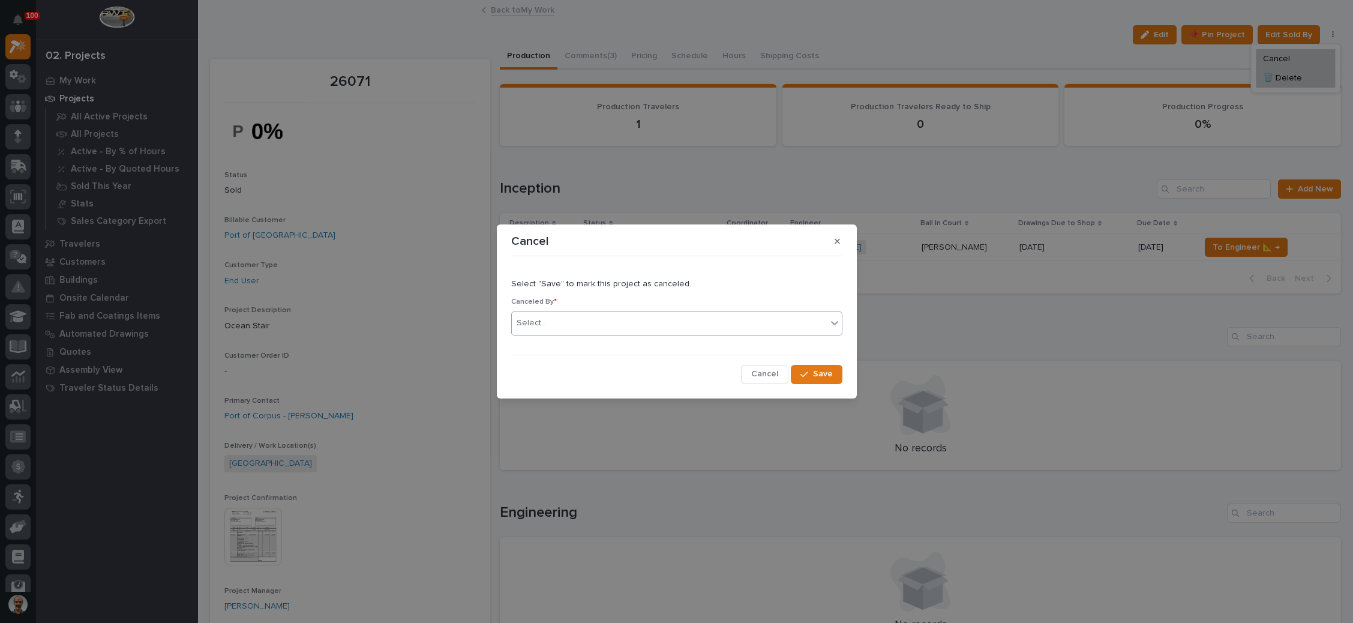
click at [758, 324] on div "Select..." at bounding box center [669, 323] width 315 height 20
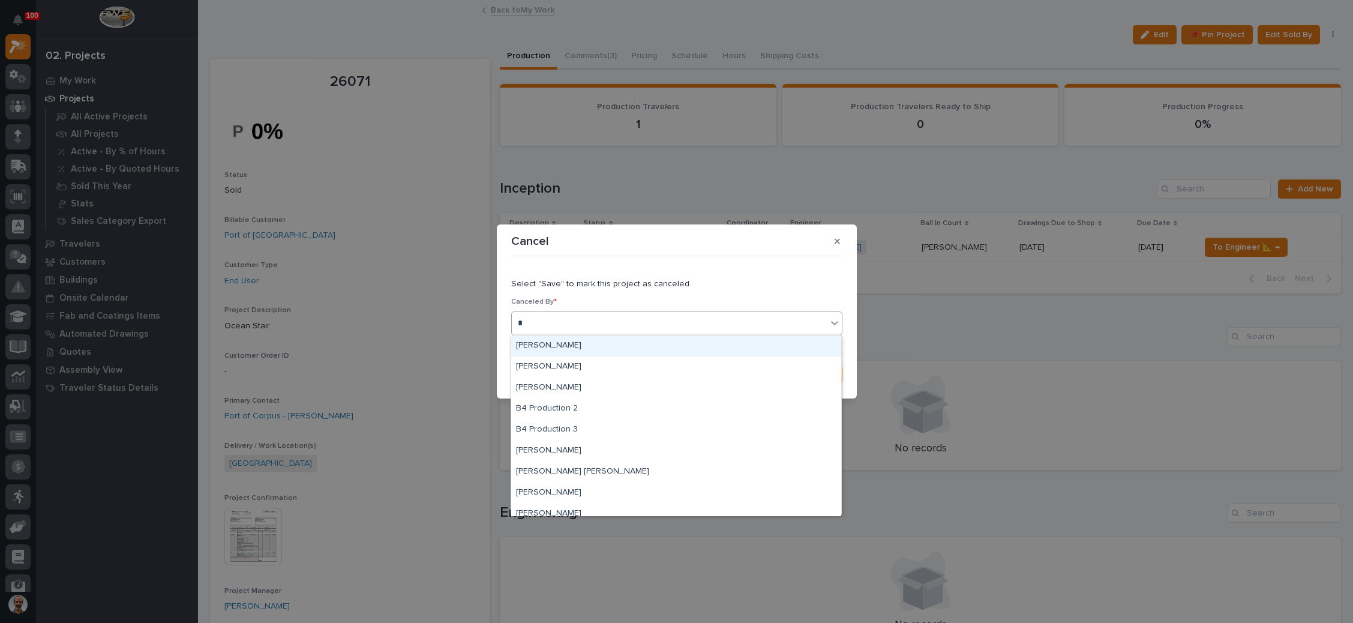
type input "**"
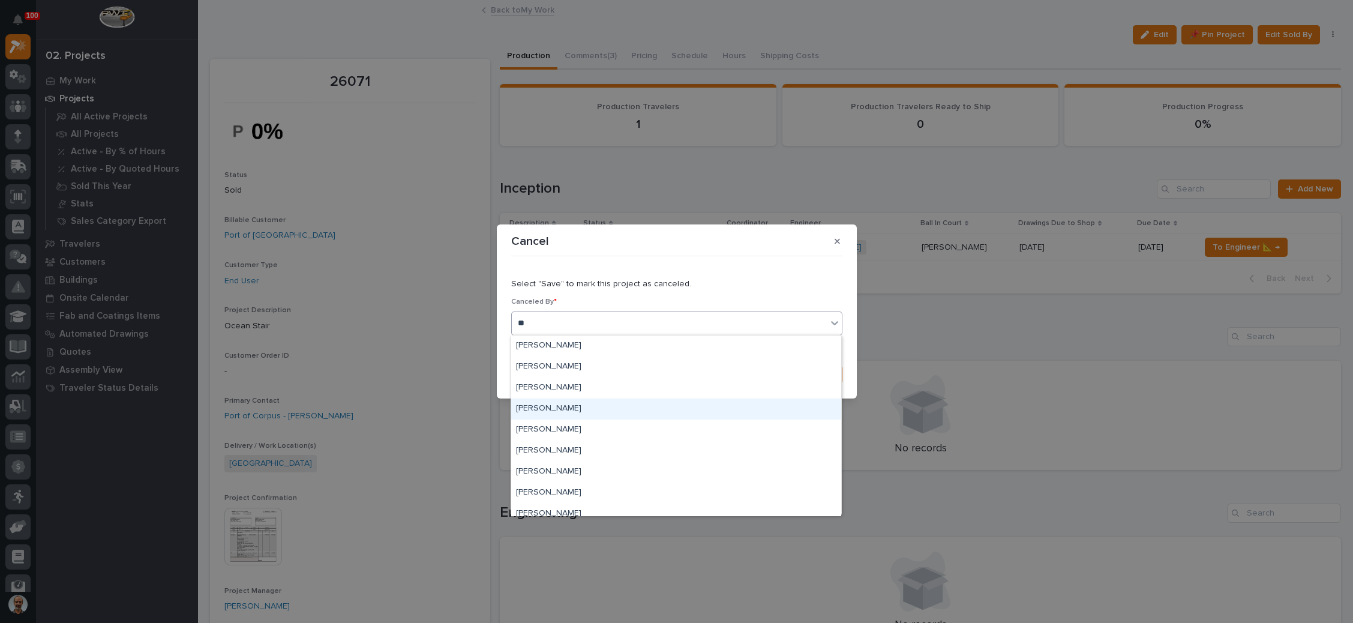
click at [562, 407] on div "[PERSON_NAME]" at bounding box center [676, 408] width 330 height 21
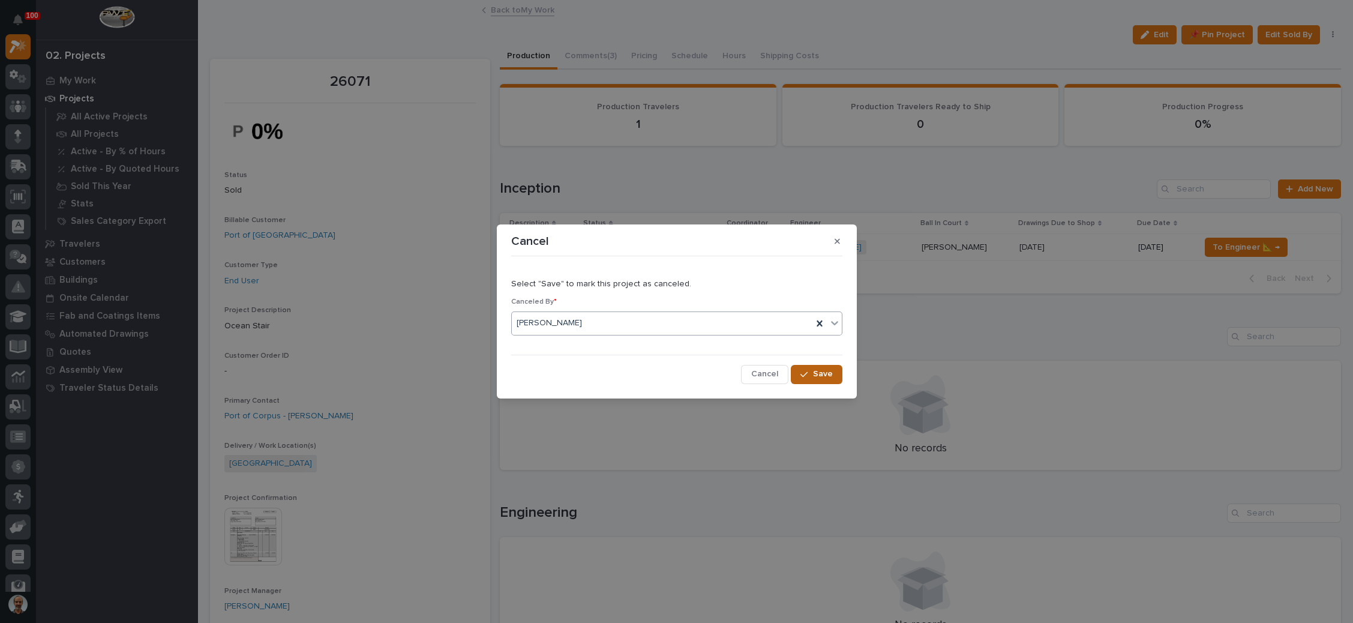
click at [814, 373] on span "Save" at bounding box center [823, 373] width 20 height 11
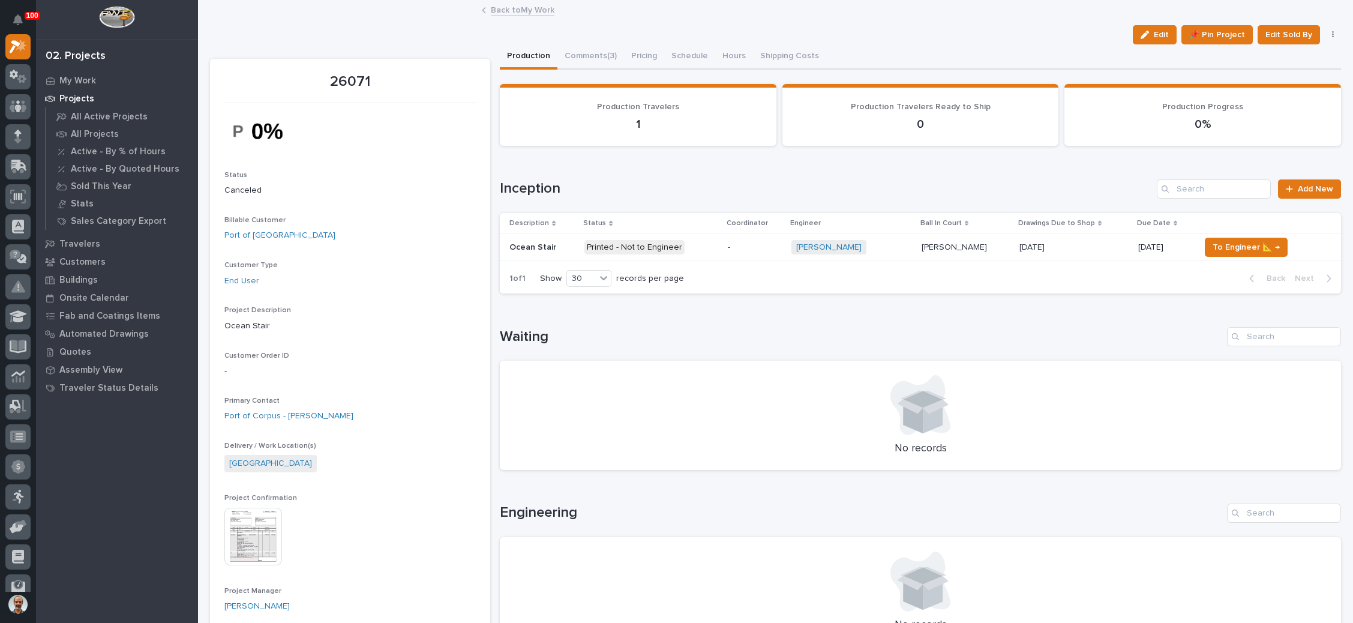
click at [526, 10] on link "Back to My Work" at bounding box center [523, 9] width 64 height 14
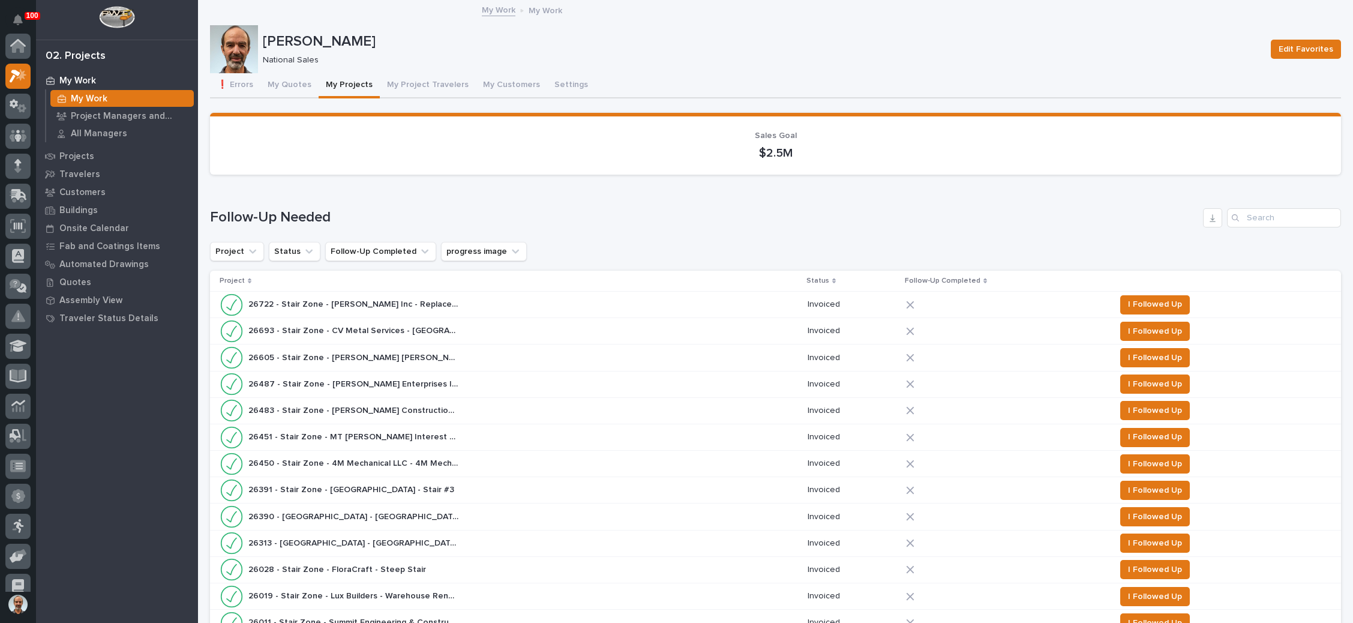
scroll to position [29, 0]
click at [422, 77] on button "My Project Travelers" at bounding box center [428, 85] width 96 height 25
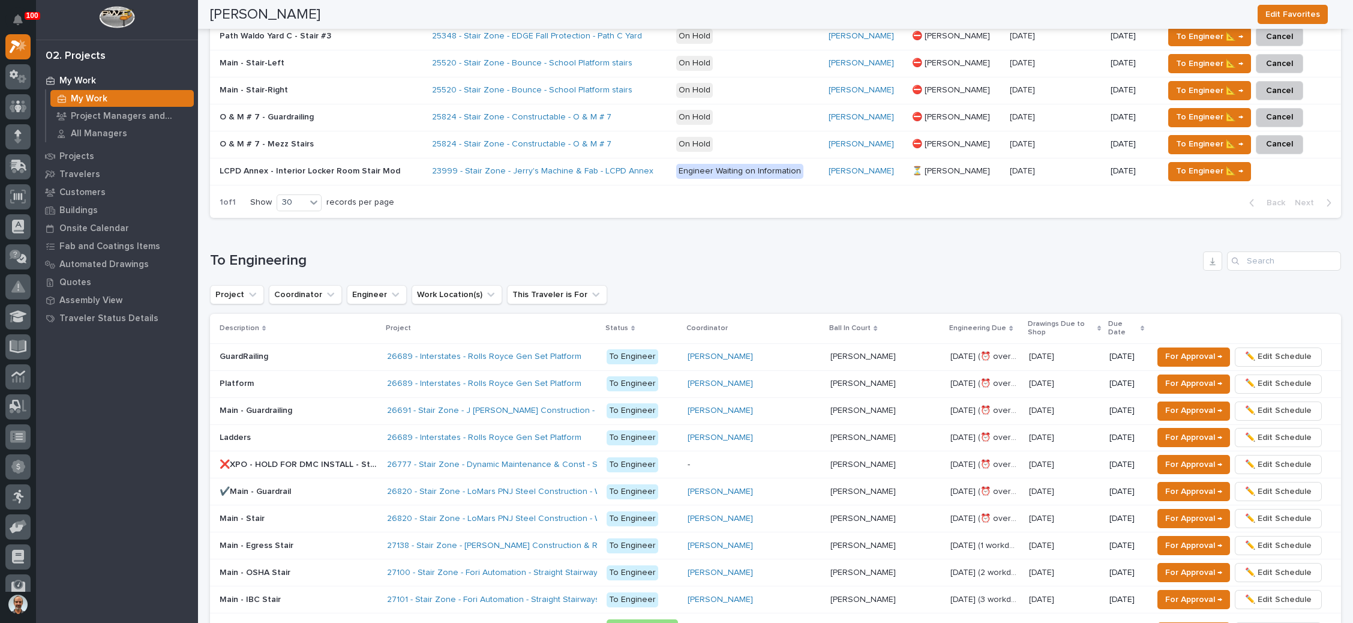
scroll to position [720, 0]
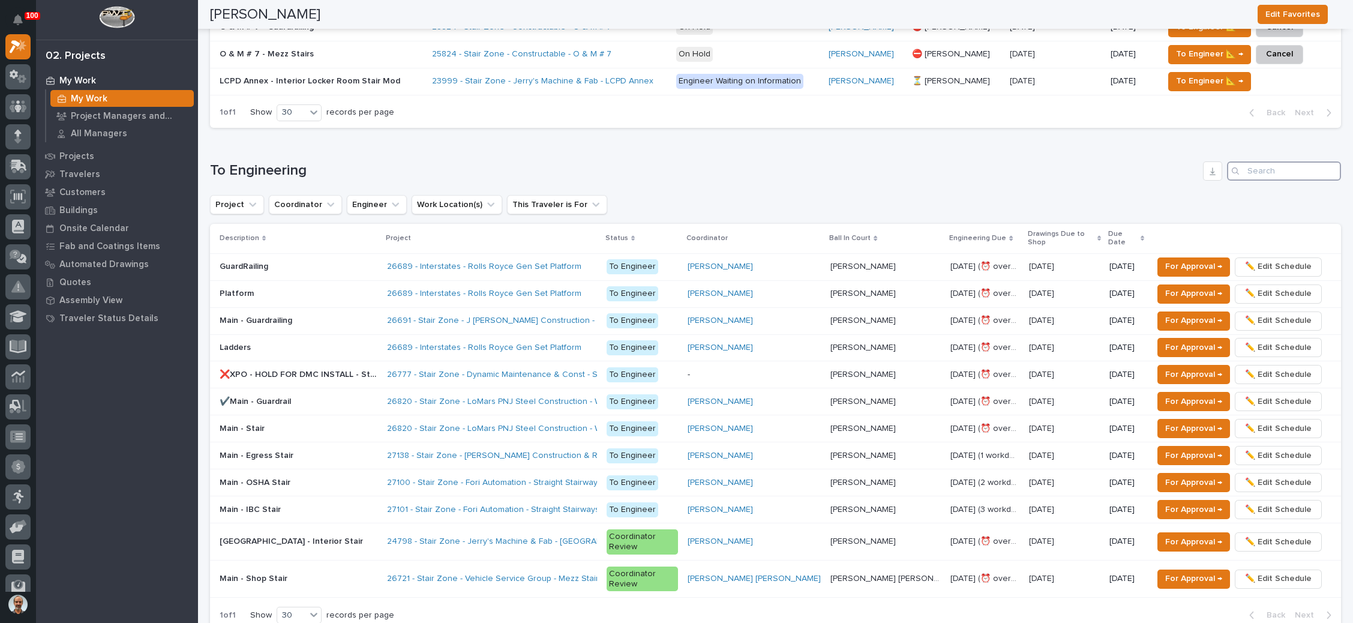
click at [1243, 161] on input "Search" at bounding box center [1284, 170] width 114 height 19
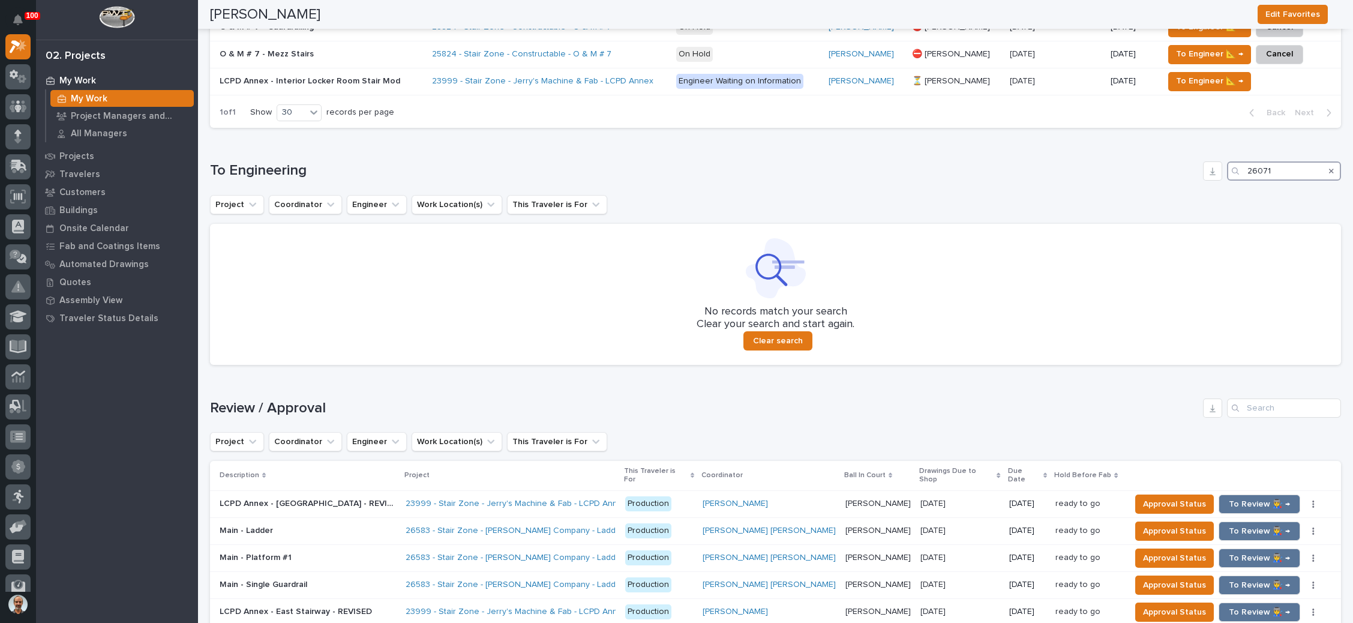
type input "26071"
click at [1329, 169] on icon "Search" at bounding box center [1331, 171] width 5 height 5
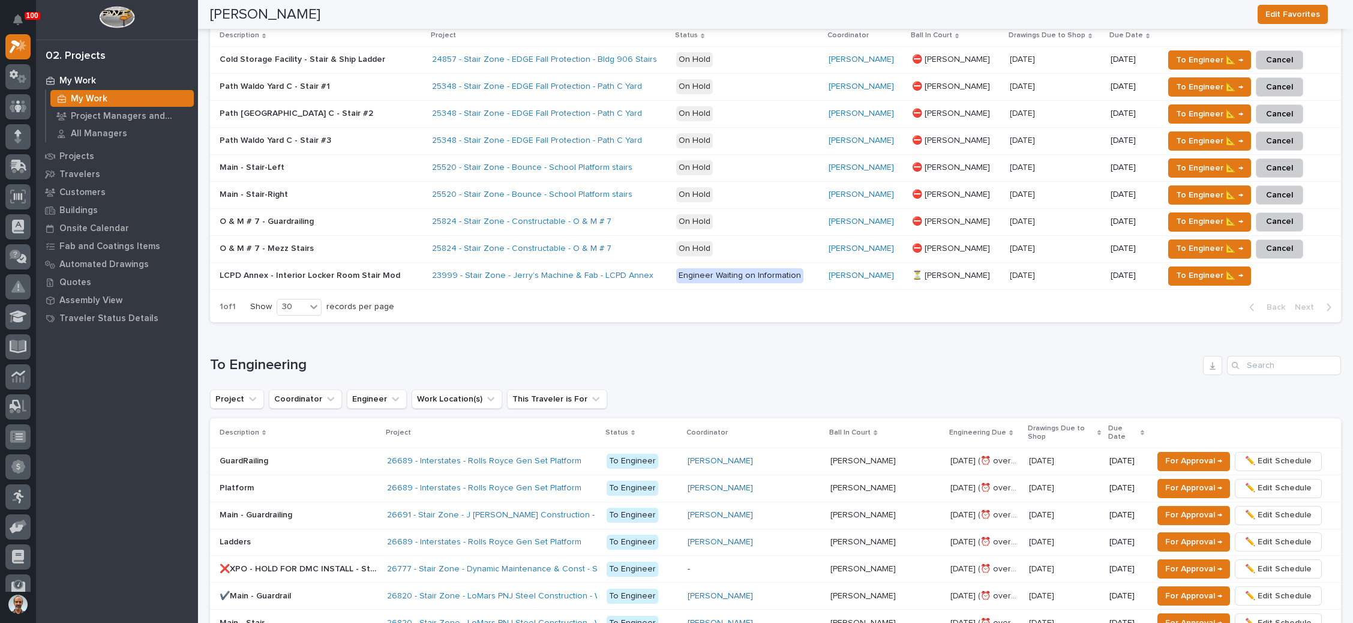
scroll to position [540, 0]
